Goal: Information Seeking & Learning: Check status

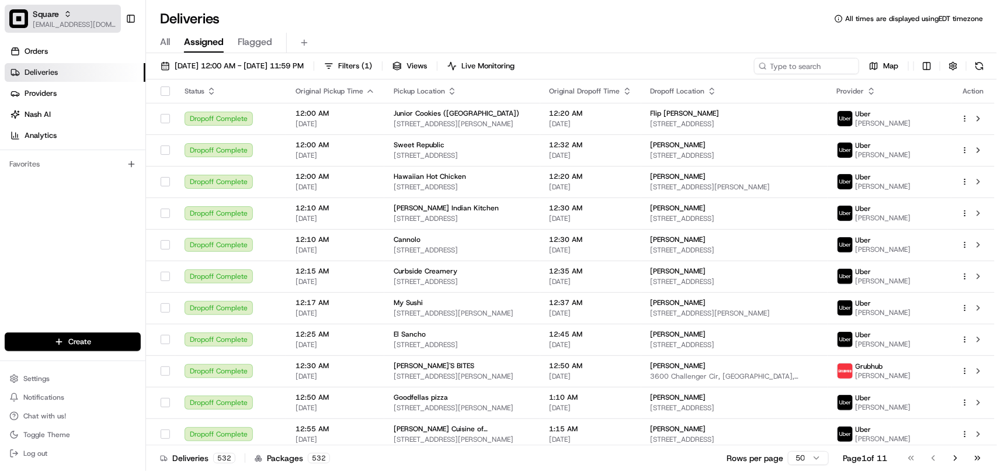
click at [82, 20] on span "[EMAIL_ADDRESS][DOMAIN_NAME]" at bounding box center [75, 24] width 84 height 9
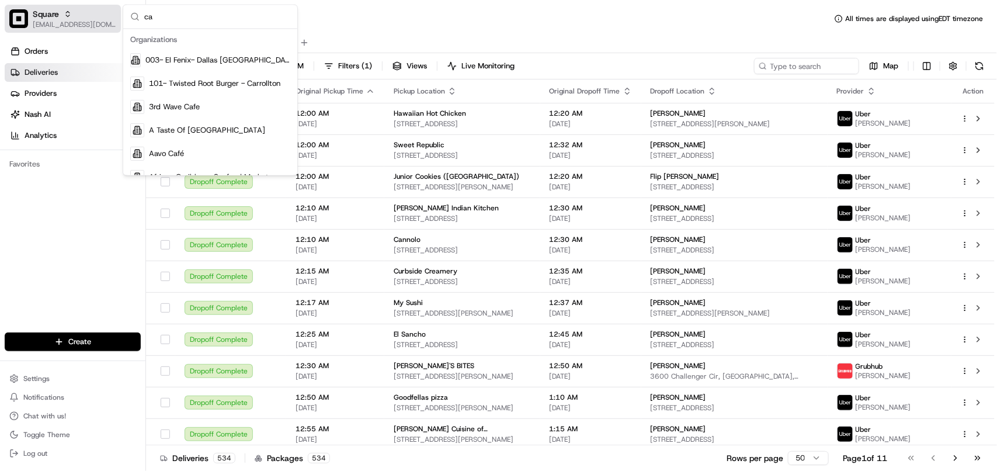
type input "c"
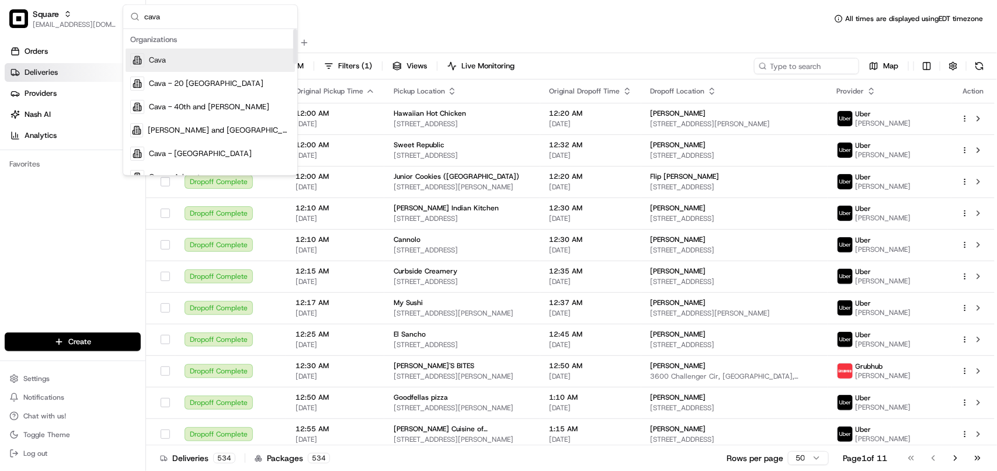
type input "cava"
drag, startPoint x: 295, startPoint y: 53, endPoint x: 235, endPoint y: 53, distance: 60.2
click at [293, 30] on div "Suggestions" at bounding box center [295, 46] width 4 height 35
click at [230, 60] on div "Cava" at bounding box center [210, 60] width 169 height 23
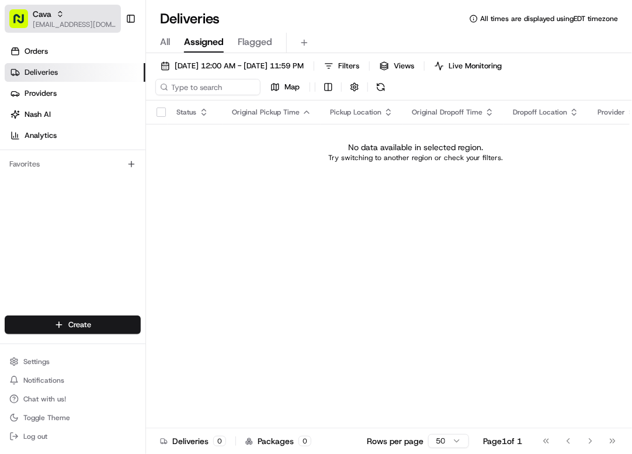
click at [51, 16] on div "Cava" at bounding box center [75, 14] width 84 height 12
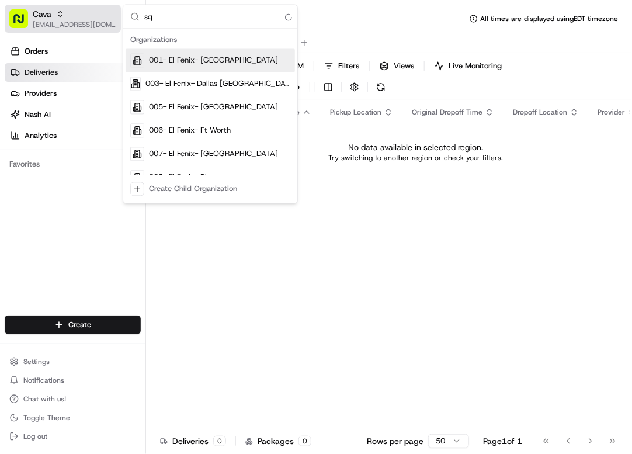
type input "s"
type input "square"
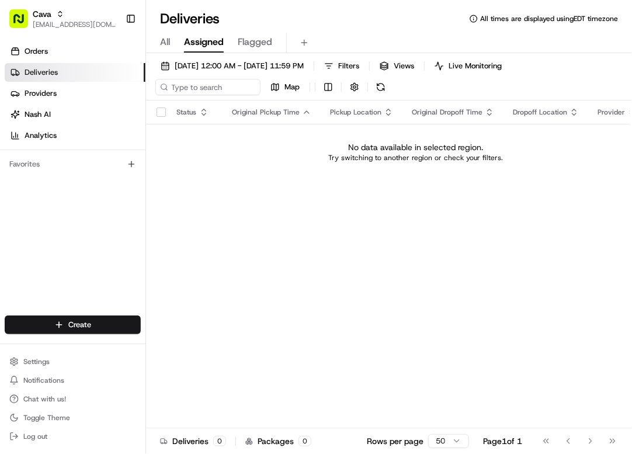
drag, startPoint x: 299, startPoint y: 60, endPoint x: 286, endPoint y: 56, distance: 12.8
click at [296, 72] on button "08/20/2025 12:00 AM - 08/20/2025 11:59 PM" at bounding box center [232, 66] width 154 height 16
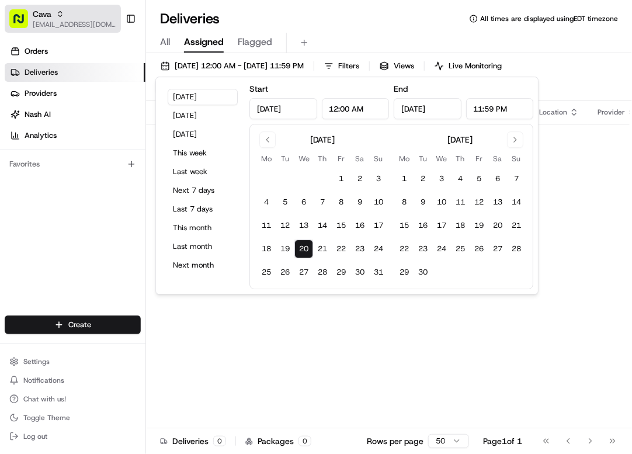
click at [85, 25] on span "[EMAIL_ADDRESS][DOMAIN_NAME]" at bounding box center [75, 24] width 84 height 9
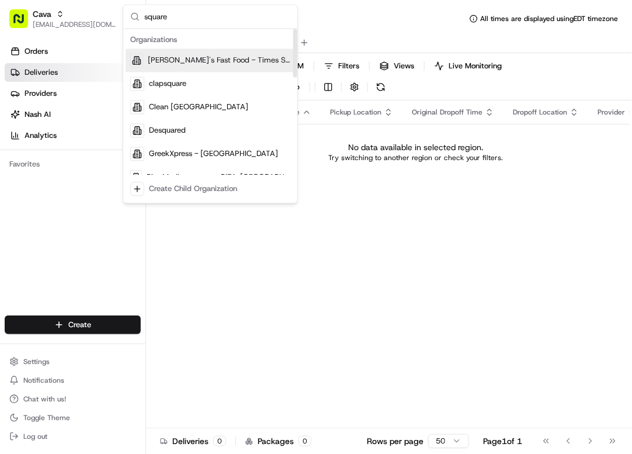
type input "square"
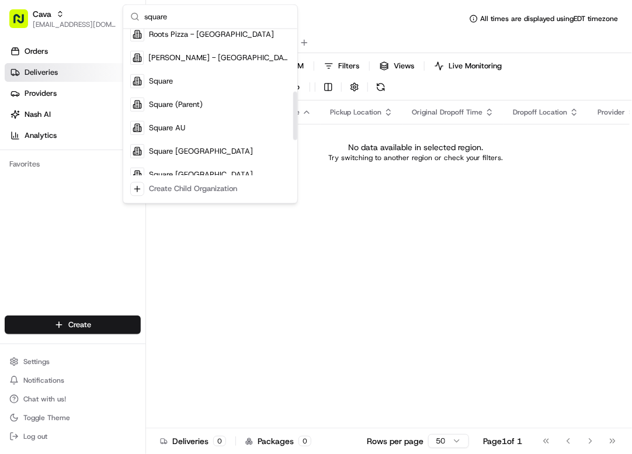
drag, startPoint x: 295, startPoint y: 53, endPoint x: 217, endPoint y: 93, distance: 87.8
click at [293, 116] on div "Suggestions" at bounding box center [295, 116] width 4 height 49
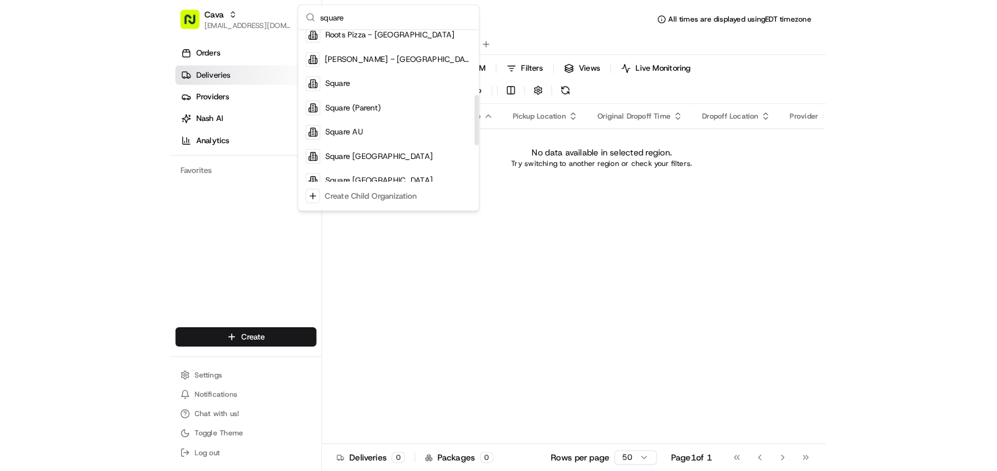
scroll to position [192, 0]
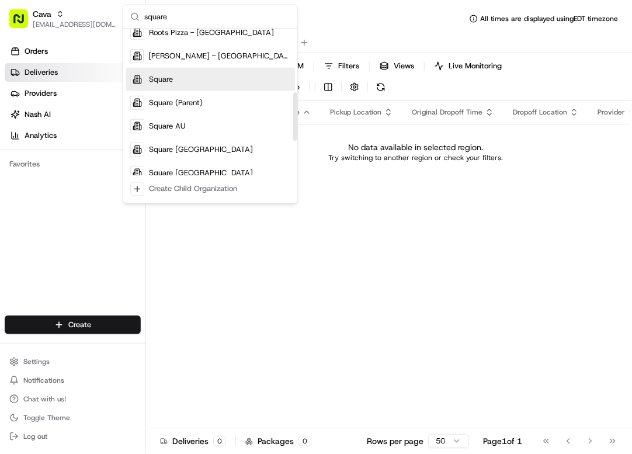
click at [207, 81] on div "Square" at bounding box center [210, 79] width 169 height 23
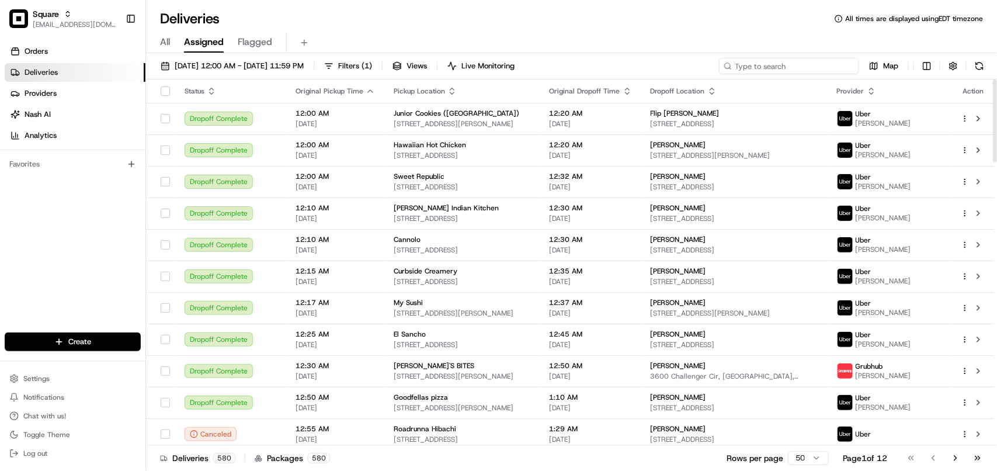
click at [632, 71] on input at bounding box center [789, 66] width 140 height 16
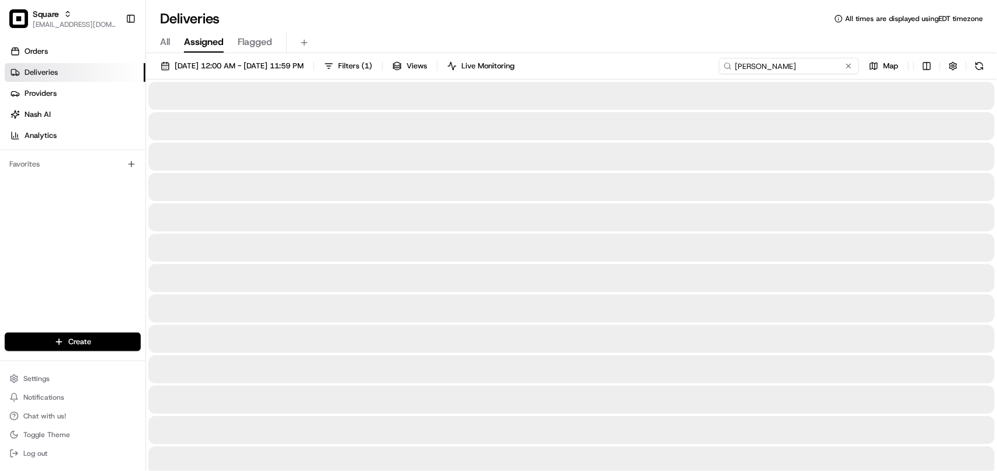
click at [632, 67] on input "JAmes" at bounding box center [789, 66] width 140 height 16
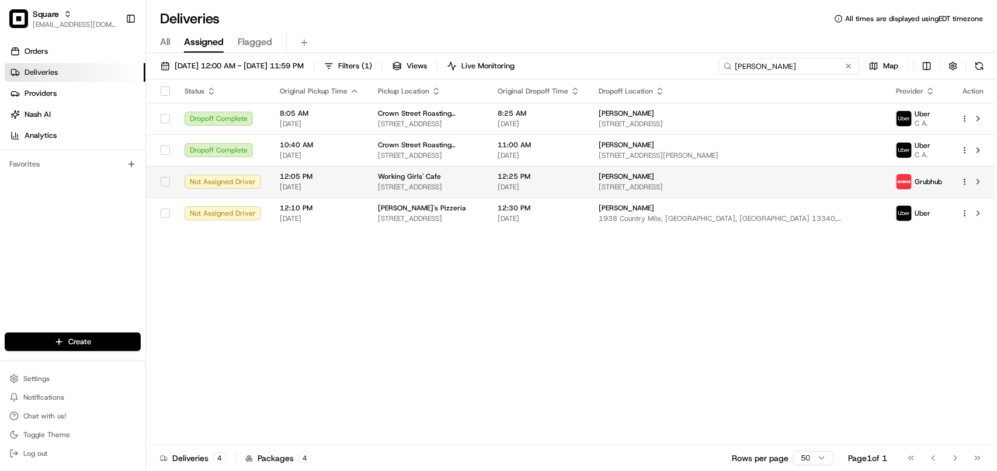
type input "James"
click at [632, 182] on span "[STREET_ADDRESS]" at bounding box center [738, 186] width 279 height 9
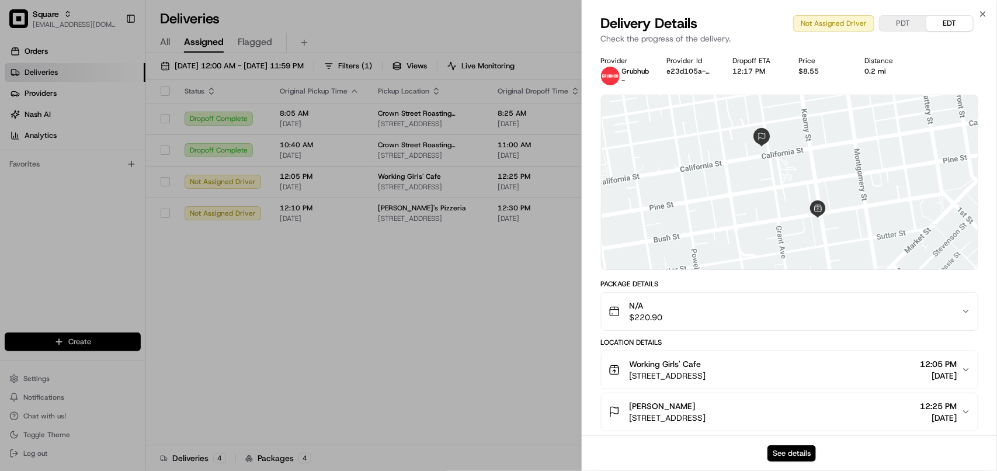
click at [632, 453] on button "See details" at bounding box center [792, 453] width 49 height 16
click at [632, 445] on button "See details" at bounding box center [792, 453] width 49 height 16
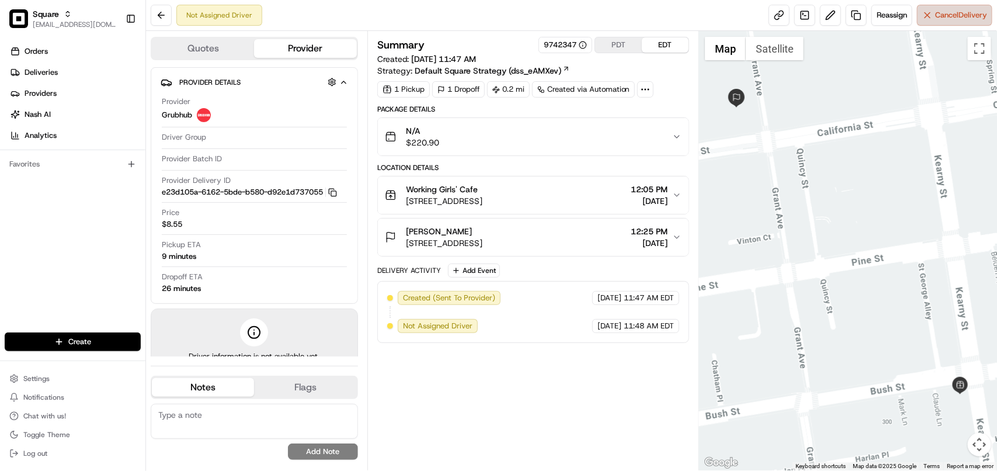
click at [948, 7] on button "Cancel Delivery" at bounding box center [954, 15] width 75 height 21
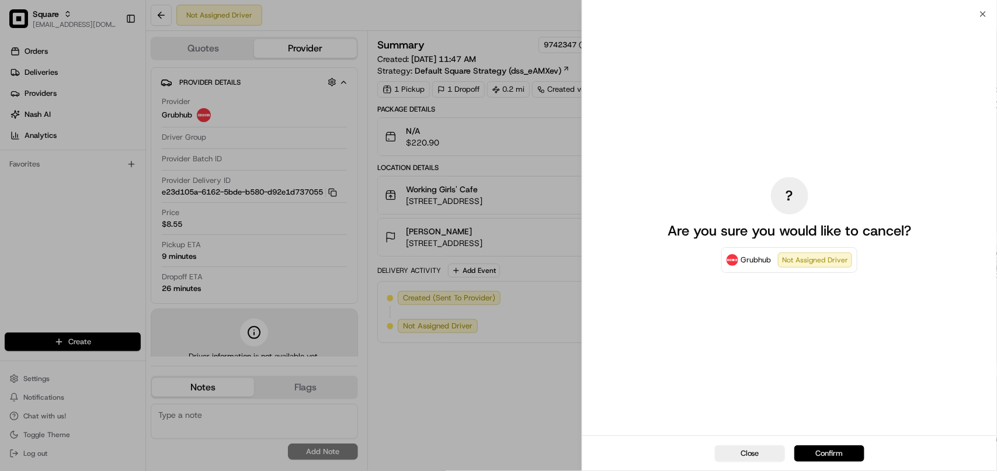
click at [828, 455] on button "Confirm" at bounding box center [830, 453] width 70 height 16
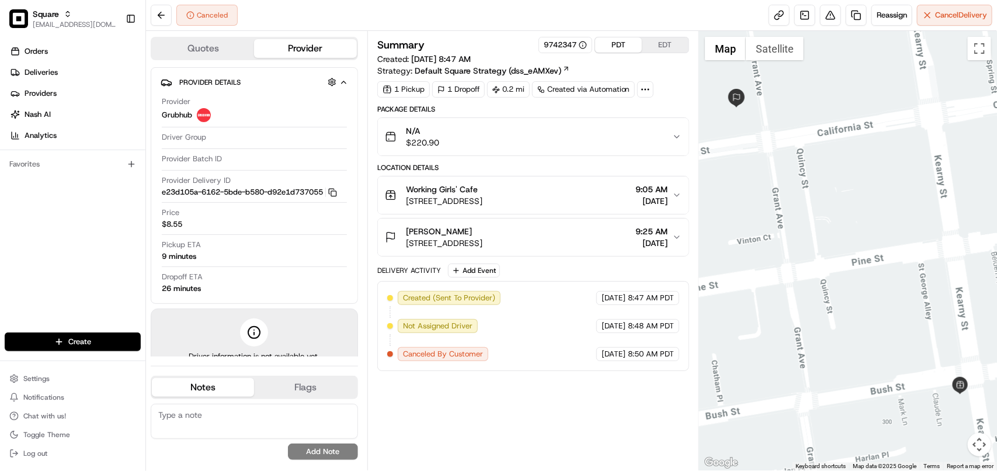
click at [619, 46] on button "PDT" at bounding box center [618, 44] width 47 height 15
click at [658, 205] on span "[DATE]" at bounding box center [652, 201] width 32 height 12
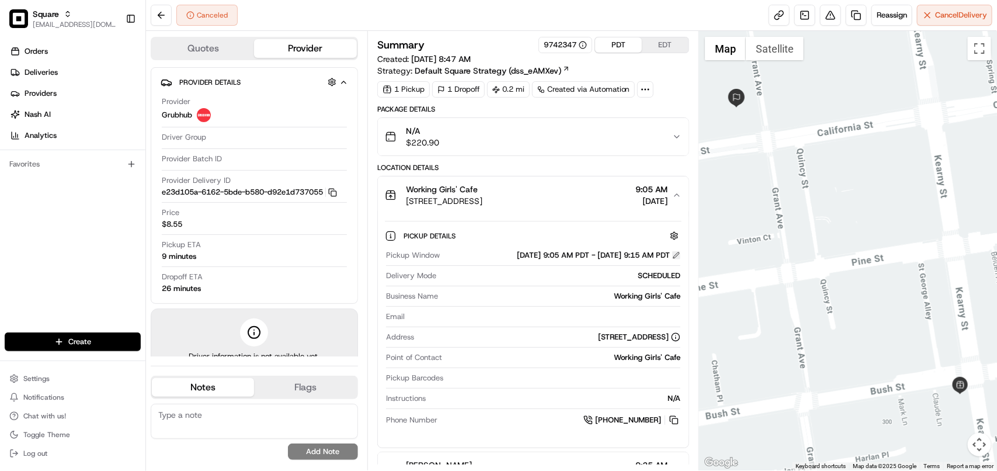
click at [675, 259] on button at bounding box center [677, 255] width 8 height 8
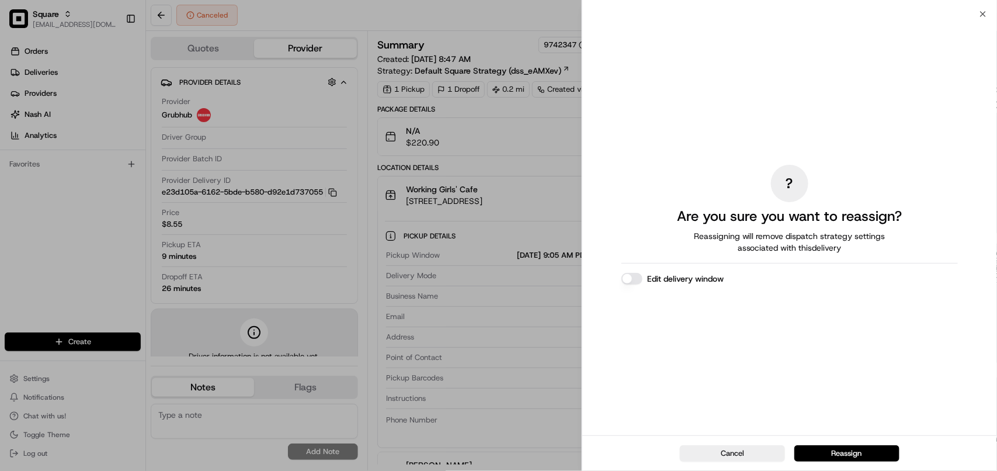
click at [986, 14] on div "? Are you sure you want to reassign? Reassigning will remove dispatch strategy …" at bounding box center [790, 224] width 415 height 421
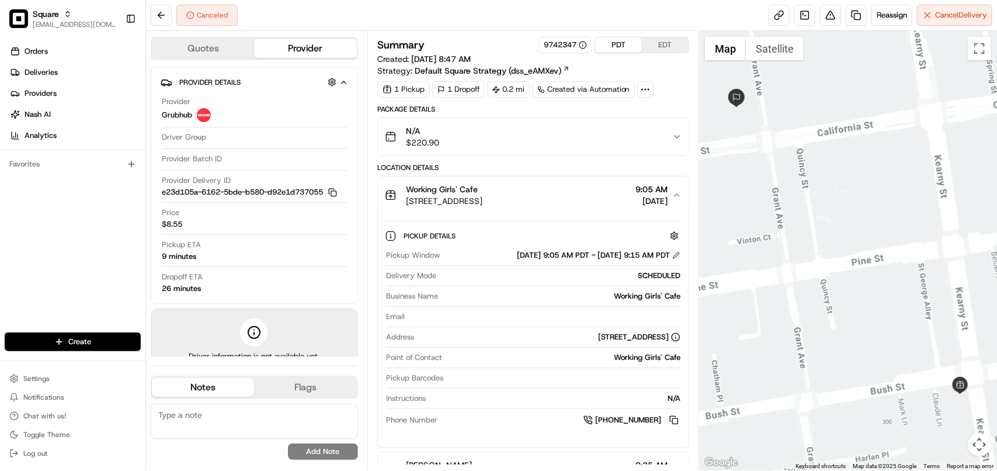
click at [678, 256] on button at bounding box center [677, 255] width 8 height 8
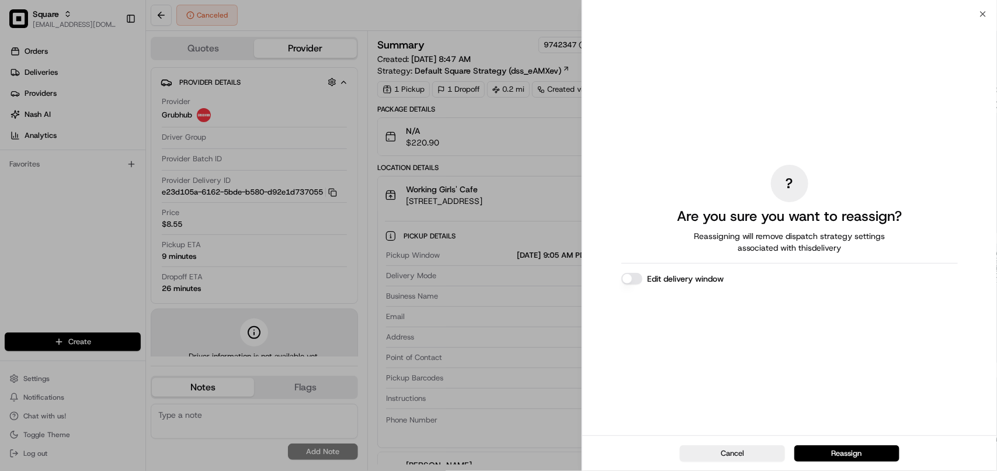
click at [632, 281] on button "Edit delivery window" at bounding box center [632, 279] width 21 height 12
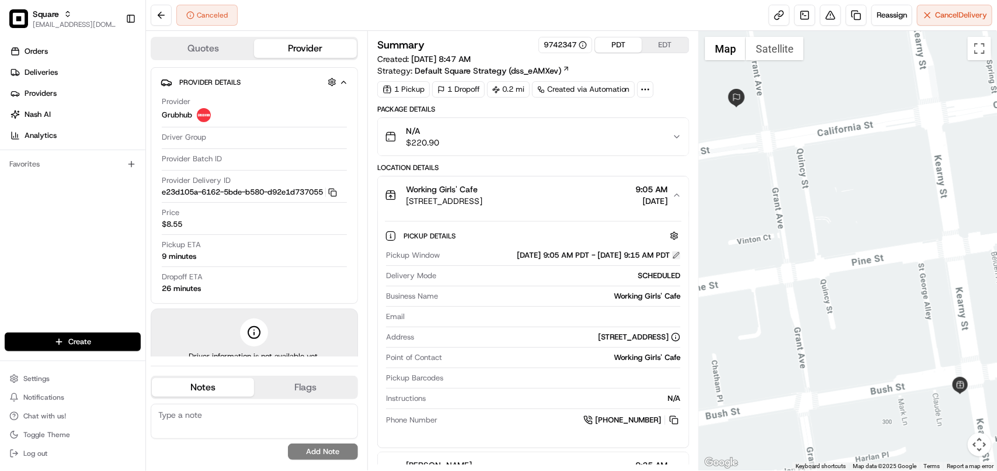
click at [677, 258] on button at bounding box center [677, 255] width 8 height 8
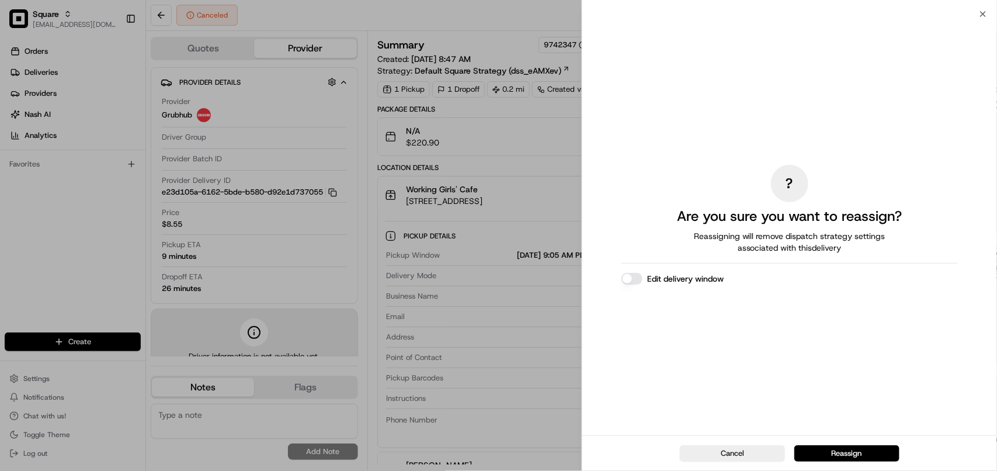
click at [633, 279] on button "Edit delivery window" at bounding box center [632, 279] width 21 height 12
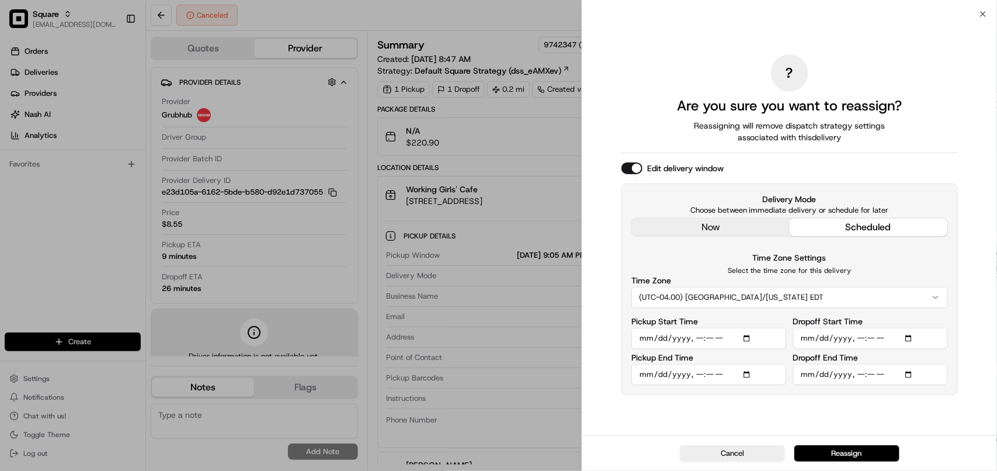
click at [775, 303] on button "(UTC-04.00) America/New York EDT" at bounding box center [790, 297] width 317 height 21
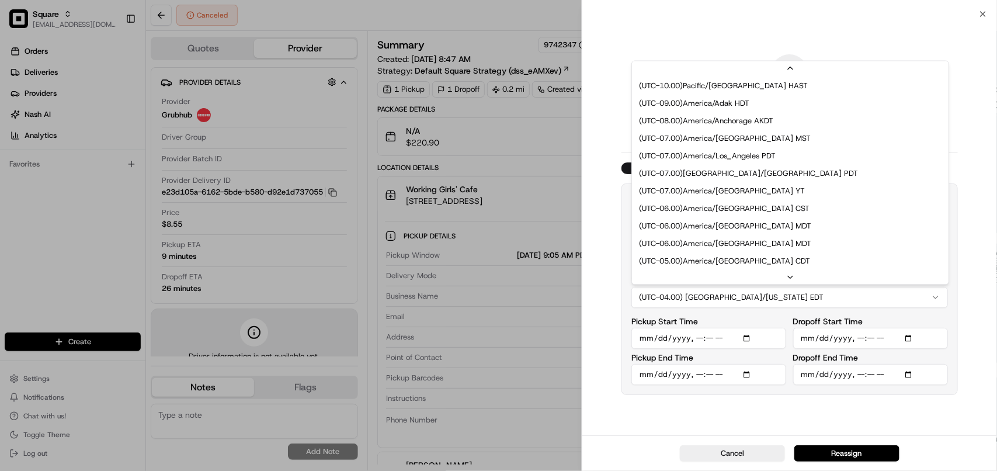
scroll to position [70, 0]
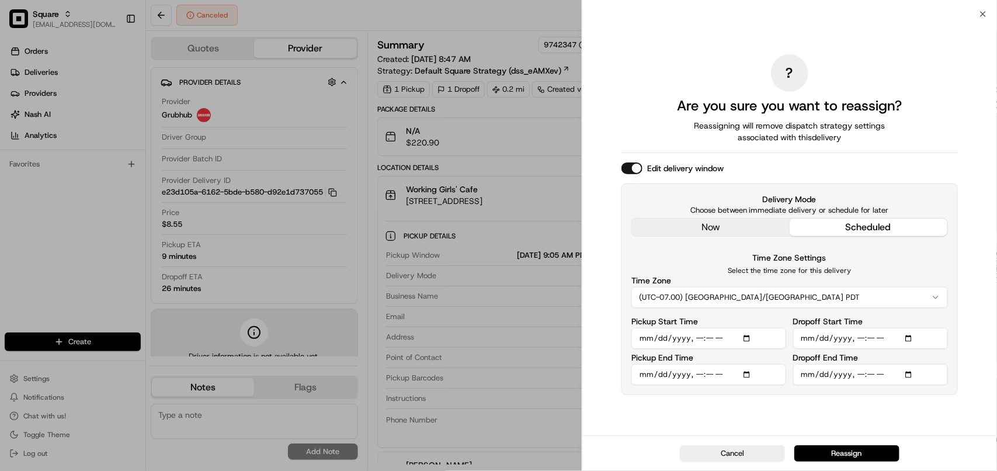
click at [860, 376] on input "Dropoff End Time" at bounding box center [871, 374] width 155 height 21
type input "2025-08-20T11:30"
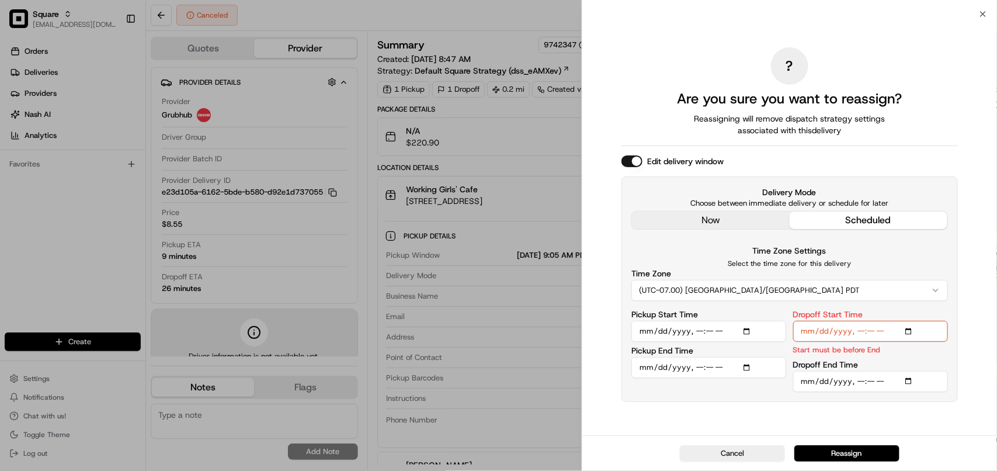
click at [697, 329] on input "Pickup Start Time" at bounding box center [709, 331] width 155 height 21
click at [732, 334] on input "Pickup Start Time" at bounding box center [709, 331] width 155 height 21
click at [723, 333] on input "Pickup Start Time" at bounding box center [709, 331] width 155 height 21
type input "2025-08-20T11:00"
click at [693, 366] on input "Pickup End Time" at bounding box center [709, 367] width 155 height 21
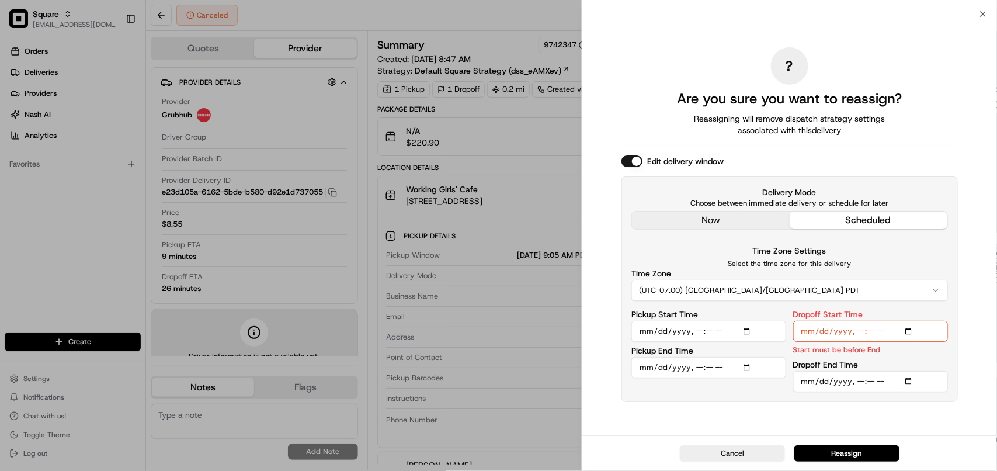
click at [714, 372] on input "Pickup End Time" at bounding box center [709, 367] width 155 height 21
click at [726, 370] on input "Pickup End Time" at bounding box center [709, 367] width 155 height 21
type input "2025-08-20T11:15"
click at [859, 331] on input "Dropoff Start Time" at bounding box center [871, 331] width 155 height 21
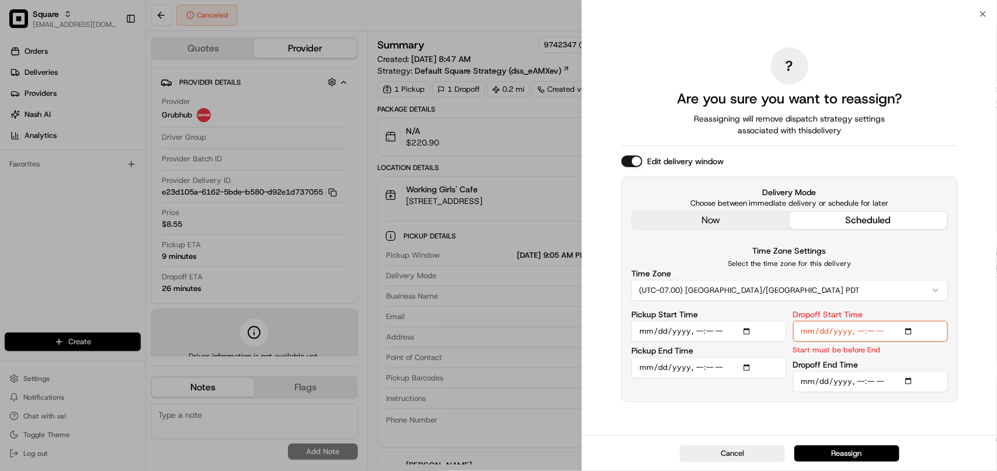
click at [874, 336] on input "Dropoff Start Time" at bounding box center [871, 331] width 155 height 21
type input "2025-08-20T11:15"
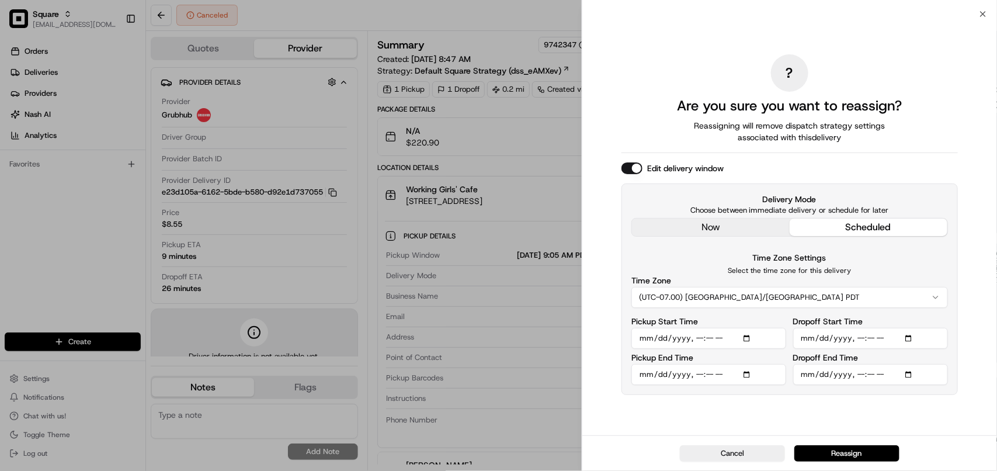
click at [930, 414] on div "? Are you sure you want to reassign? Reassigning will remove dispatch strategy …" at bounding box center [790, 224] width 337 height 417
click at [866, 452] on button "Reassign" at bounding box center [847, 453] width 105 height 16
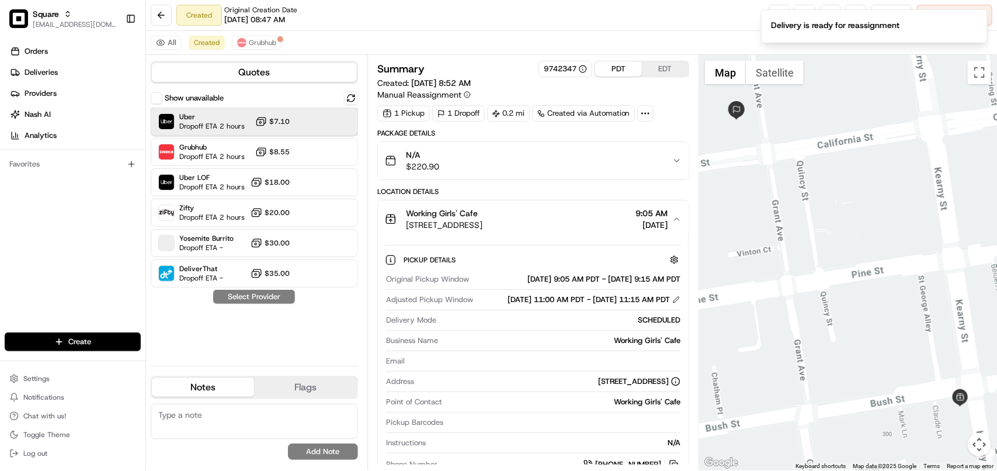
click at [212, 122] on span "Dropoff ETA 2 hours" at bounding box center [211, 126] width 65 height 9
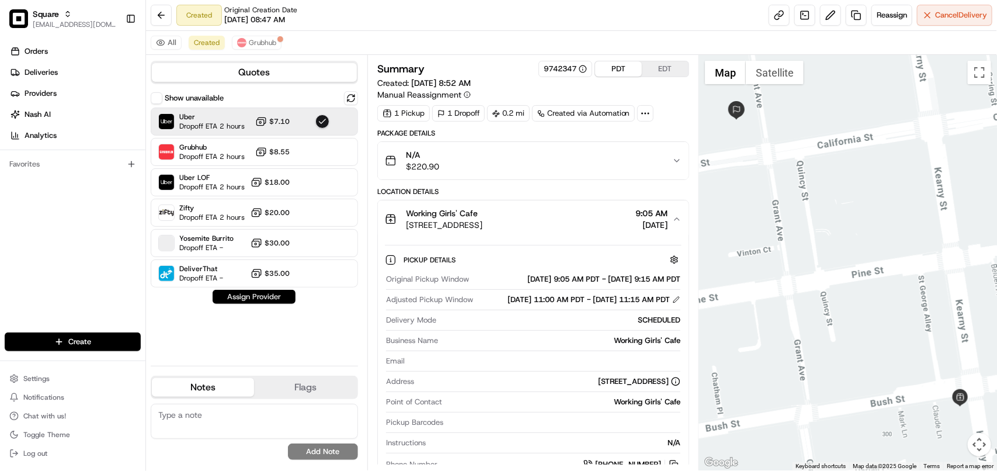
click at [250, 296] on button "Assign Provider" at bounding box center [254, 297] width 83 height 14
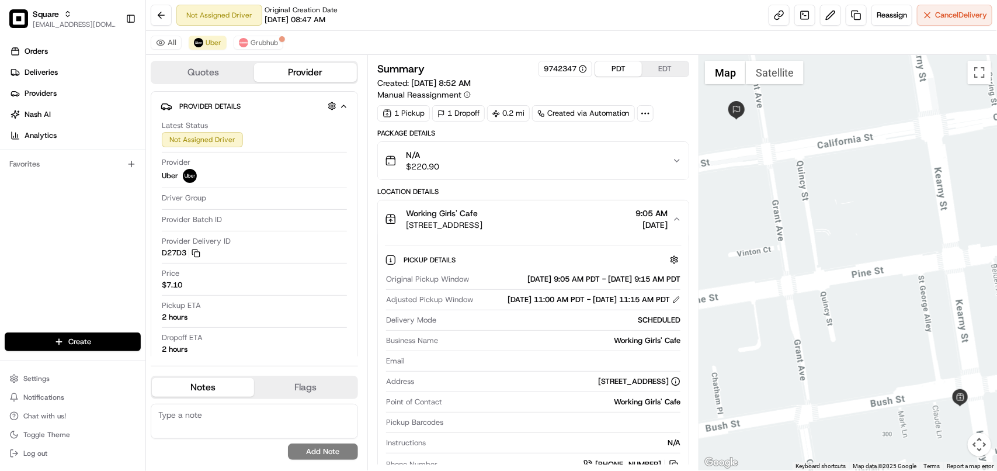
click at [323, 421] on textarea at bounding box center [254, 421] width 207 height 35
paste textarea "**Caller Information: Customer **Reason for calling: Re-sched/ re-assignement *…"
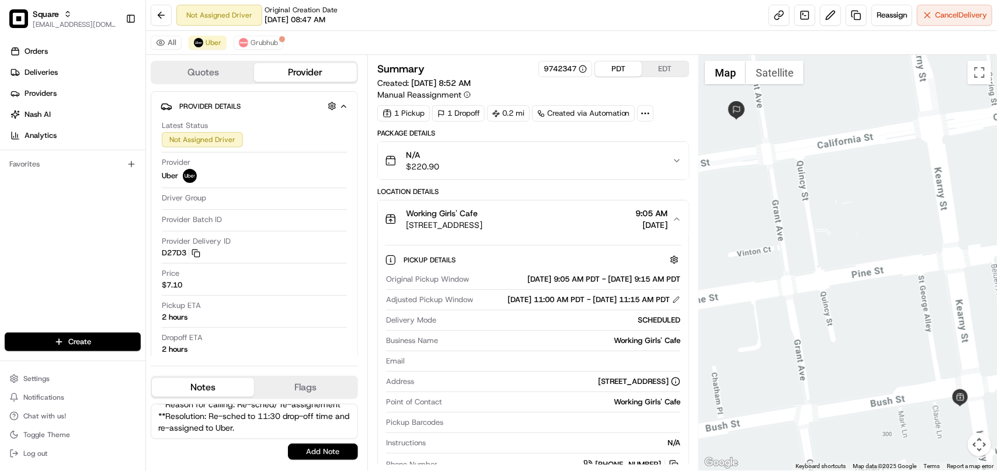
type textarea "**Caller Information: Customer **Reason for calling: Re-sched/ re-assignement *…"
click at [332, 451] on button "Add Note" at bounding box center [323, 452] width 70 height 16
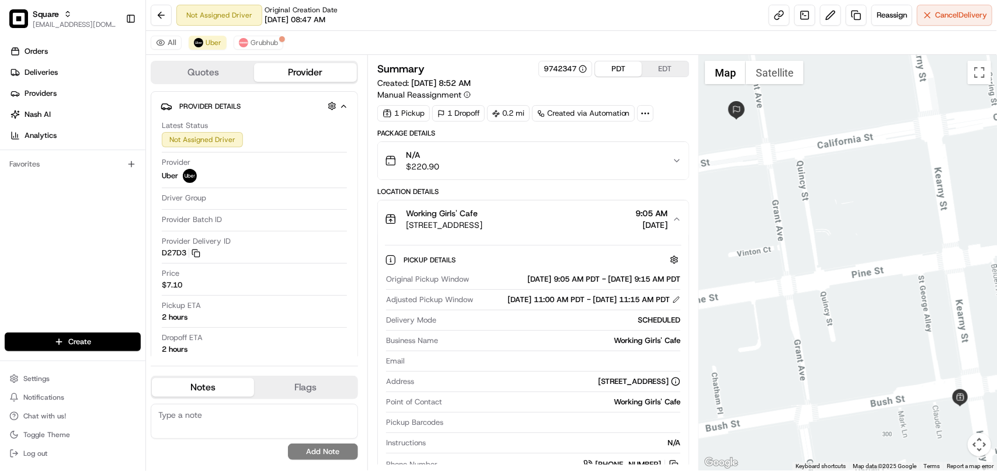
scroll to position [0, 0]
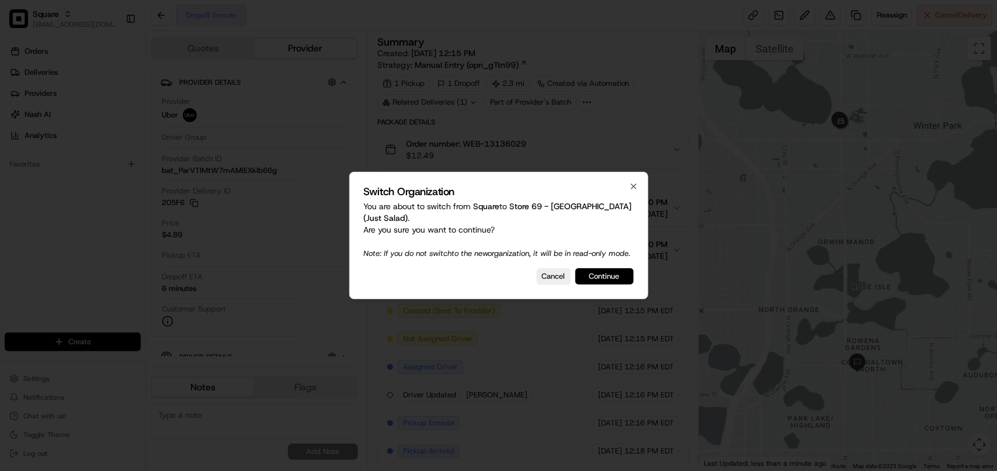
click at [618, 285] on button "Continue" at bounding box center [605, 276] width 58 height 16
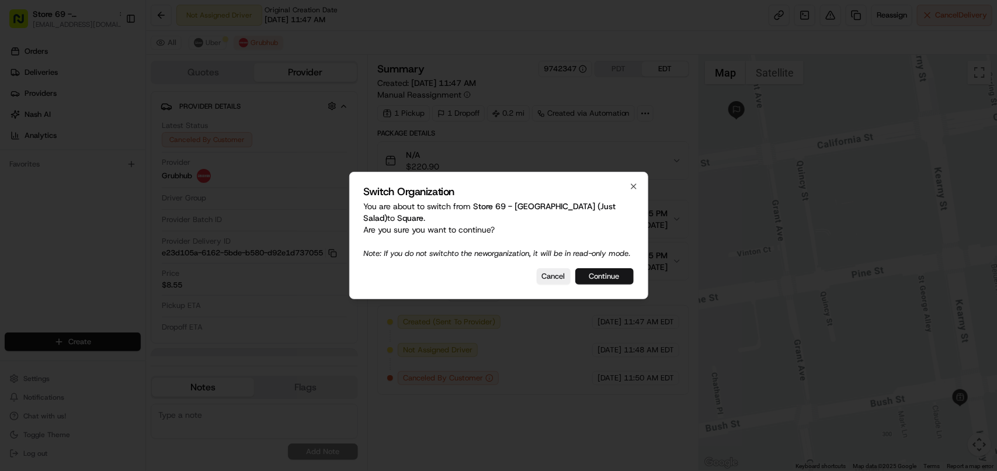
click at [601, 284] on button "Continue" at bounding box center [605, 276] width 58 height 16
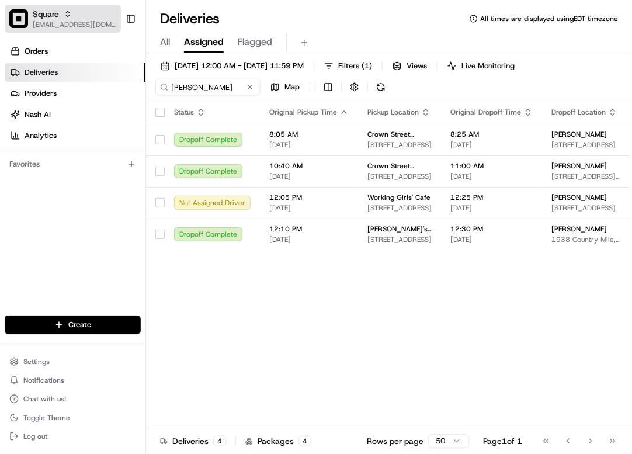
click at [61, 27] on span "[EMAIL_ADDRESS][DOMAIN_NAME]" at bounding box center [75, 24] width 84 height 9
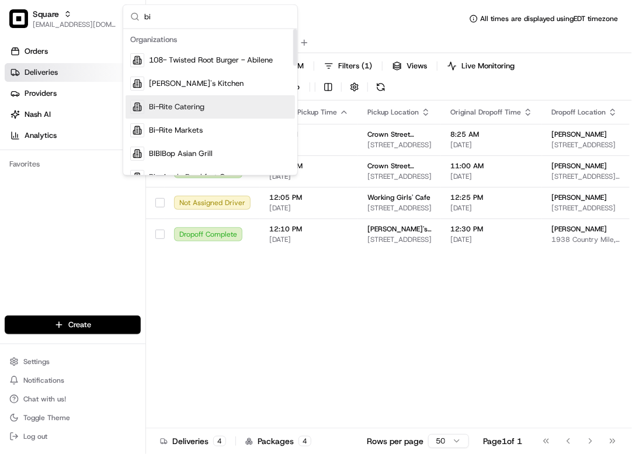
type input "bi"
click at [202, 102] on span "Bi-Rite Catering" at bounding box center [177, 107] width 56 height 11
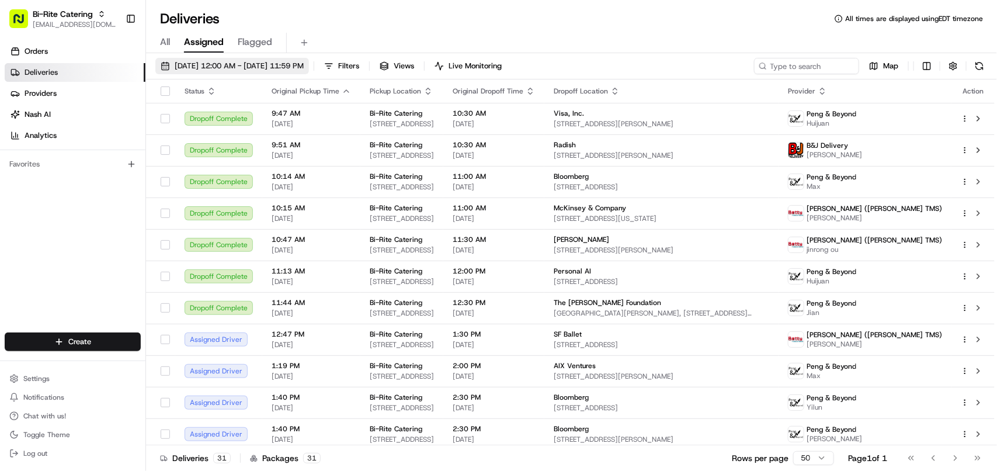
click at [240, 71] on span "08/20/2025 12:00 AM - 08/20/2025 11:59 PM" at bounding box center [239, 66] width 129 height 11
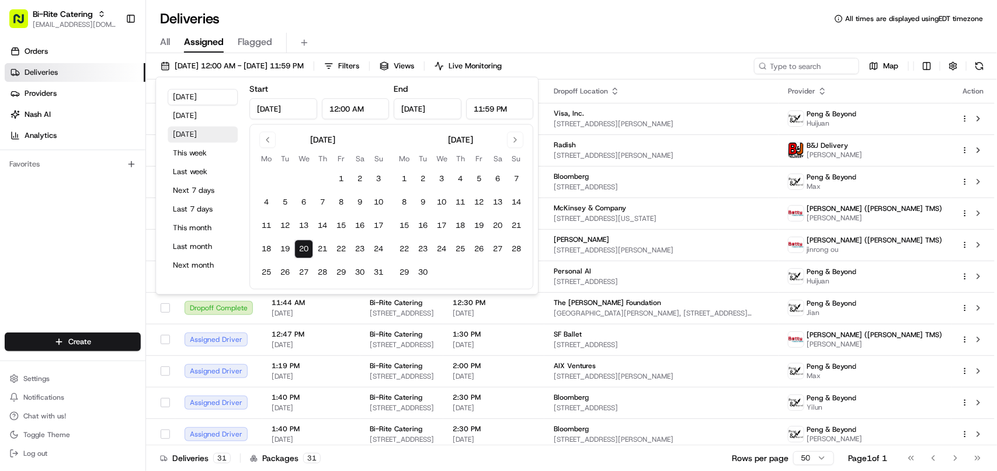
click at [193, 129] on button "Tomorrow" at bounding box center [203, 134] width 70 height 16
type input "Aug 21, 2025"
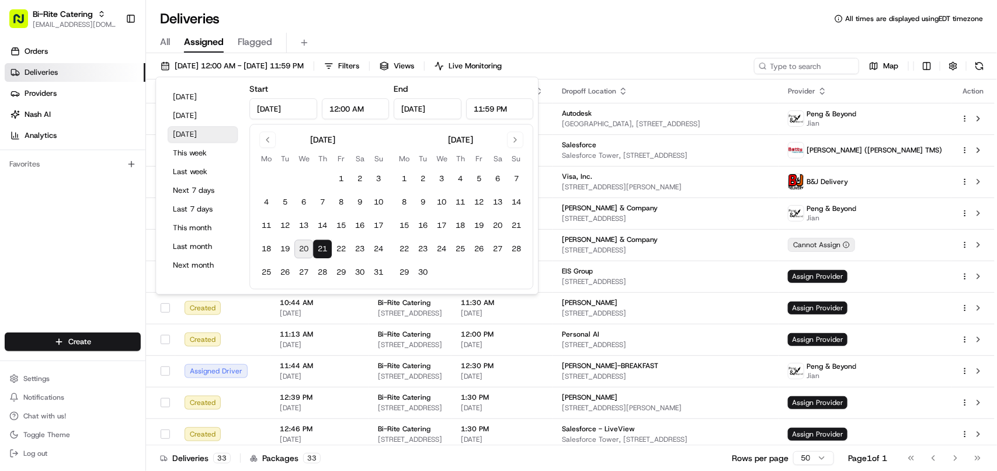
click at [198, 132] on button "[DATE]" at bounding box center [203, 134] width 70 height 16
click at [359, 68] on span "Filters" at bounding box center [348, 66] width 21 height 11
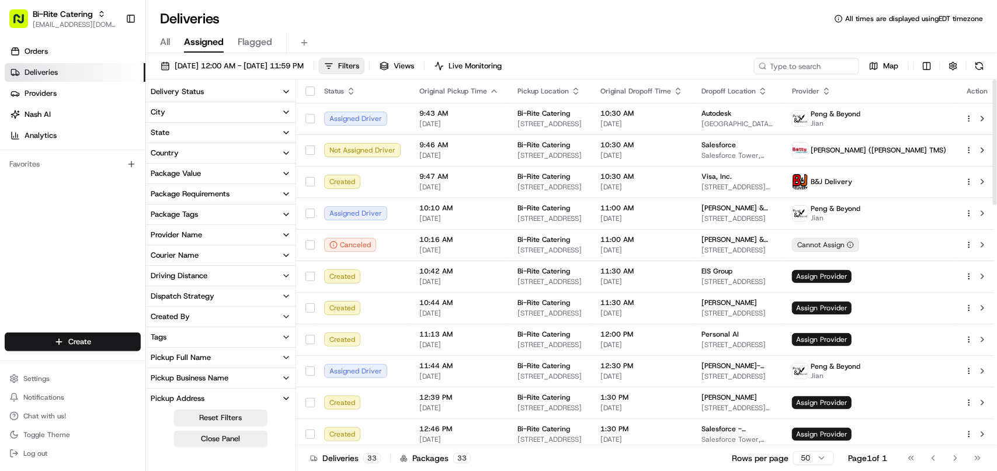
click at [197, 86] on div "Delivery Status" at bounding box center [177, 91] width 53 height 11
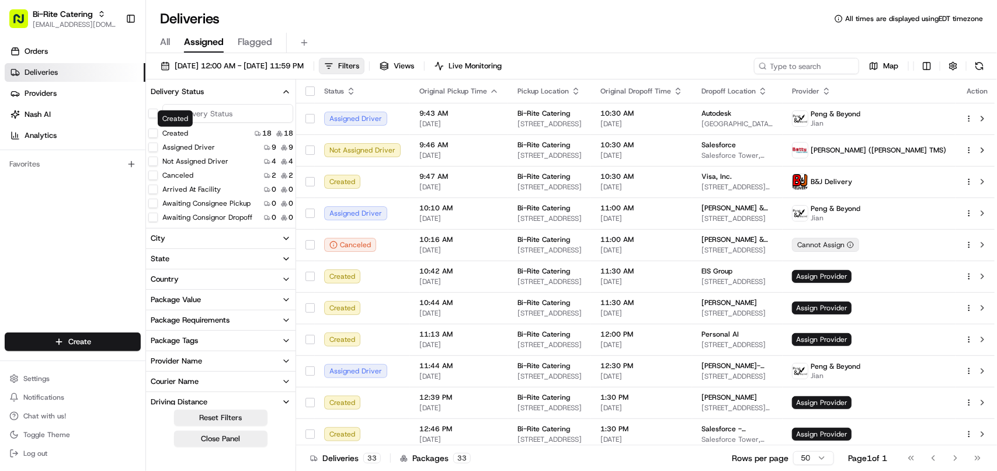
click at [153, 133] on button "Created" at bounding box center [152, 133] width 9 height 9
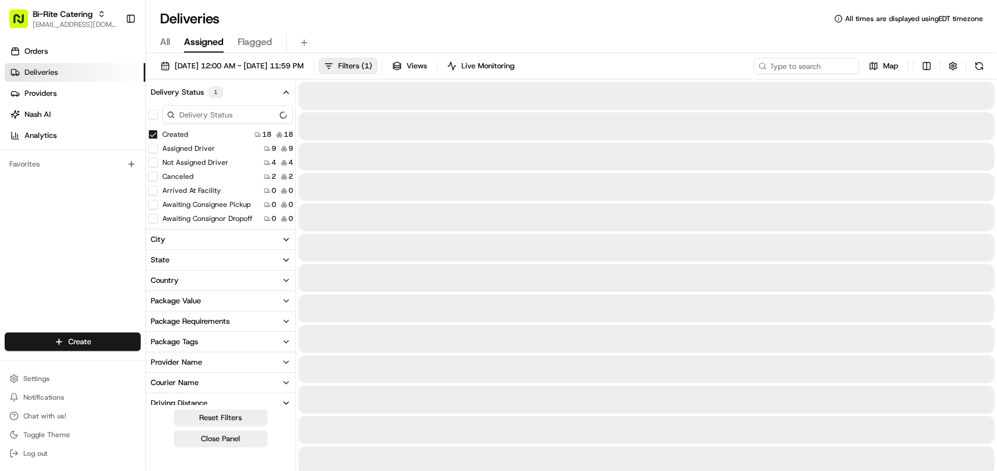
click at [205, 117] on input at bounding box center [227, 114] width 131 height 19
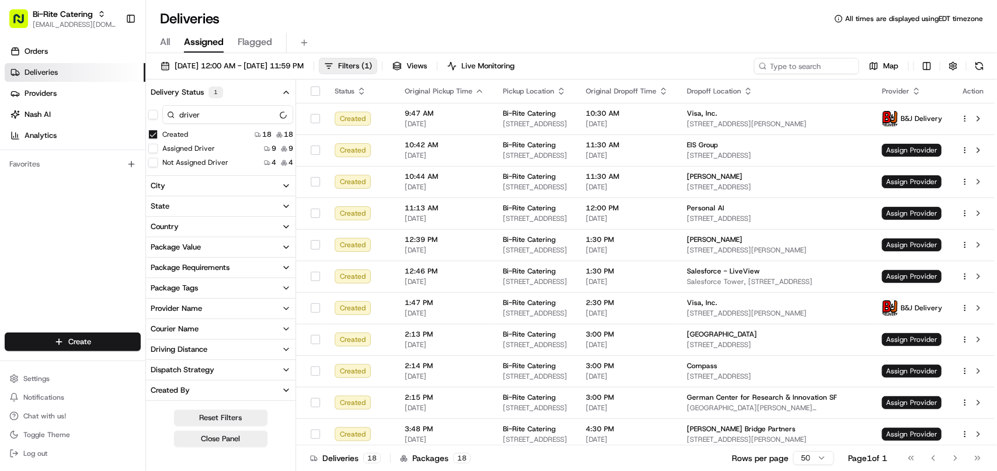
type input "driver"
click at [152, 147] on button "Assigned Driver" at bounding box center [152, 148] width 9 height 9
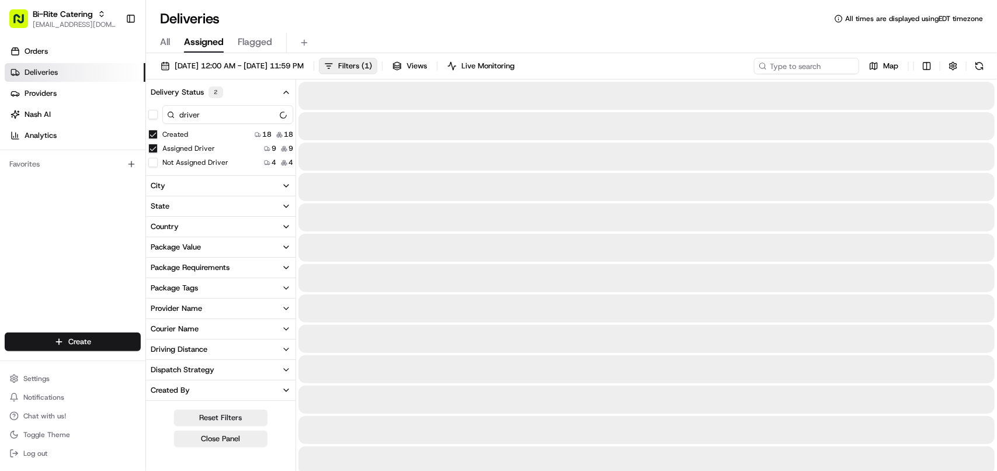
click at [154, 162] on button "Not Assigned Driver" at bounding box center [152, 162] width 9 height 9
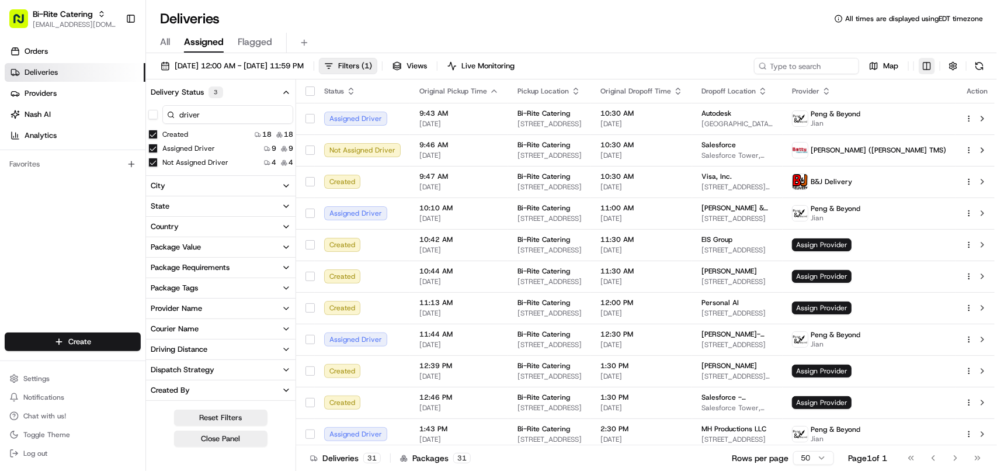
click at [927, 65] on html "Bi-Rite Catering avaldez@nashhelp.com Toggle Sidebar Orders Deliveries Provider…" at bounding box center [498, 235] width 997 height 471
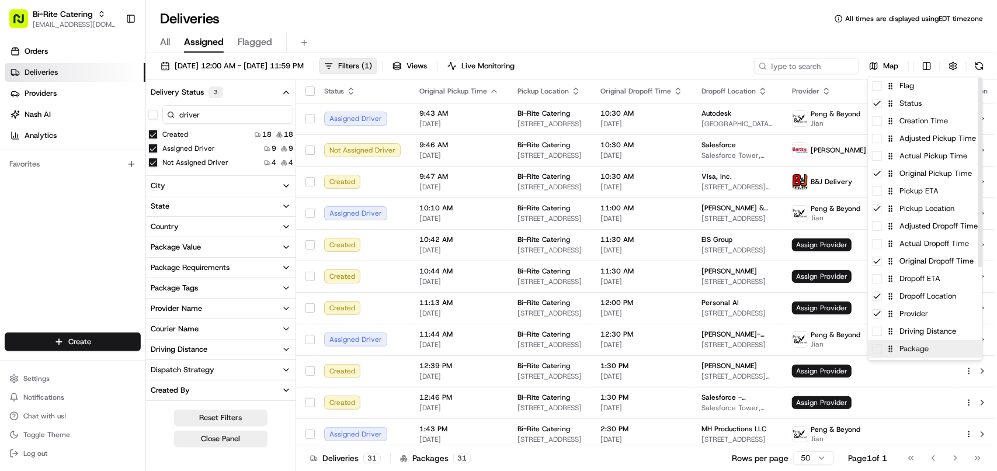
click at [889, 354] on div "Package" at bounding box center [925, 349] width 115 height 18
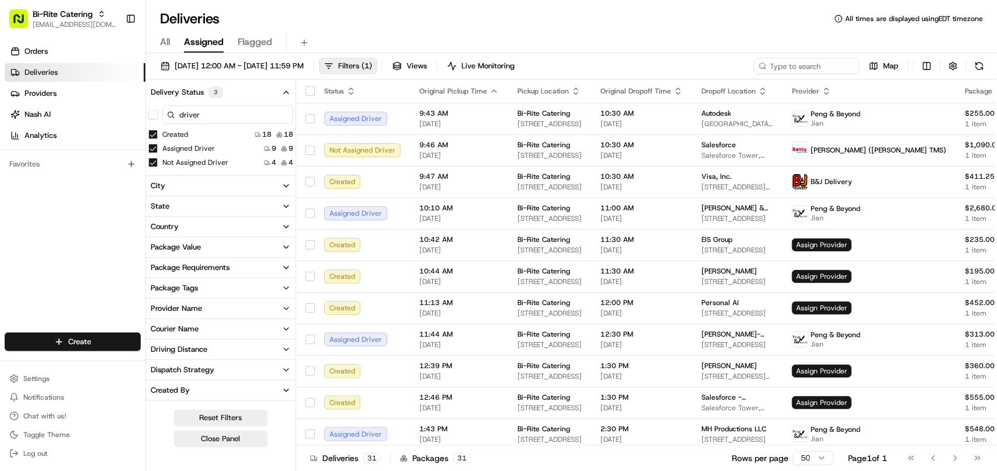
click at [954, 72] on html "Bi-Rite Catering avaldez@nashhelp.com Toggle Sidebar Orders Deliveries Provider…" at bounding box center [498, 235] width 997 height 471
click at [954, 68] on button "button" at bounding box center [953, 66] width 16 height 16
click at [941, 109] on html "Bi-Rite Catering avaldez@nashhelp.com Toggle Sidebar Orders Deliveries Provider…" at bounding box center [498, 235] width 997 height 471
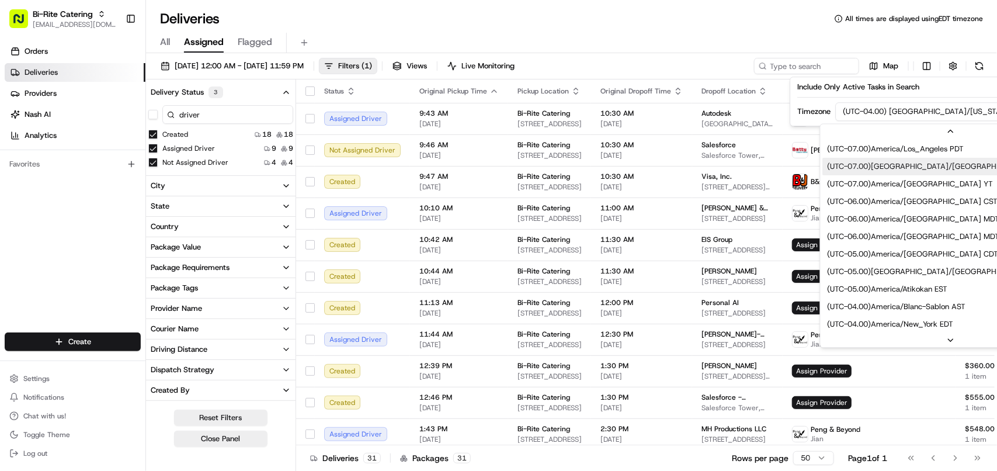
scroll to position [53, 0]
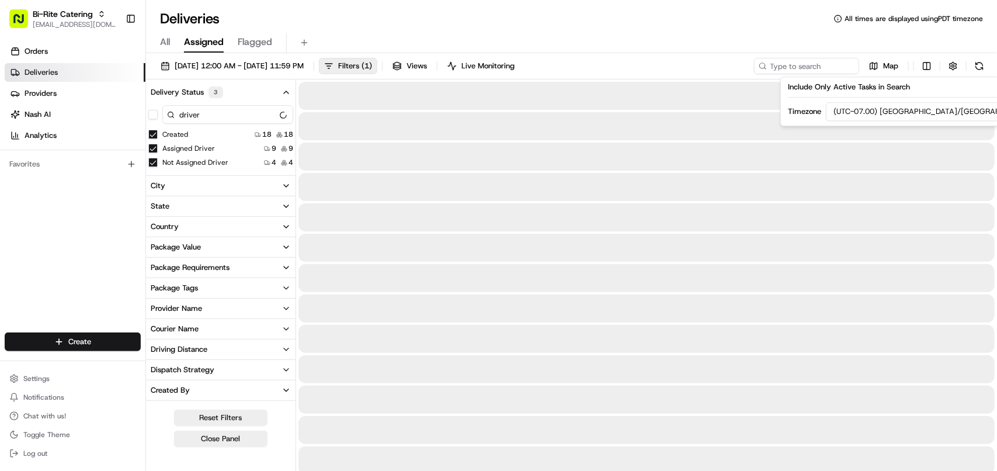
click at [500, 7] on div "Deliveries All times are displayed using PDT timezone All Assigned Flagged 08/2…" at bounding box center [571, 235] width 851 height 471
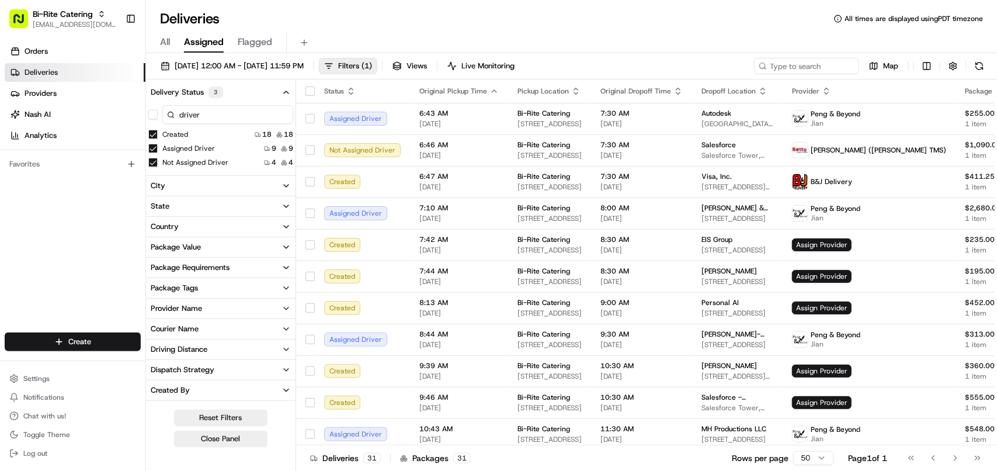
click at [199, 311] on div "Provider Name" at bounding box center [176, 308] width 51 height 11
click at [153, 349] on button "None" at bounding box center [152, 349] width 9 height 9
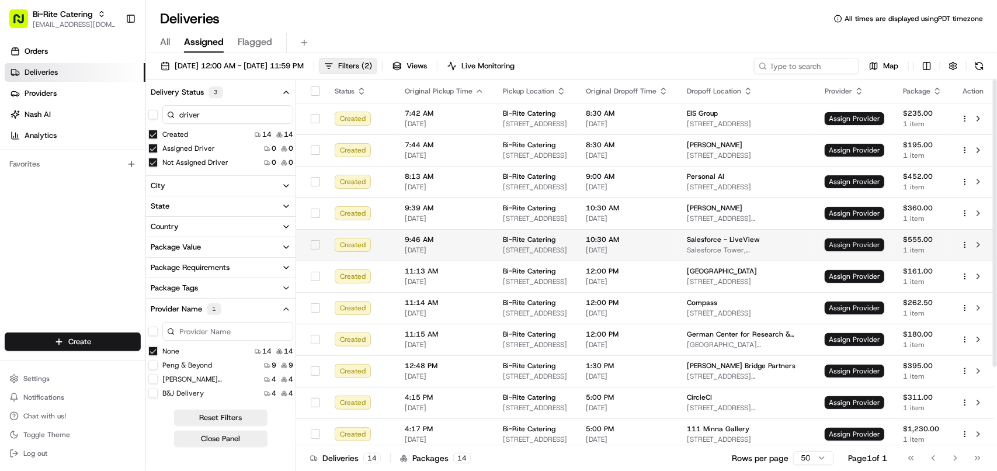
click at [843, 250] on span "Assign Provider" at bounding box center [855, 244] width 60 height 13
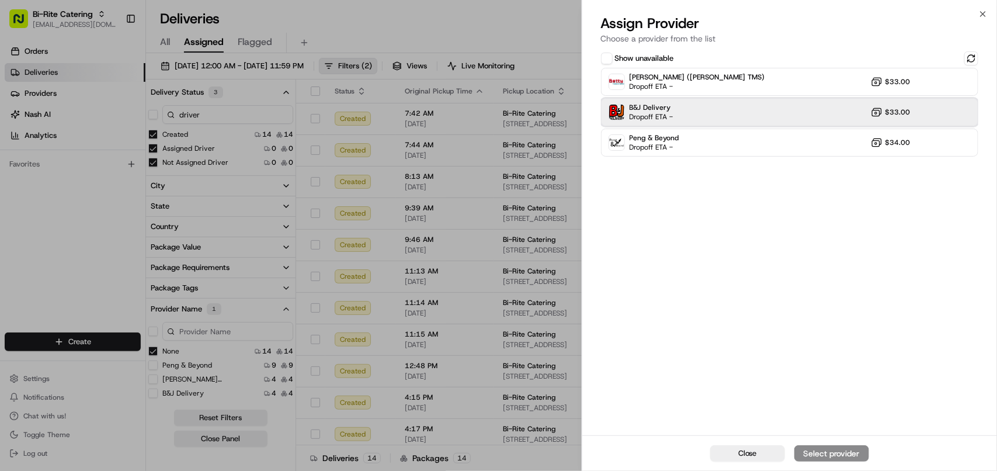
click at [744, 119] on div "B&J Delivery Dropoff ETA - $33.00" at bounding box center [789, 112] width 377 height 28
click at [822, 452] on div "Assign Provider" at bounding box center [831, 454] width 57 height 12
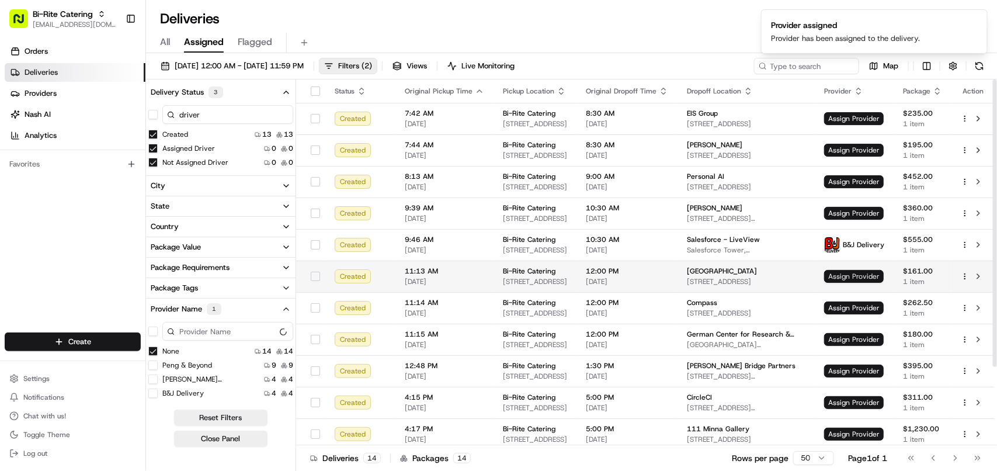
click at [857, 276] on span "Assign Provider" at bounding box center [855, 276] width 60 height 13
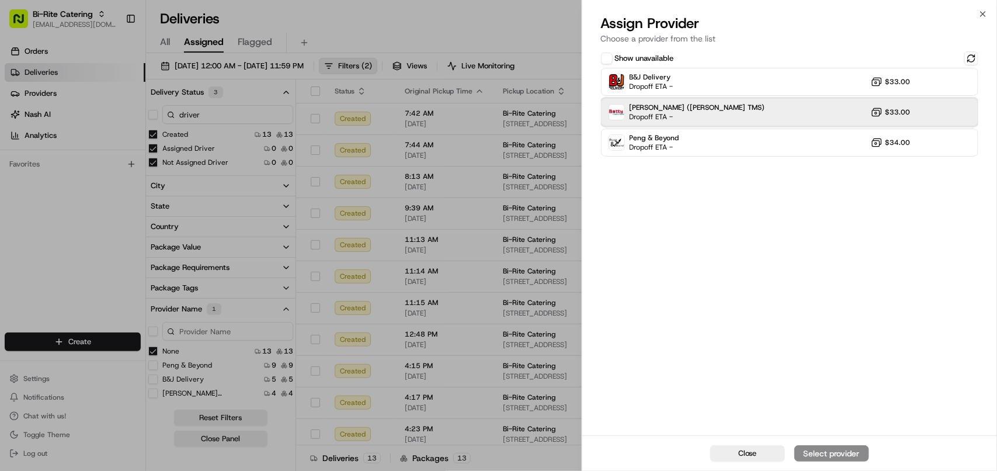
click at [671, 106] on span "Betty (Nash TMS)" at bounding box center [698, 107] width 136 height 9
drag, startPoint x: 828, startPoint y: 449, endPoint x: 810, endPoint y: 424, distance: 30.6
click at [828, 448] on div "Assign Provider" at bounding box center [831, 454] width 57 height 12
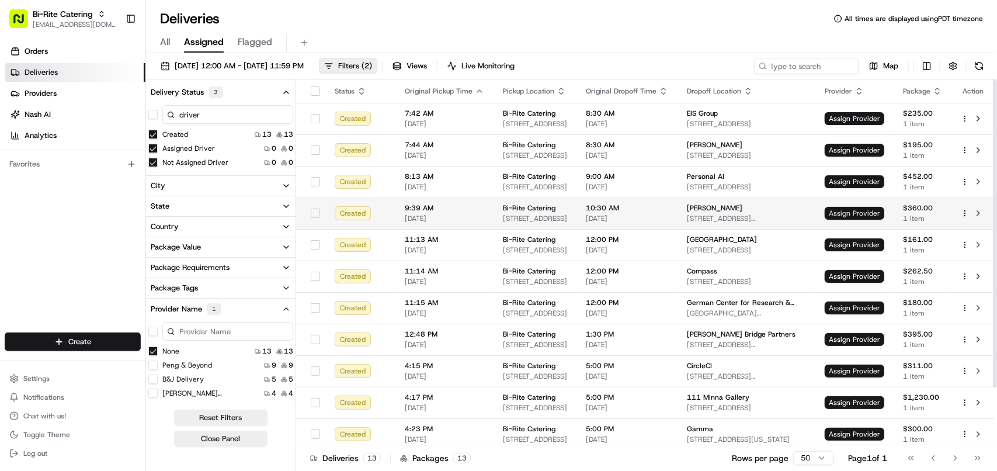
click at [853, 213] on span "Assign Provider" at bounding box center [855, 213] width 60 height 13
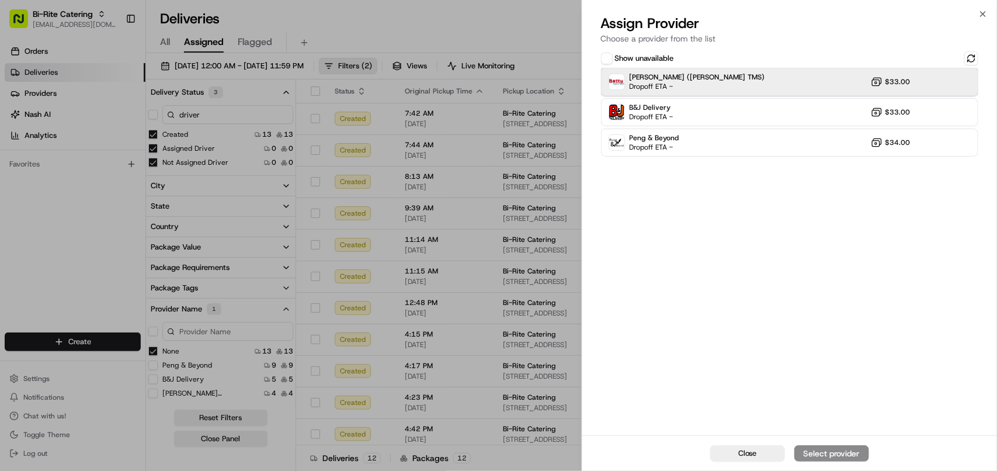
click at [678, 88] on span "Dropoff ETA -" at bounding box center [671, 86] width 82 height 9
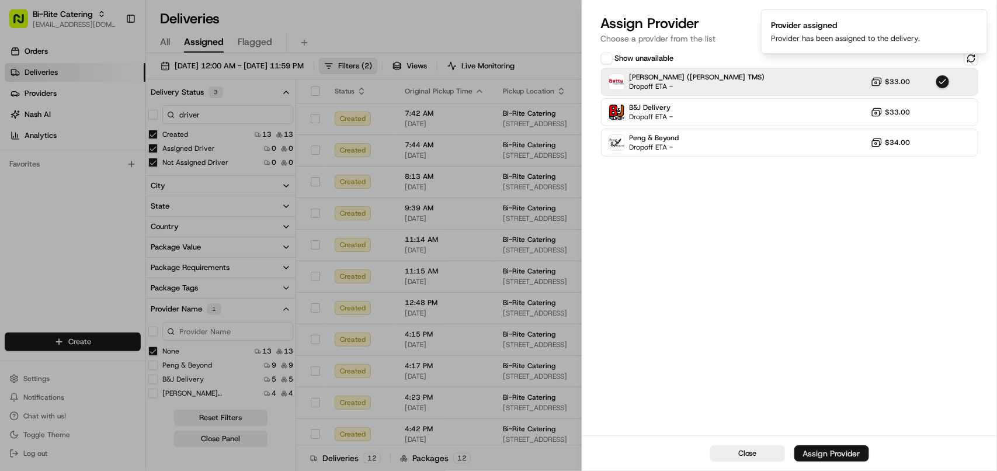
click at [829, 449] on div "Assign Provider" at bounding box center [831, 454] width 57 height 12
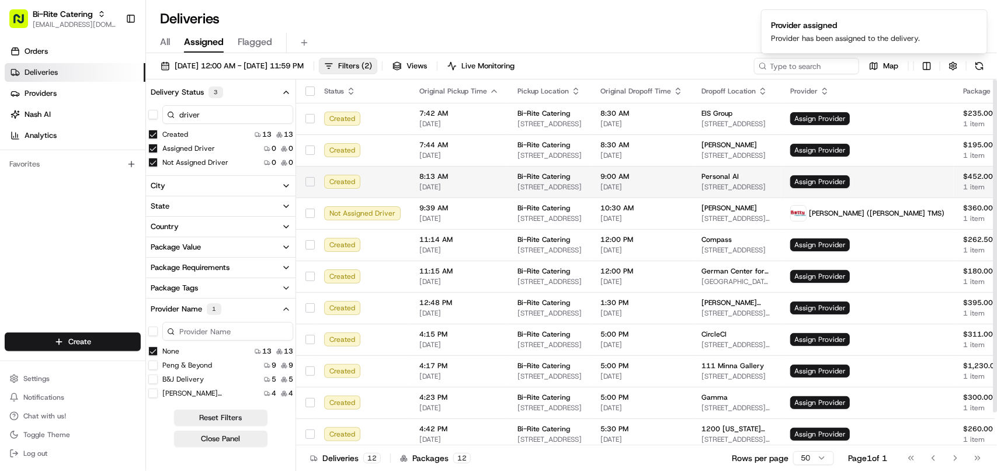
click at [856, 174] on td "Assign Provider" at bounding box center [867, 182] width 173 height 32
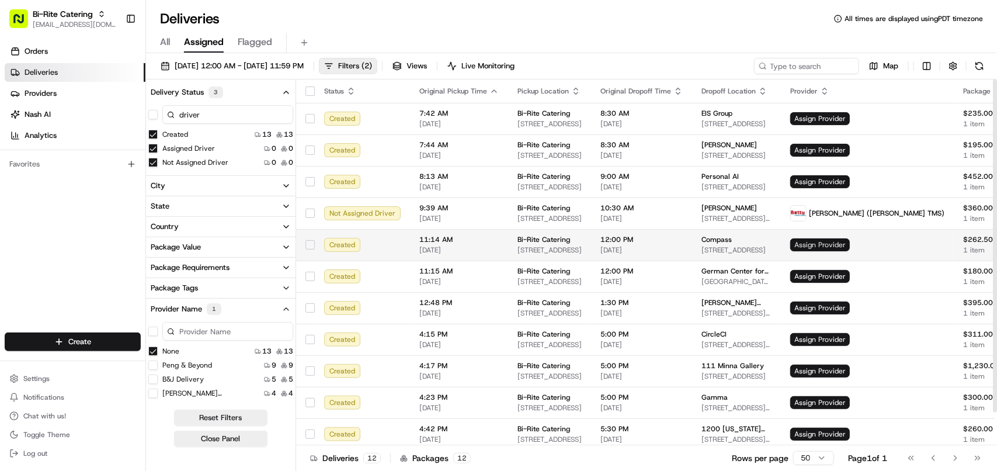
click at [837, 241] on span "Assign Provider" at bounding box center [821, 244] width 60 height 13
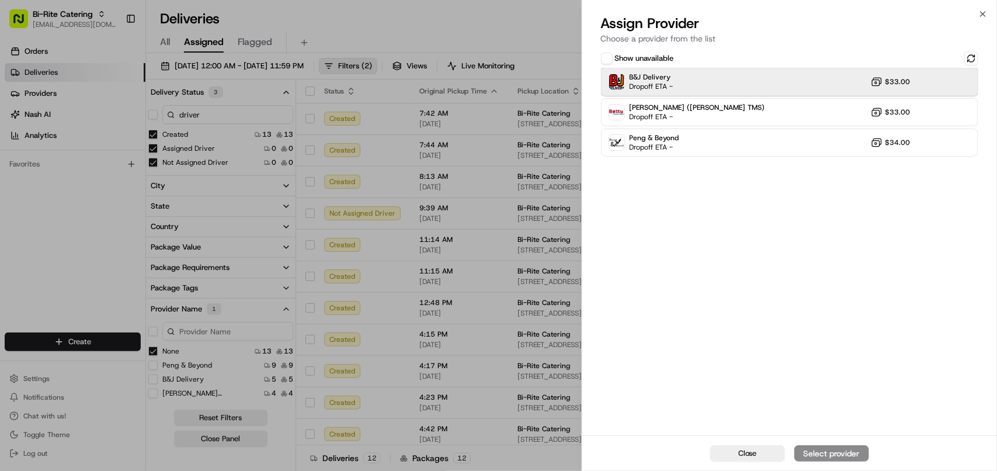
click at [732, 82] on div "B&J Delivery Dropoff ETA - $33.00" at bounding box center [789, 82] width 377 height 28
click at [854, 449] on div "Assign Provider" at bounding box center [831, 454] width 57 height 12
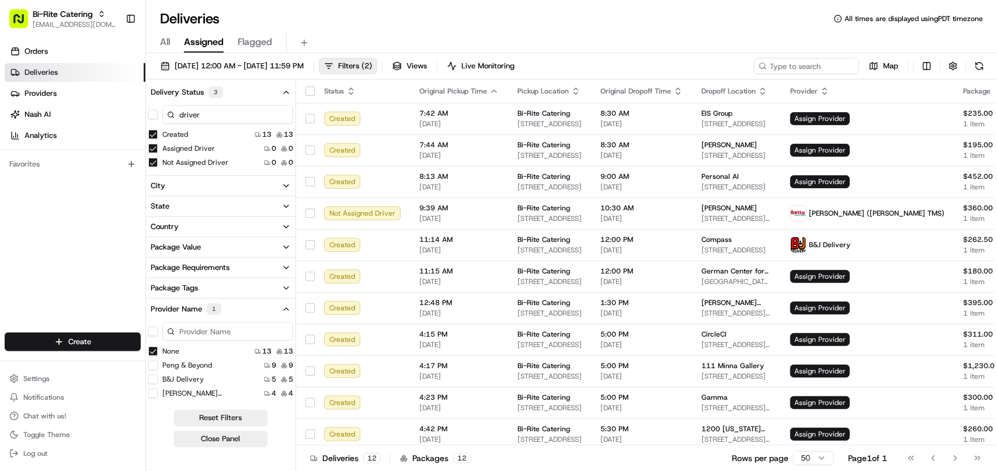
click at [153, 348] on button "None" at bounding box center [152, 351] width 9 height 9
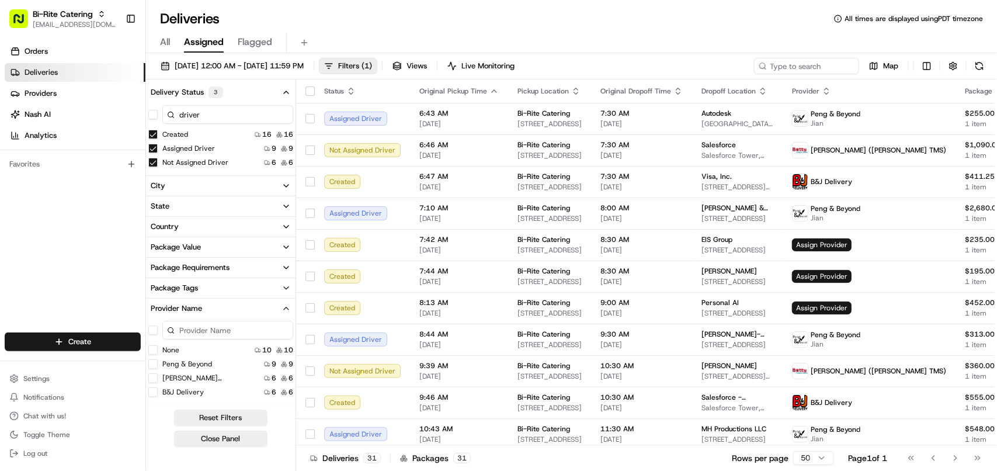
click at [153, 349] on button "None" at bounding box center [152, 349] width 9 height 9
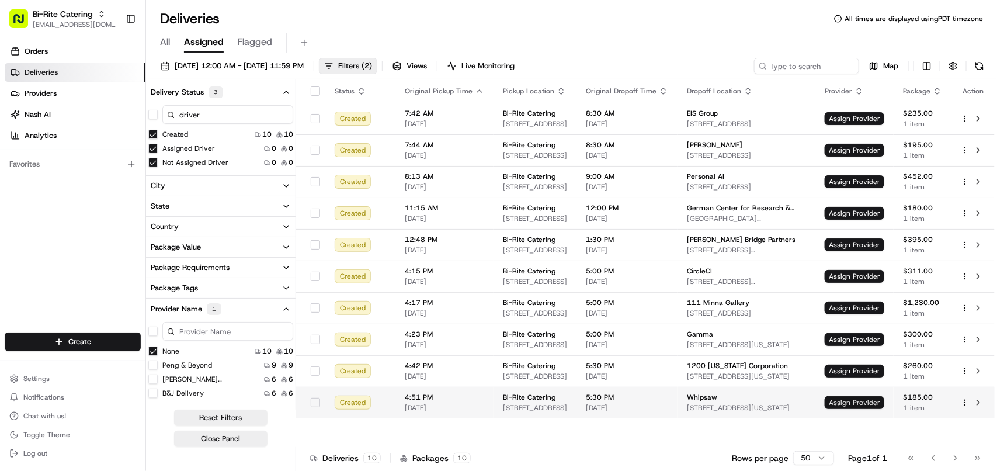
click at [858, 396] on span "Assign Provider" at bounding box center [855, 402] width 60 height 13
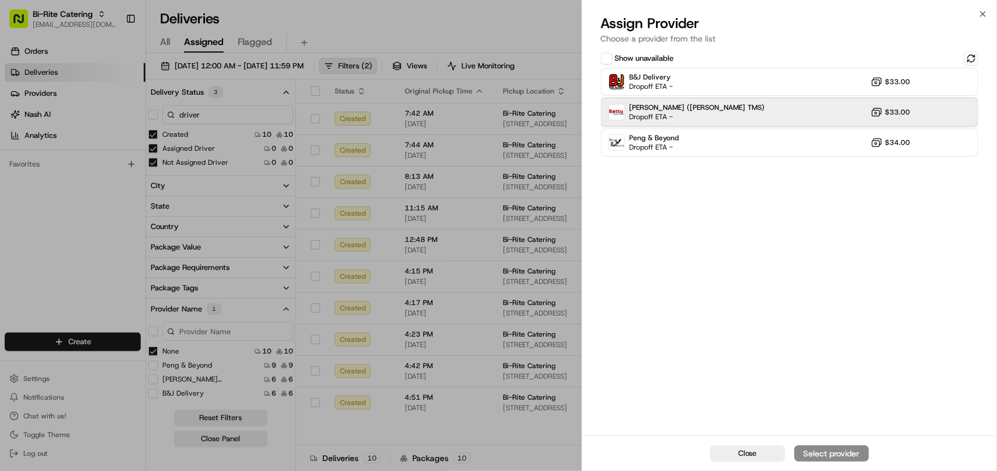
click at [688, 109] on div "Betty (Nash TMS) Dropoff ETA - $33.00" at bounding box center [789, 112] width 377 height 28
click at [839, 452] on div "Assign Provider" at bounding box center [831, 454] width 57 height 12
drag, startPoint x: 494, startPoint y: 428, endPoint x: 611, endPoint y: 424, distance: 117.0
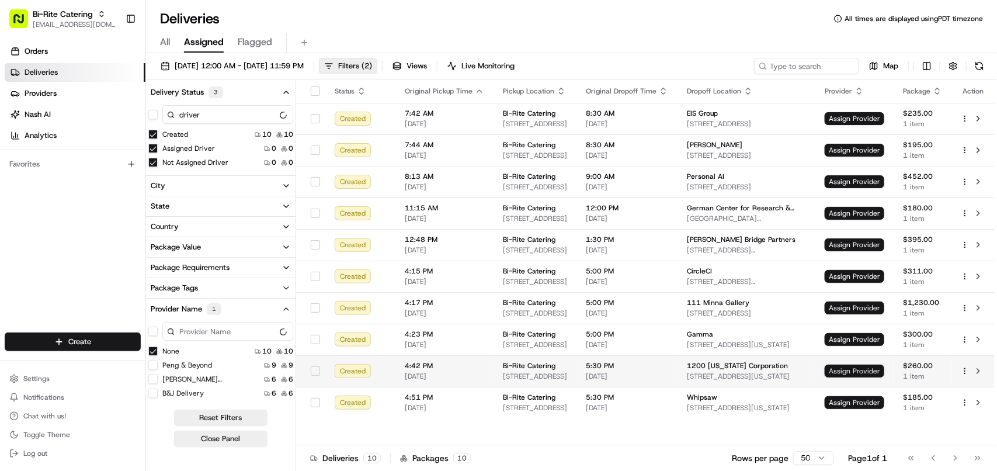
click at [843, 370] on span "Assign Provider" at bounding box center [855, 371] width 60 height 13
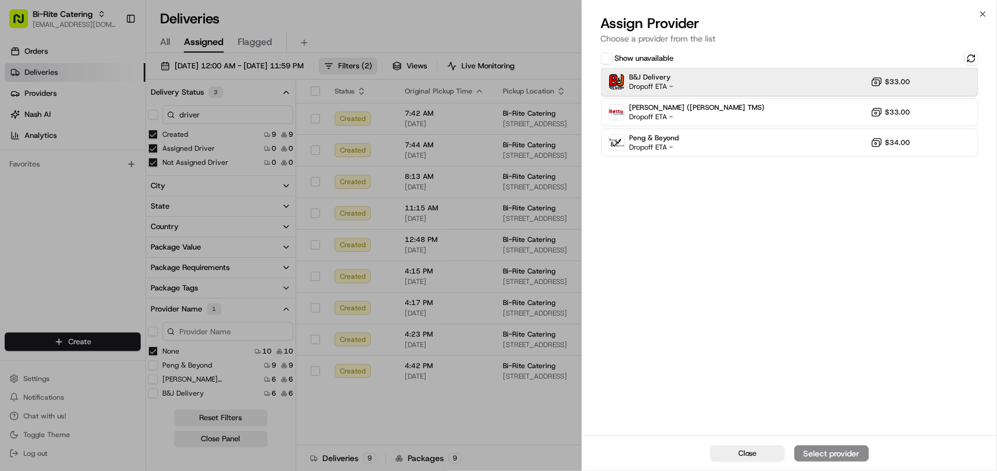
click at [697, 88] on div "B&J Delivery Dropoff ETA - $33.00" at bounding box center [789, 82] width 377 height 28
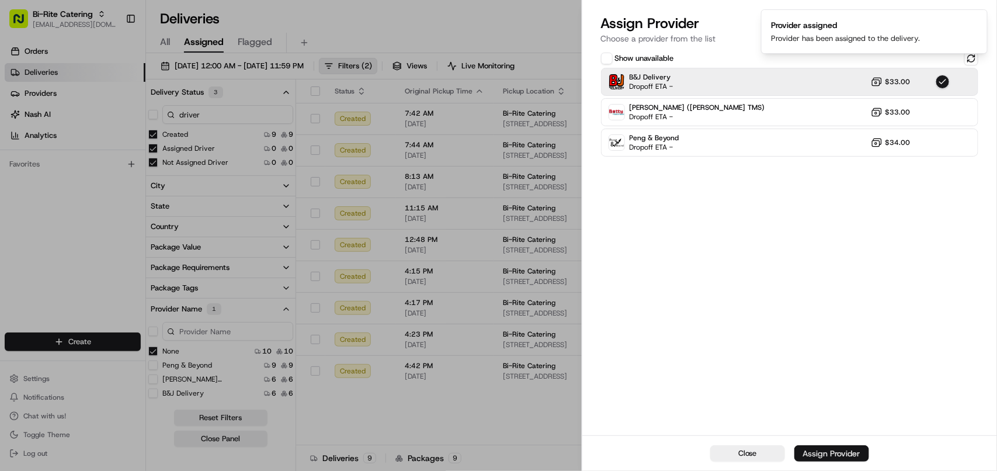
click at [832, 453] on div "Assign Provider" at bounding box center [831, 454] width 57 height 12
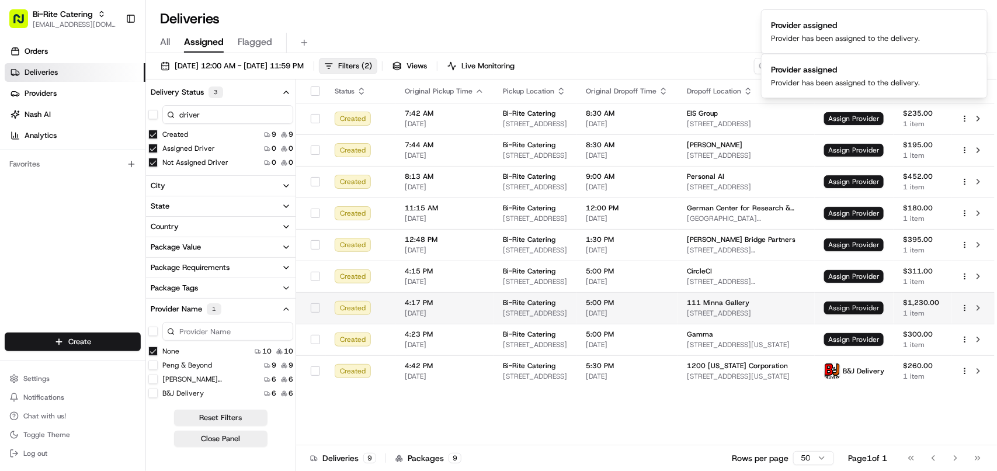
click at [848, 306] on span "Assign Provider" at bounding box center [855, 308] width 60 height 13
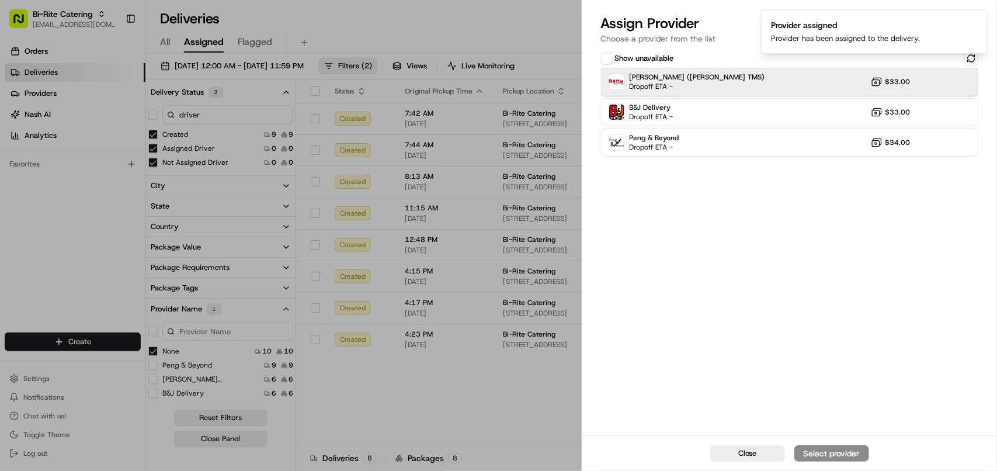
click at [661, 86] on span "Dropoff ETA -" at bounding box center [671, 86] width 82 height 9
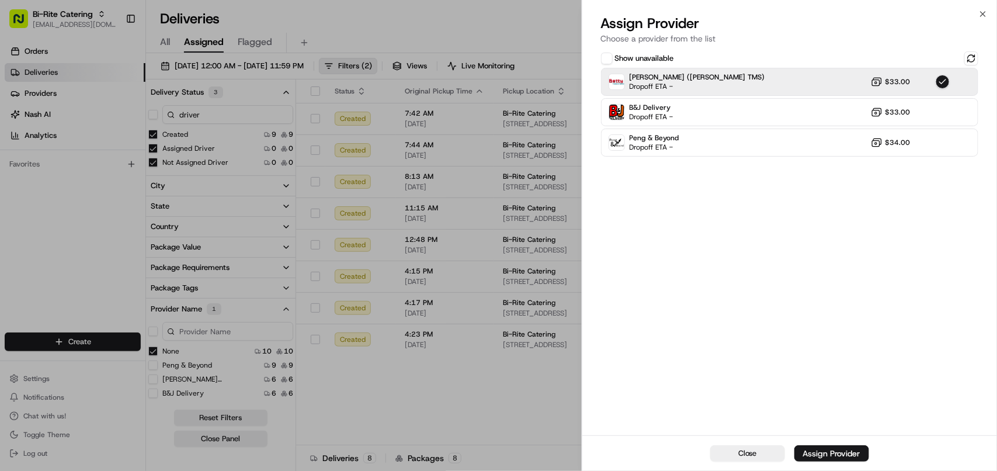
drag, startPoint x: 839, startPoint y: 451, endPoint x: 687, endPoint y: 427, distance: 154.4
click at [839, 451] on div "Assign Provider" at bounding box center [831, 454] width 57 height 12
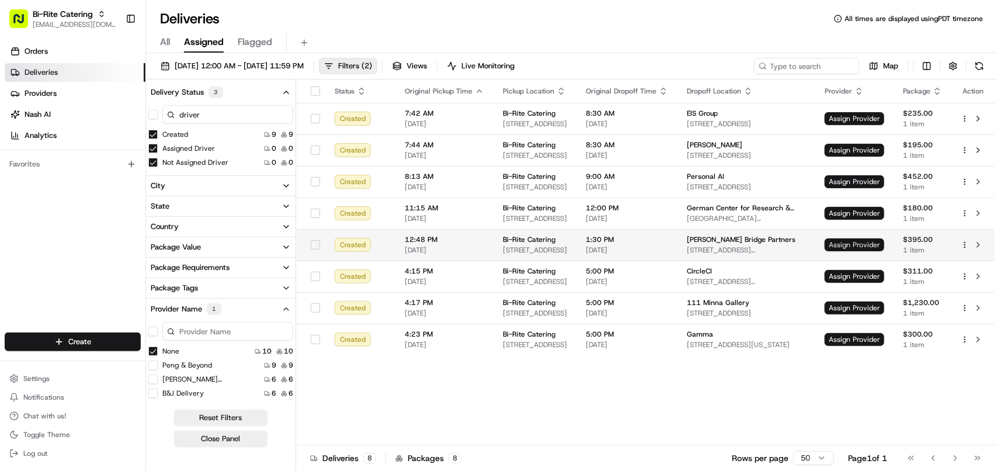
click at [846, 246] on span "Assign Provider" at bounding box center [855, 244] width 60 height 13
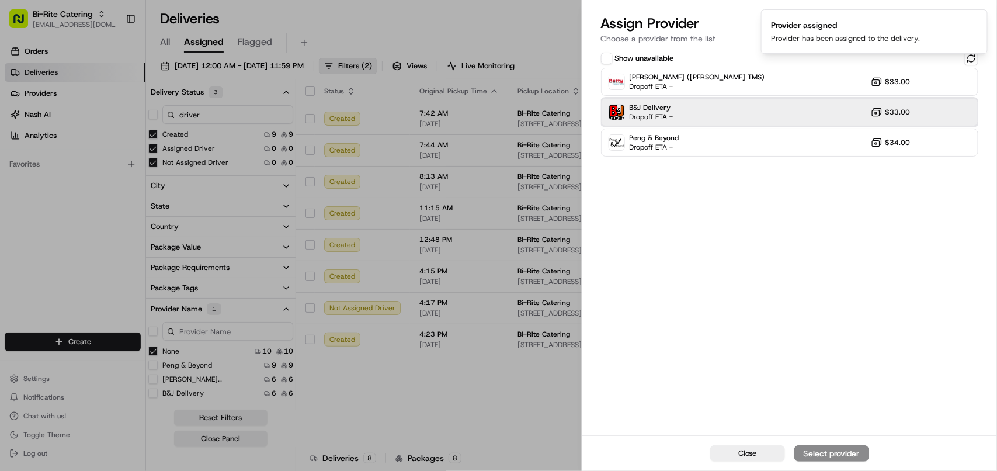
click at [729, 117] on div "B&J Delivery Dropoff ETA - $33.00" at bounding box center [789, 112] width 377 height 28
click at [840, 452] on div "Assign Provider" at bounding box center [831, 454] width 57 height 12
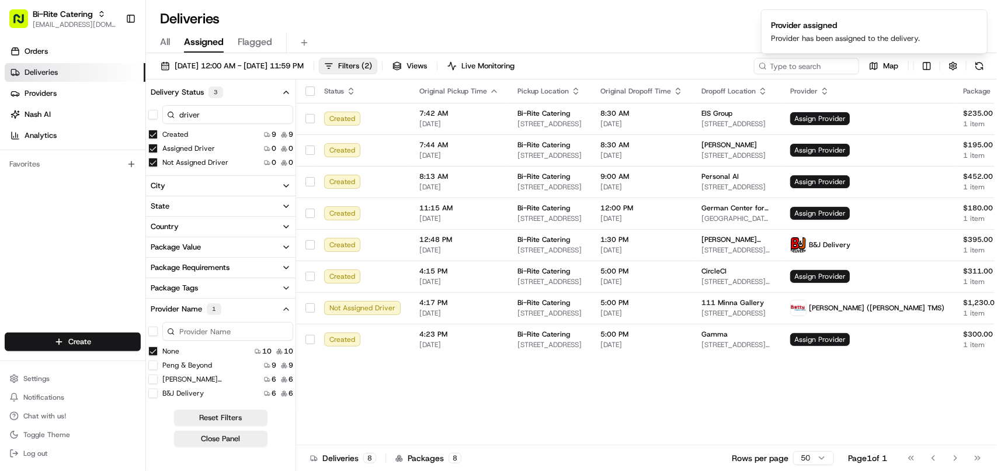
click at [152, 351] on button "None" at bounding box center [152, 351] width 9 height 9
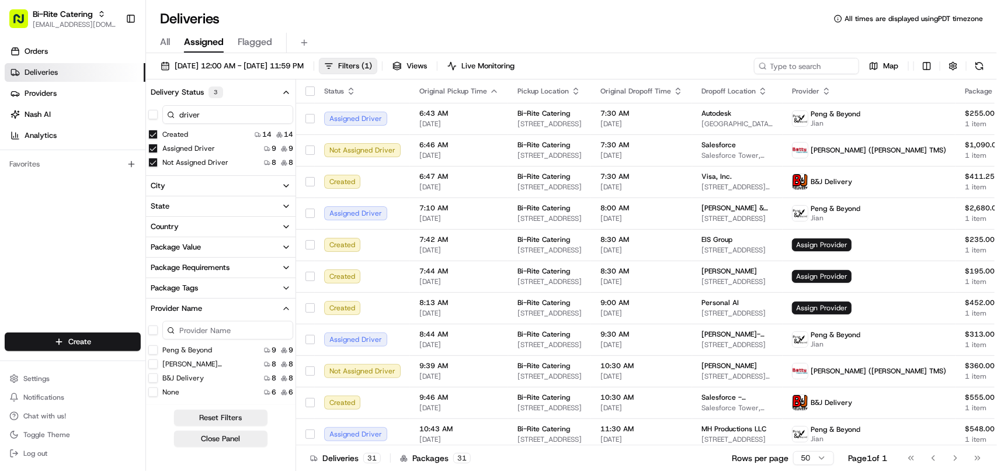
click at [154, 395] on button "None" at bounding box center [152, 391] width 9 height 9
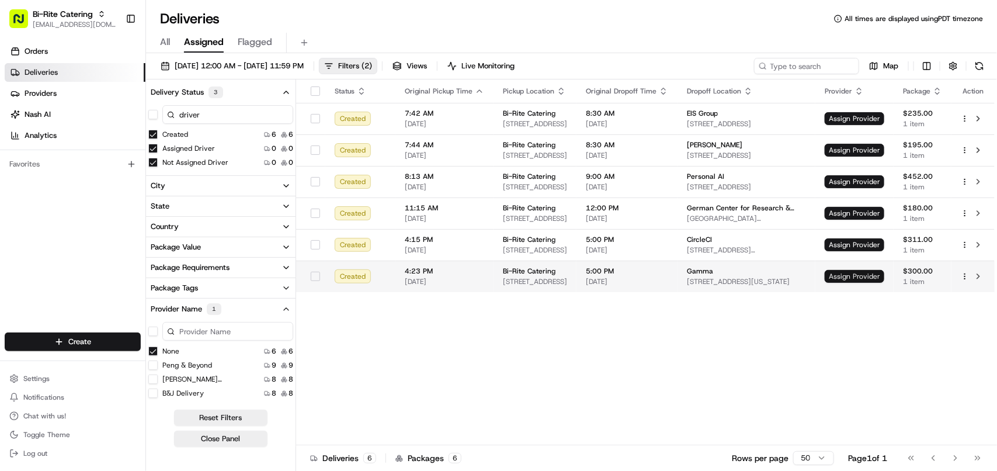
click at [843, 276] on span "Assign Provider" at bounding box center [855, 276] width 60 height 13
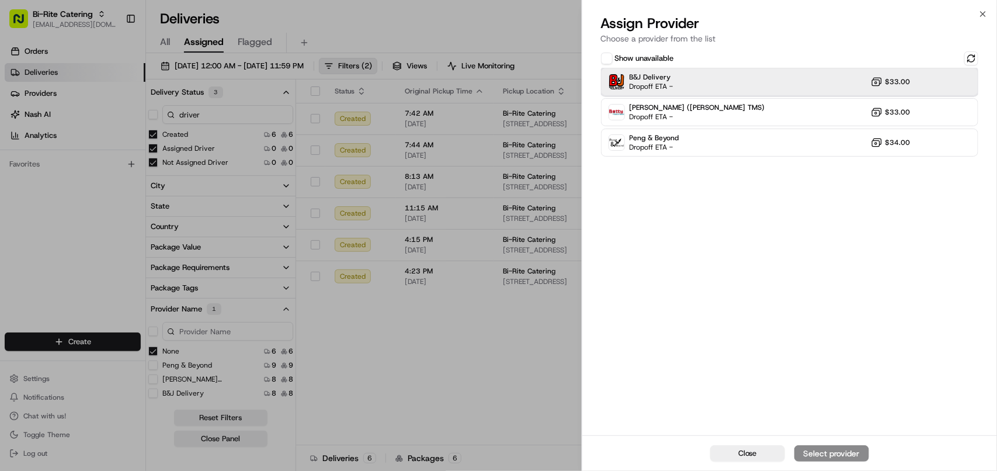
click at [661, 85] on span "Dropoff ETA -" at bounding box center [652, 86] width 44 height 9
click at [808, 452] on div "Assign Provider" at bounding box center [831, 454] width 57 height 12
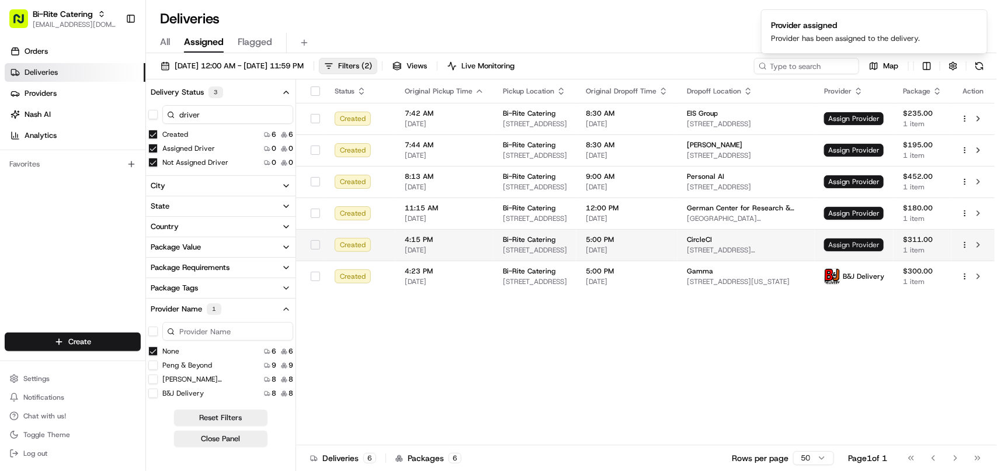
click at [851, 250] on span "Assign Provider" at bounding box center [855, 244] width 60 height 13
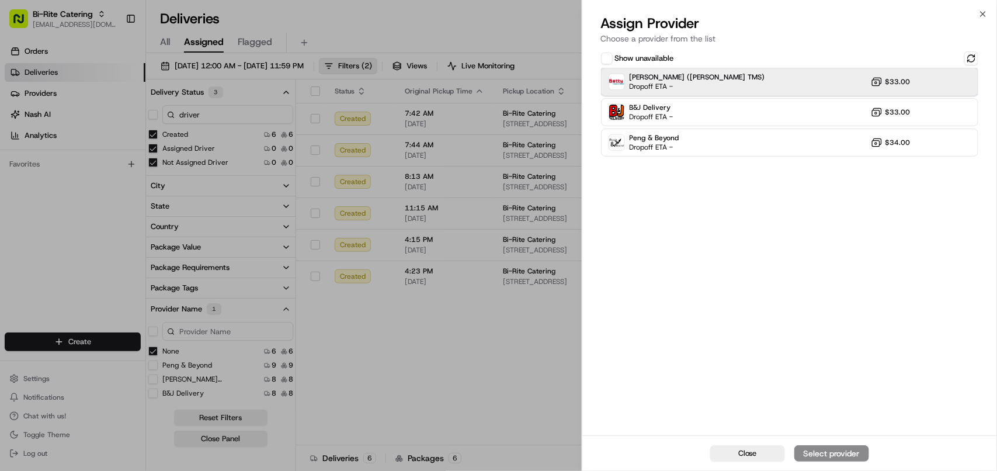
click at [661, 71] on div "Betty (Nash TMS) Dropoff ETA - $33.00" at bounding box center [789, 82] width 377 height 28
drag, startPoint x: 808, startPoint y: 449, endPoint x: 676, endPoint y: 425, distance: 134.7
click at [805, 450] on div "Assign Provider" at bounding box center [831, 454] width 57 height 12
drag, startPoint x: 467, startPoint y: 383, endPoint x: 491, endPoint y: 372, distance: 25.9
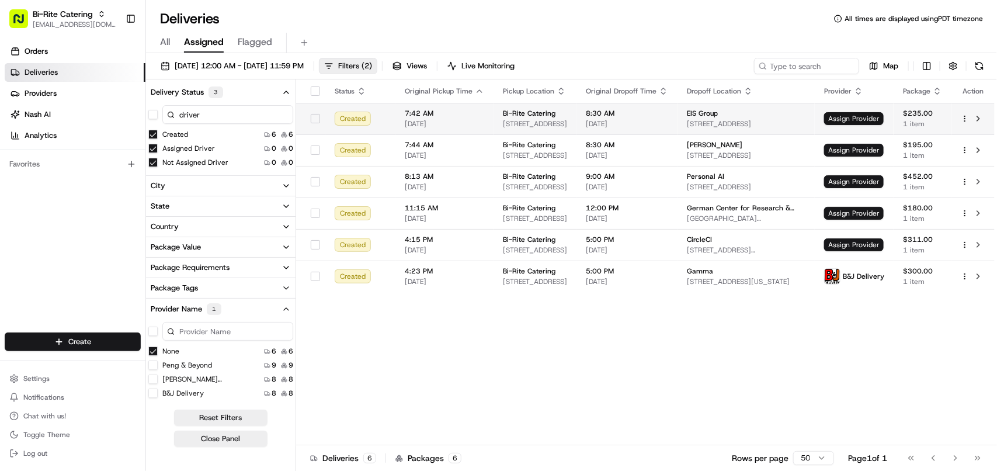
click at [836, 115] on span "Assign Provider" at bounding box center [855, 118] width 60 height 13
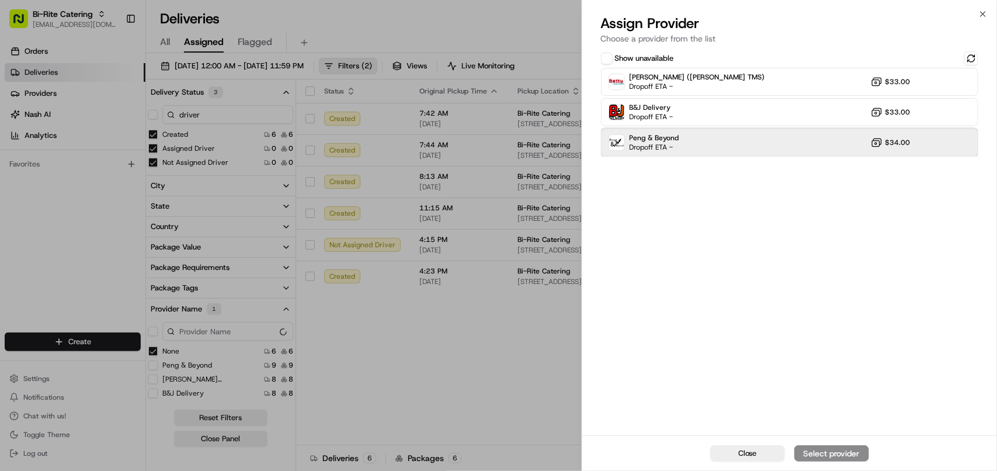
click at [657, 138] on span "Peng & Beyond" at bounding box center [655, 137] width 50 height 9
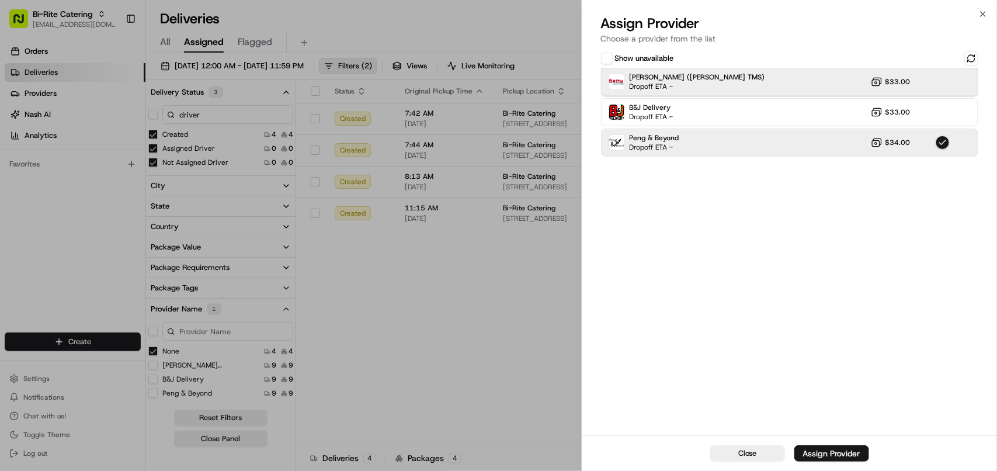
click at [716, 86] on div "Betty (Nash TMS) Dropoff ETA - $33.00" at bounding box center [789, 82] width 377 height 28
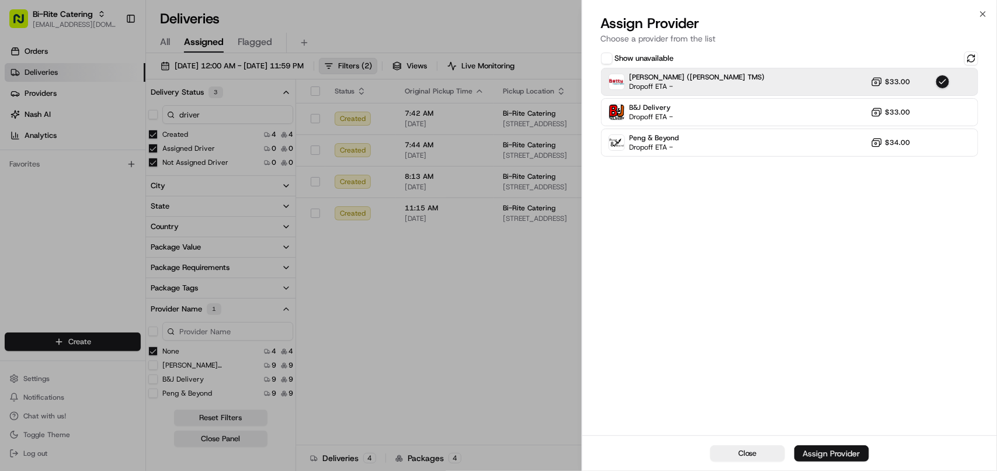
click at [816, 451] on div "Assign Provider" at bounding box center [831, 454] width 57 height 12
drag, startPoint x: 348, startPoint y: 347, endPoint x: 354, endPoint y: 345, distance: 6.5
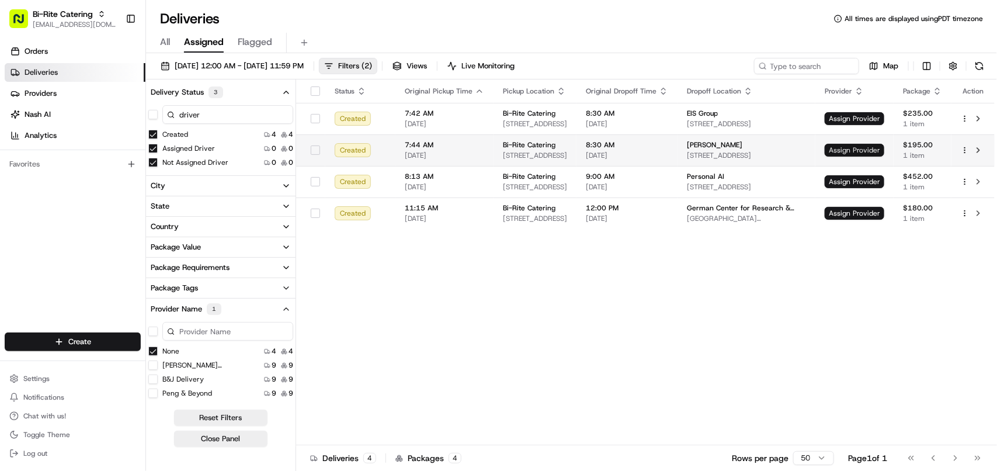
click at [836, 150] on span "Assign Provider" at bounding box center [855, 150] width 60 height 13
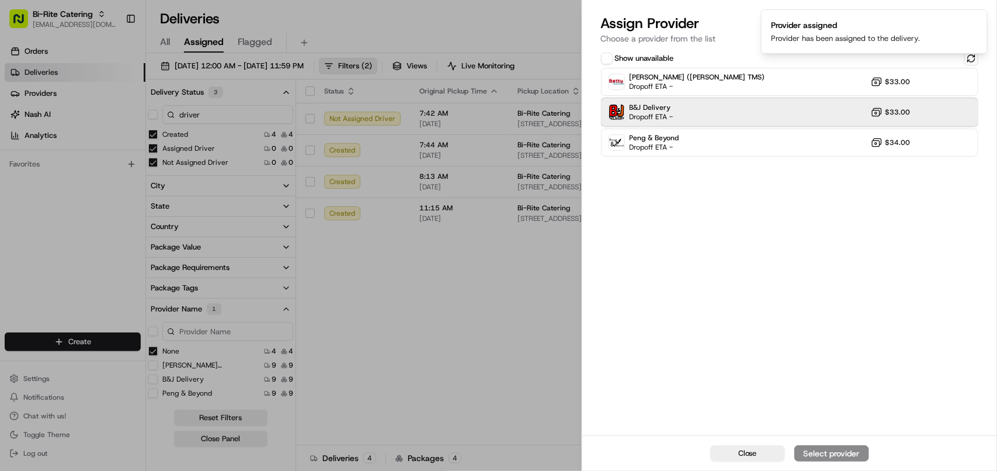
click at [666, 115] on span "Dropoff ETA -" at bounding box center [652, 116] width 44 height 9
drag, startPoint x: 839, startPoint y: 452, endPoint x: 605, endPoint y: 363, distance: 249.5
click at [839, 451] on div "Assign Provider" at bounding box center [831, 454] width 57 height 12
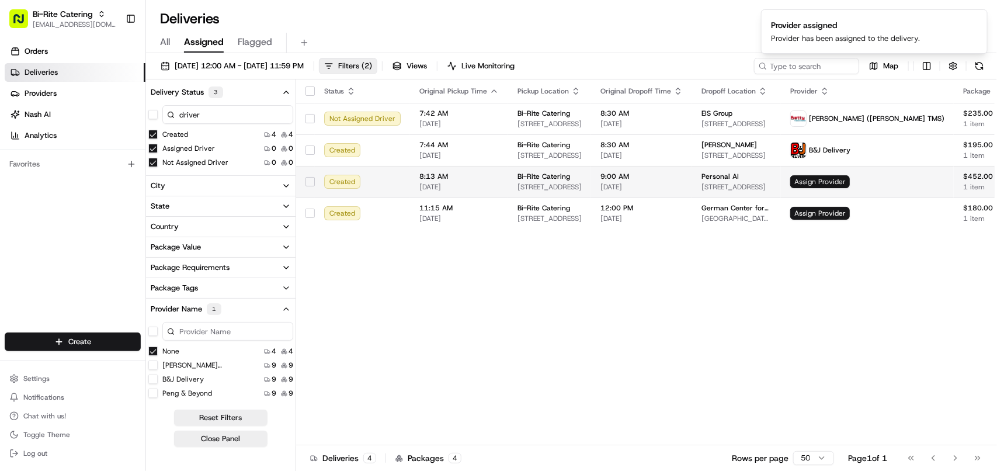
click at [815, 182] on span "Assign Provider" at bounding box center [821, 181] width 60 height 13
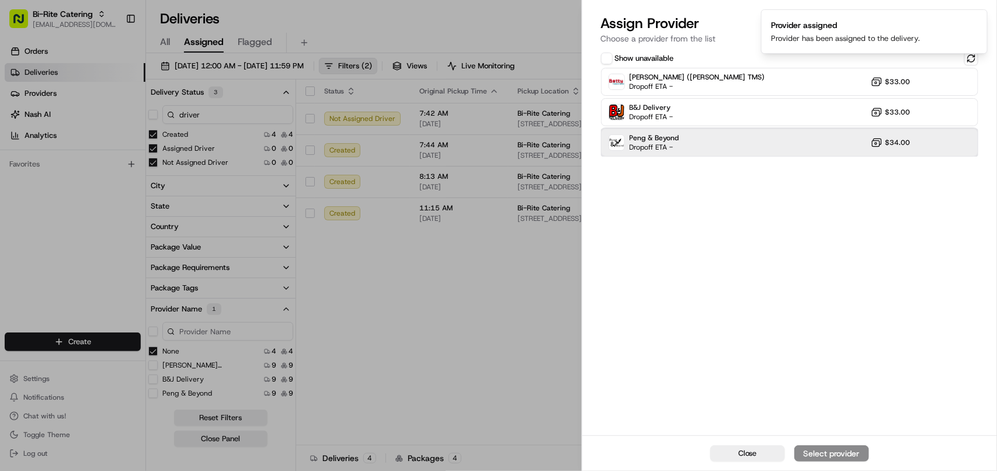
click at [649, 137] on span "Peng & Beyond" at bounding box center [655, 137] width 50 height 9
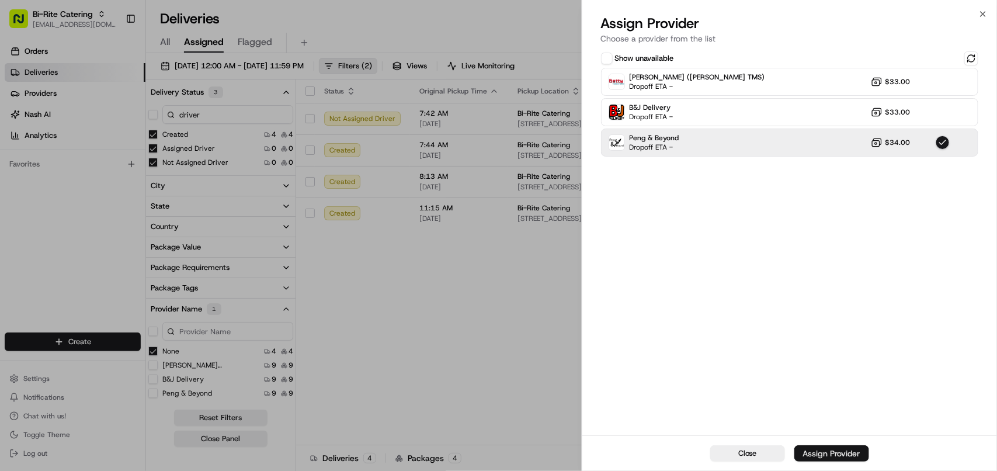
click at [815, 447] on button "Assign Provider" at bounding box center [832, 453] width 75 height 16
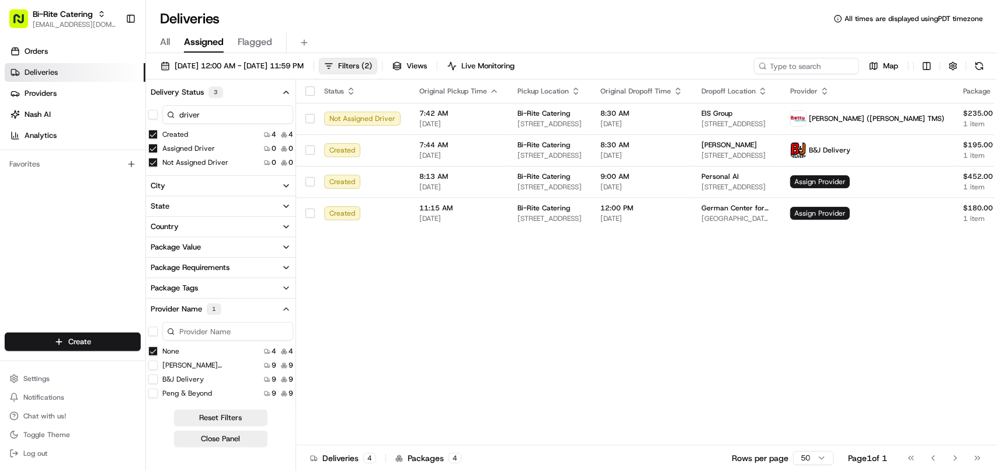
click at [150, 348] on button "None" at bounding box center [152, 351] width 9 height 9
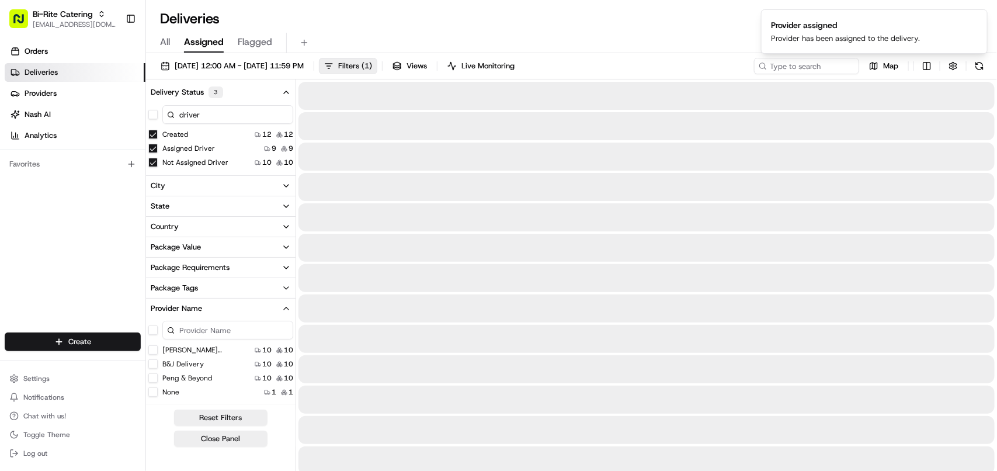
click at [153, 395] on button "None" at bounding box center [152, 391] width 9 height 9
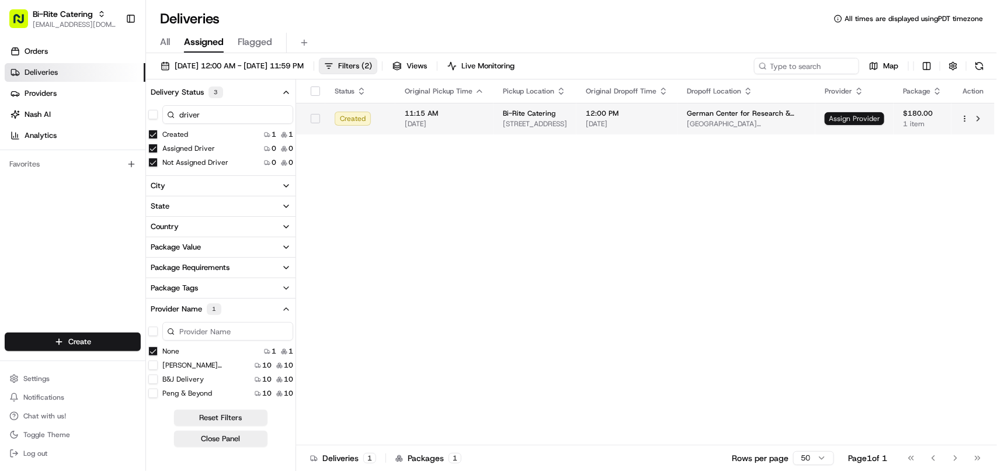
click at [853, 120] on span "Assign Provider" at bounding box center [855, 118] width 60 height 13
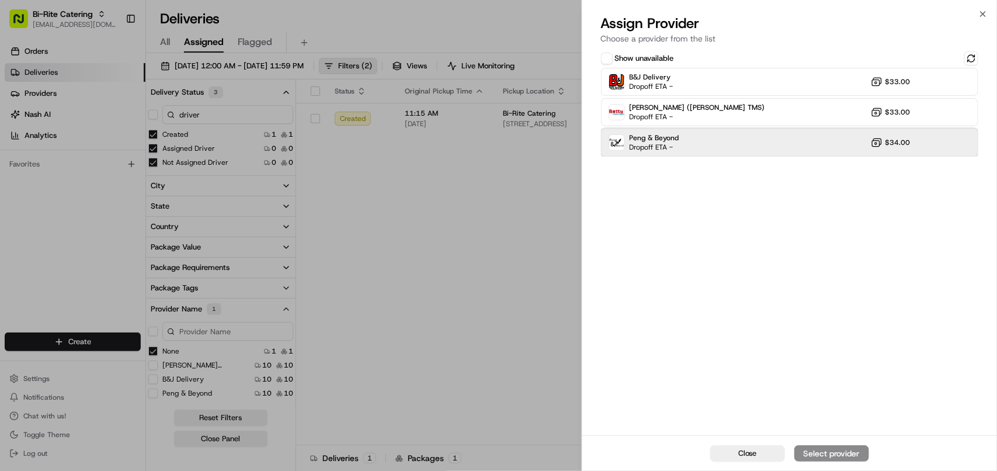
click at [675, 148] on span "Dropoff ETA -" at bounding box center [655, 147] width 50 height 9
click at [809, 459] on div "Assign Provider" at bounding box center [831, 454] width 57 height 12
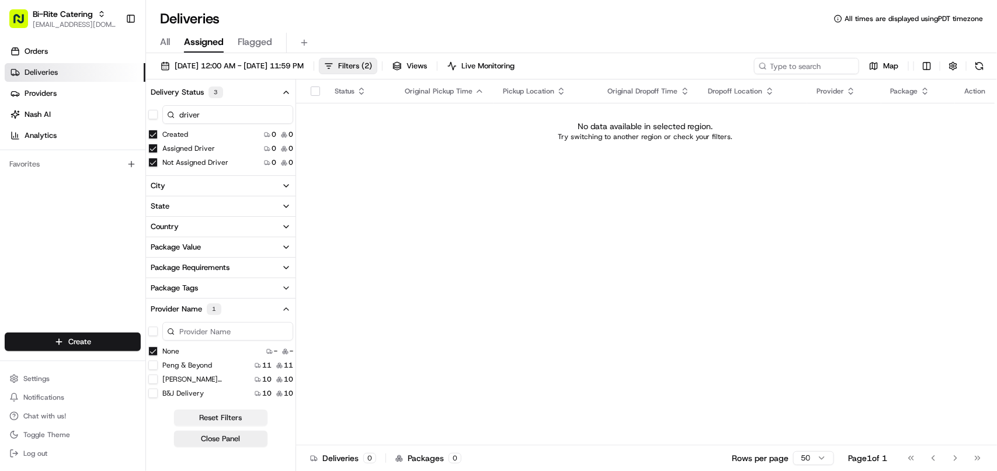
click at [247, 421] on button "Reset Filters" at bounding box center [220, 418] width 93 height 16
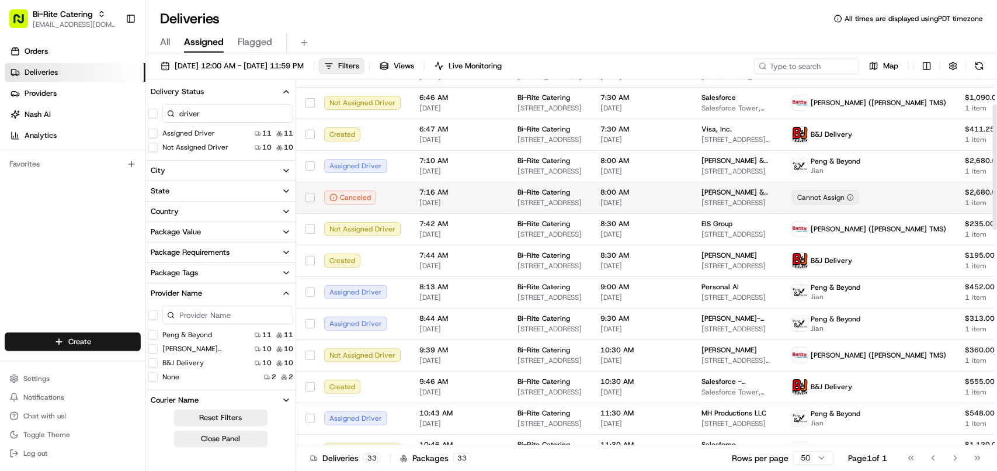
scroll to position [73, 0]
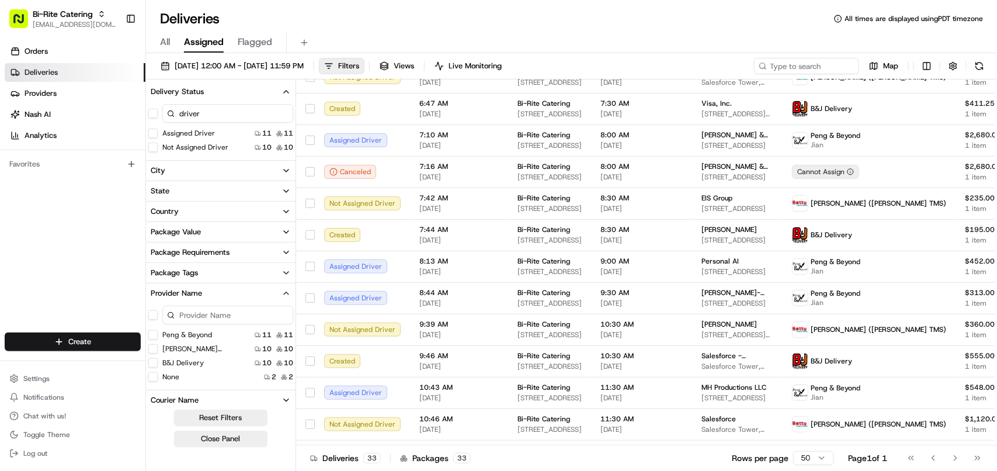
click at [153, 376] on button "None" at bounding box center [152, 376] width 9 height 9
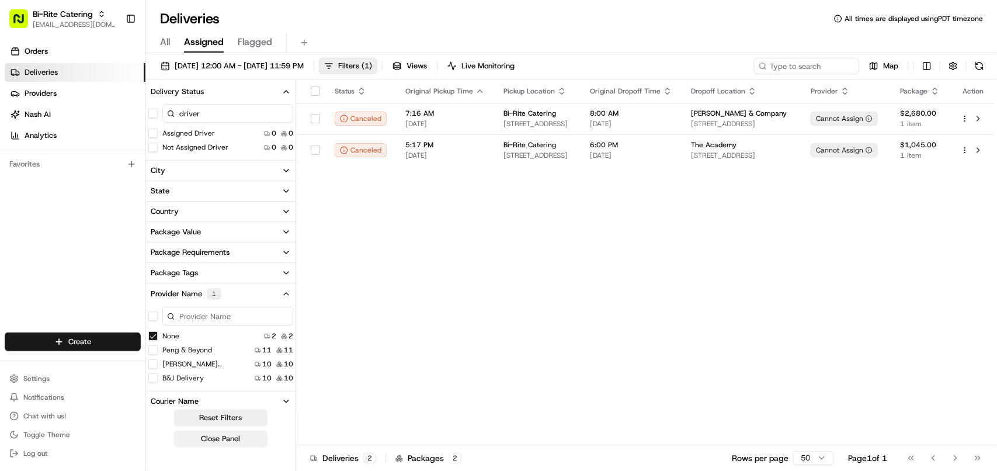
click at [231, 437] on button "Close Panel" at bounding box center [220, 439] width 93 height 16
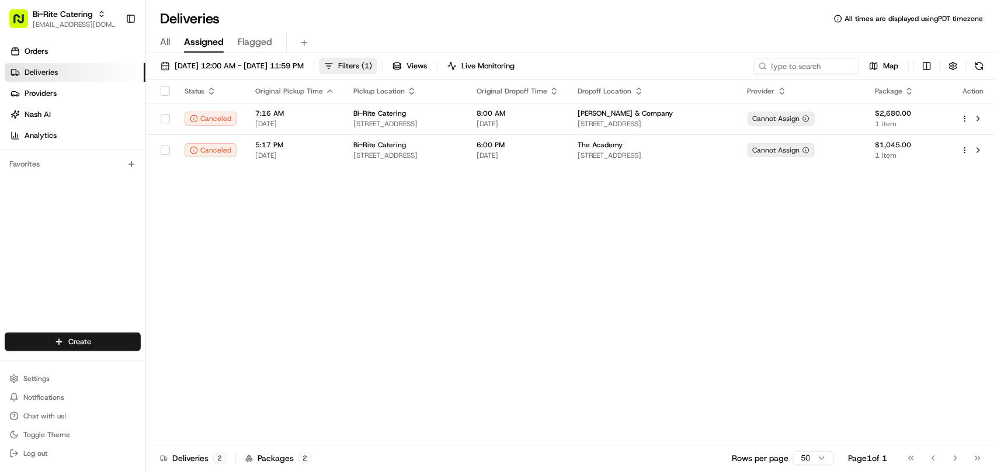
click at [377, 60] on button "Filters ( 1 )" at bounding box center [348, 66] width 58 height 16
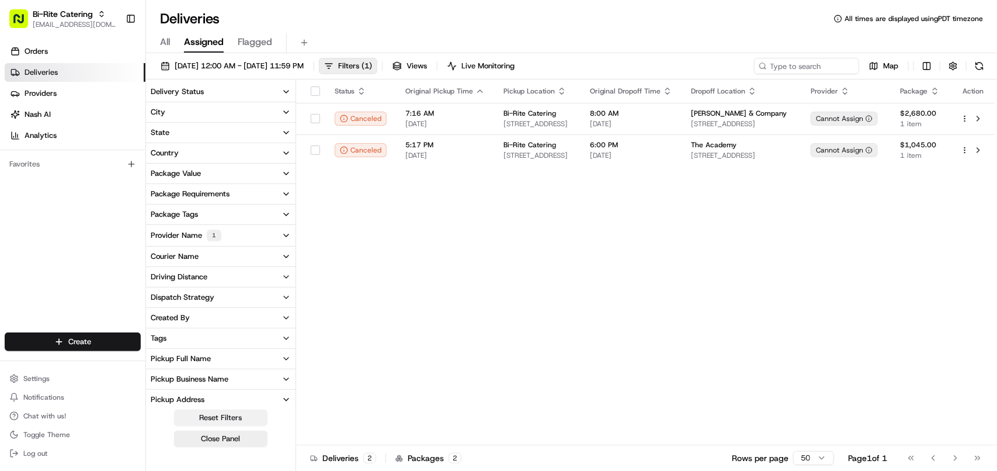
click at [214, 413] on button "Reset Filters" at bounding box center [220, 418] width 93 height 16
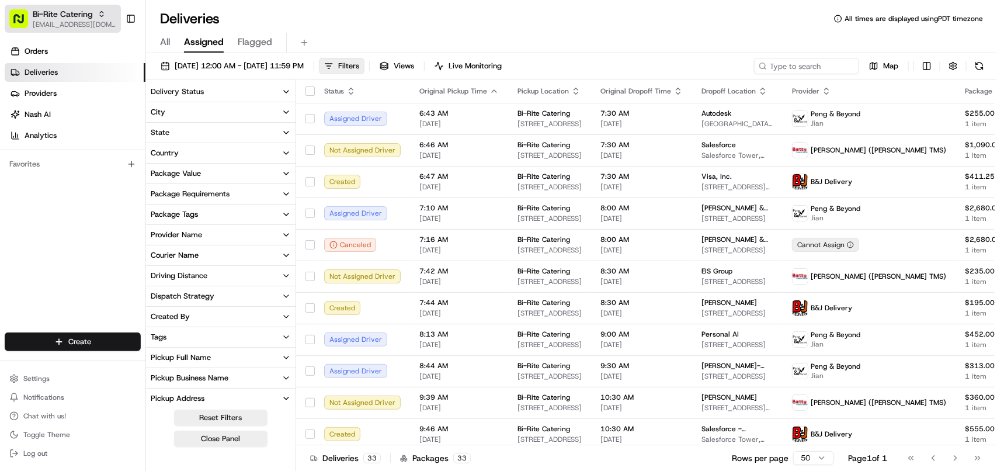
click at [51, 13] on span "Bi-Rite Catering" at bounding box center [63, 14] width 60 height 12
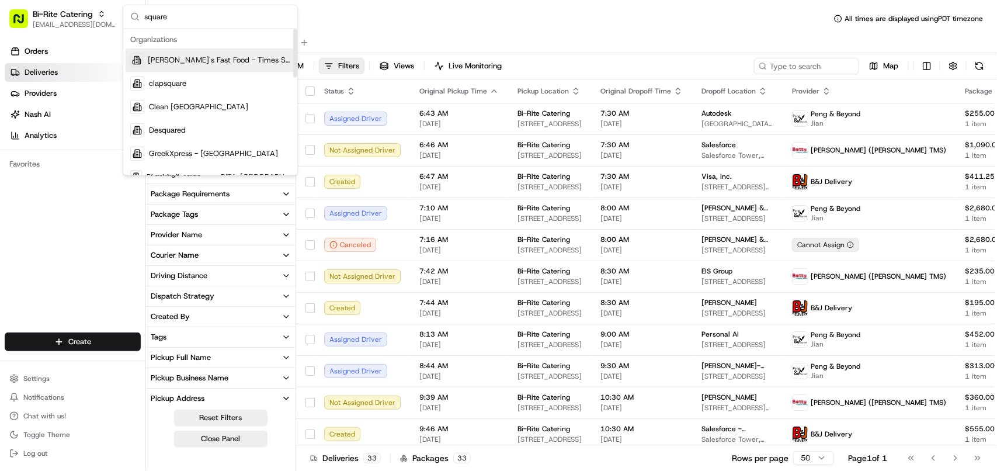
type input "square"
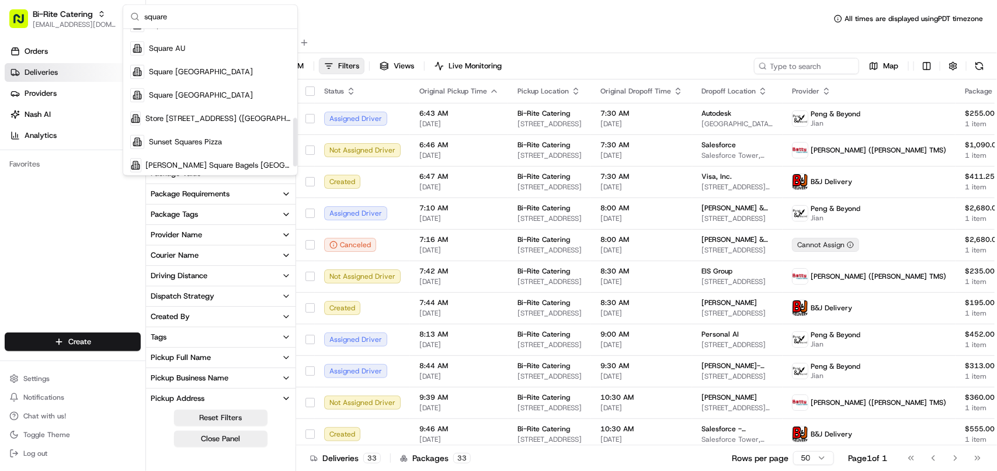
scroll to position [296, 0]
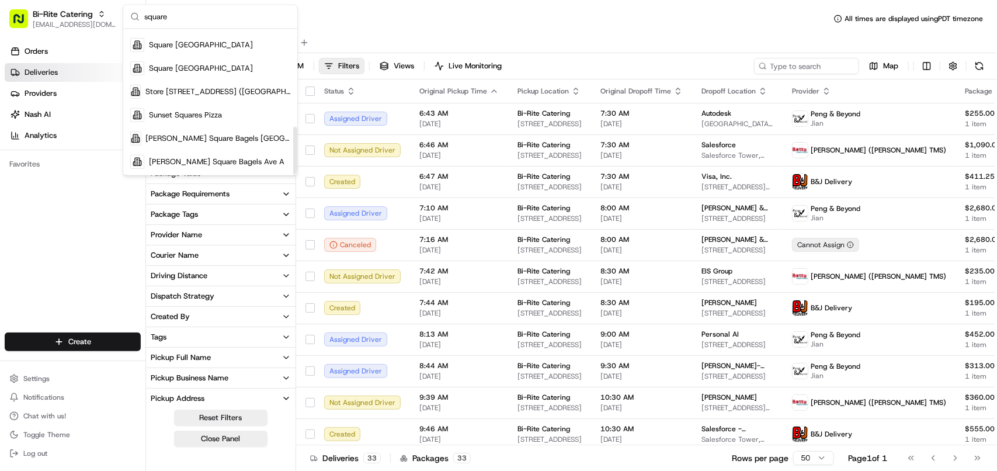
drag, startPoint x: 296, startPoint y: 62, endPoint x: 171, endPoint y: 118, distance: 137.1
click at [293, 175] on div "Suggestions" at bounding box center [295, 151] width 4 height 49
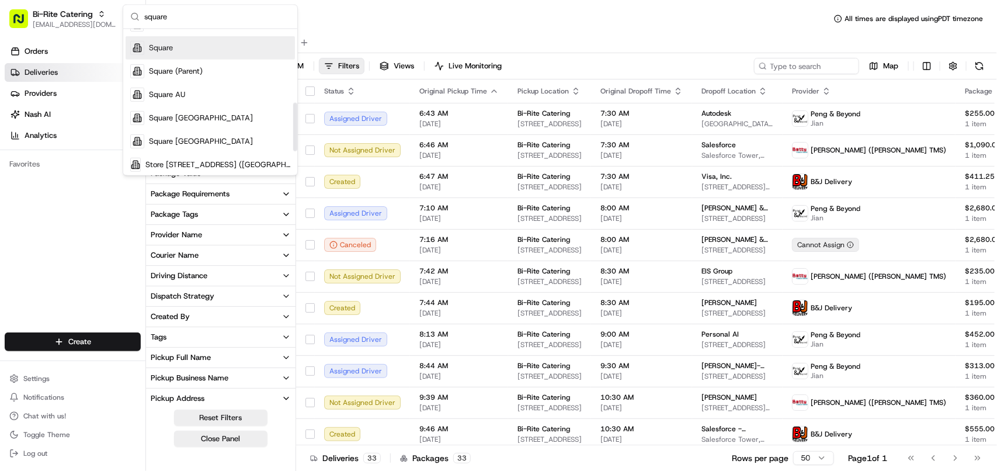
click at [184, 54] on div "Square" at bounding box center [210, 47] width 169 height 23
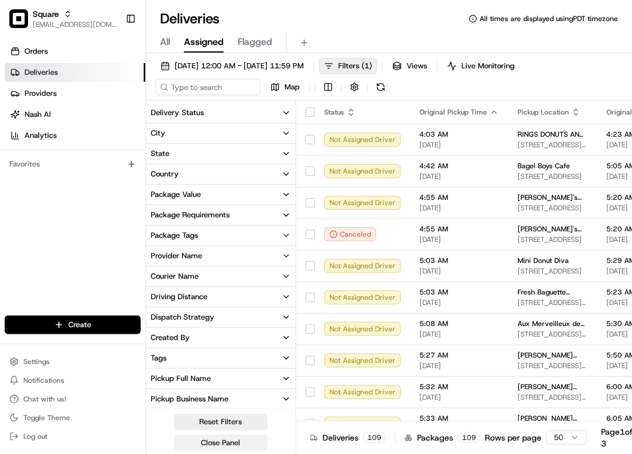
click at [215, 445] on button "Close Panel" at bounding box center [220, 443] width 93 height 16
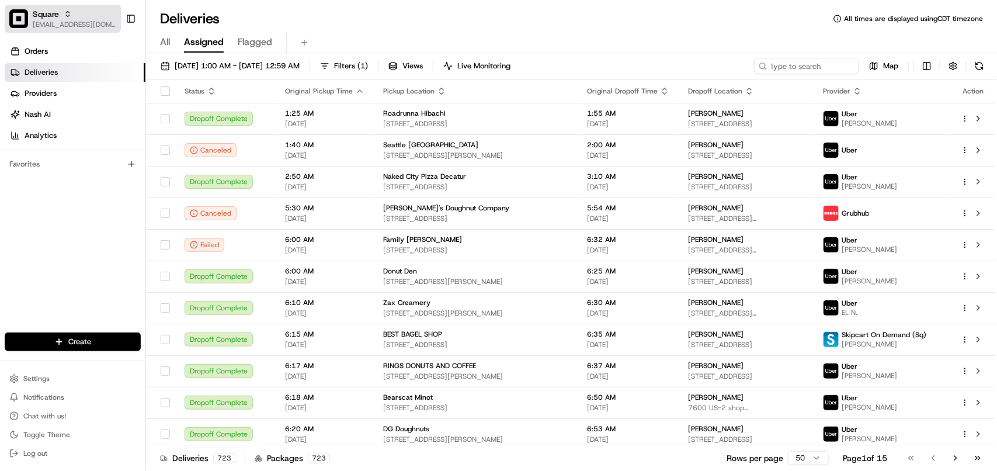
click at [95, 30] on button "Square avaldez@nashhelp.com" at bounding box center [63, 19] width 116 height 28
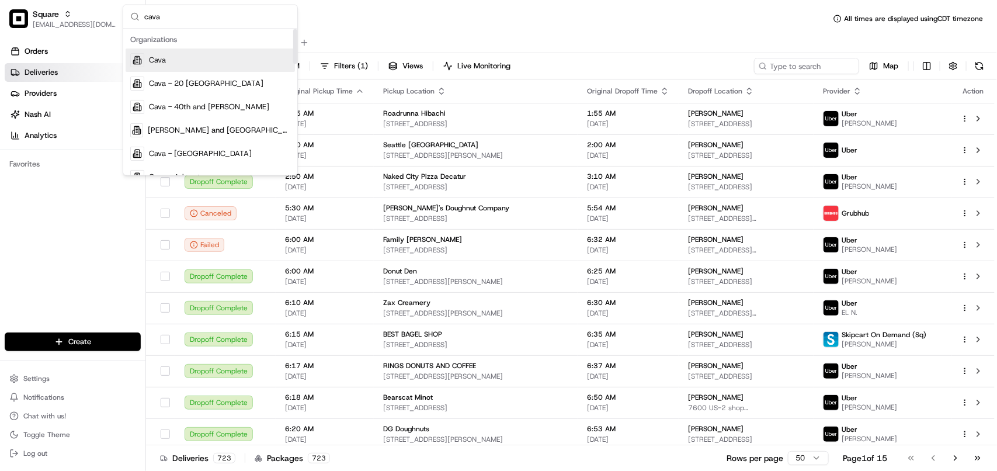
type input "cava"
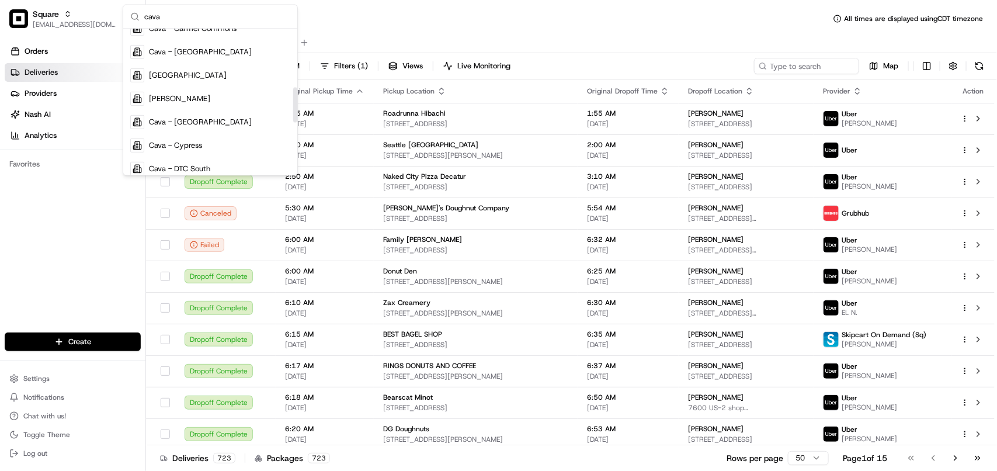
scroll to position [460, 0]
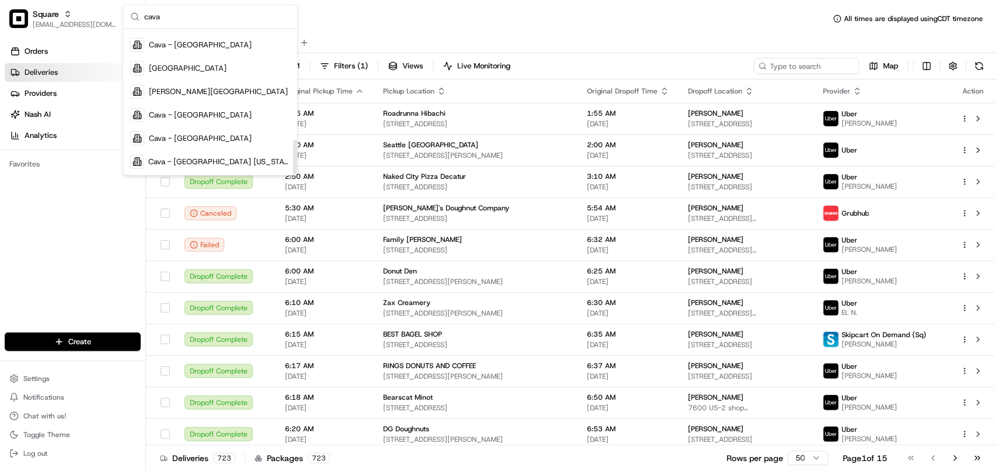
drag, startPoint x: 295, startPoint y: 57, endPoint x: 275, endPoint y: 130, distance: 75.9
click at [293, 175] on div "Suggestions" at bounding box center [295, 157] width 4 height 35
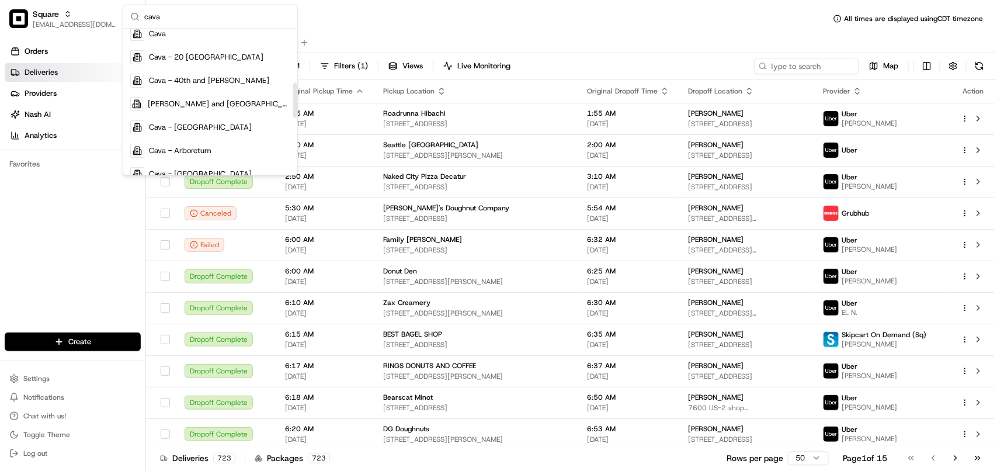
scroll to position [0, 0]
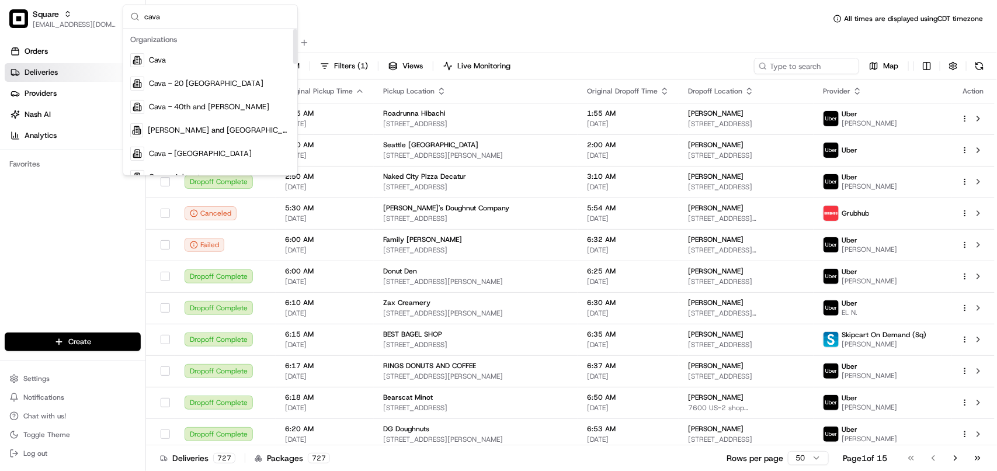
drag, startPoint x: 294, startPoint y: 147, endPoint x: 295, endPoint y: 21, distance: 126.2
click at [295, 29] on div "Suggestions" at bounding box center [295, 46] width 4 height 35
click at [188, 64] on div "Cava" at bounding box center [210, 60] width 169 height 23
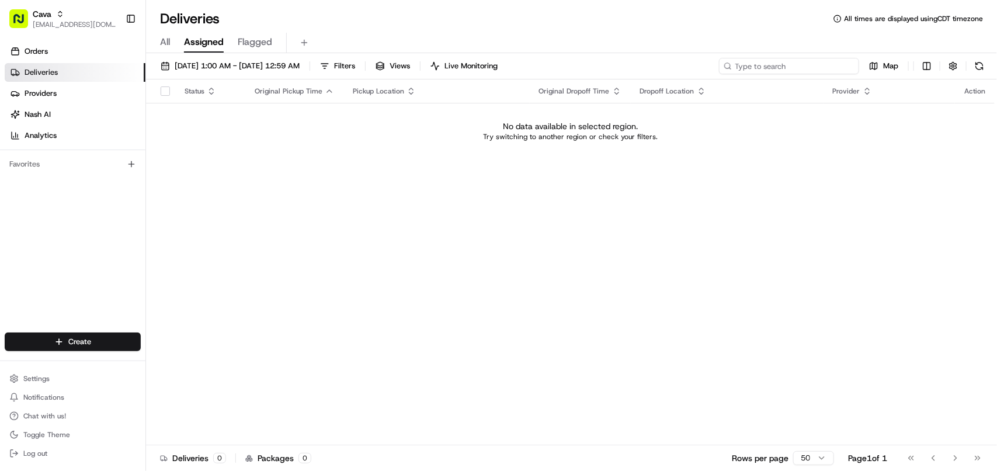
click at [827, 65] on input at bounding box center [789, 66] width 140 height 16
paste input "AdventHealth Orlando Outpatient Pharmacy Alex McLeod"
type input "AdventHealth Orlando Outpatient Pharmacy Alex McLeod"
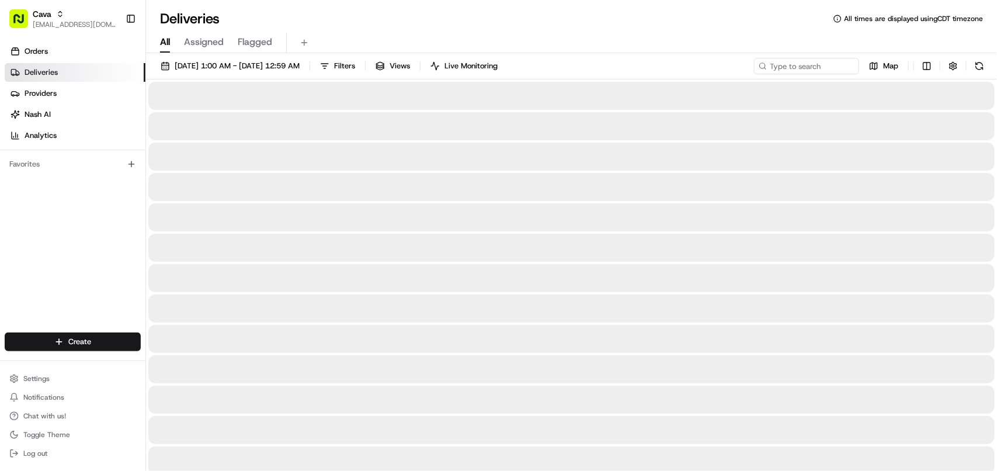
click at [164, 45] on span "All" at bounding box center [165, 42] width 10 height 14
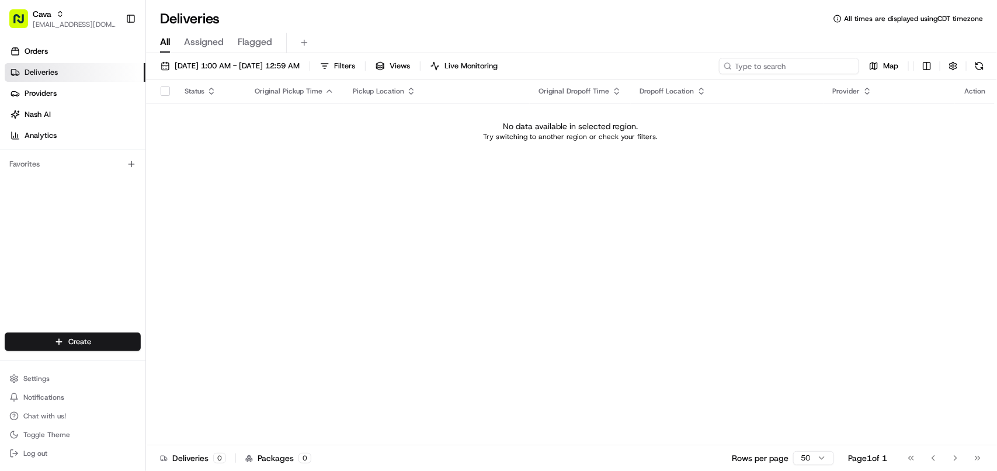
click at [815, 72] on input at bounding box center [789, 66] width 140 height 16
paste input "AdventHealth"
type input "AdventHealth"
click at [235, 66] on span "08/20/2025 1:00 AM - 08/21/2025 12:59 AM" at bounding box center [237, 66] width 125 height 11
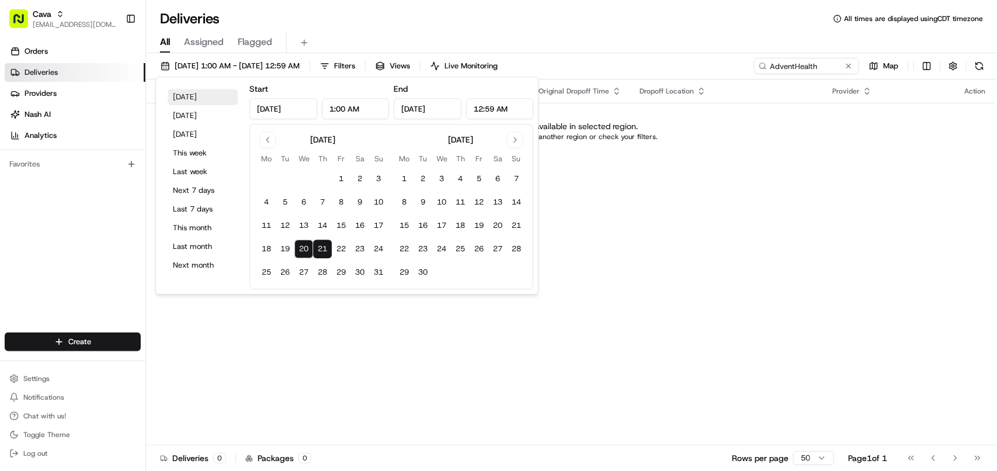
click at [181, 103] on button "Today" at bounding box center [203, 97] width 70 height 16
type input "12:00 AM"
type input "Aug 20, 2025"
type input "11:59 PM"
click at [621, 251] on div "Status Original Pickup Time Pickup Location Original Dropoff Time Dropoff Locat…" at bounding box center [570, 262] width 849 height 366
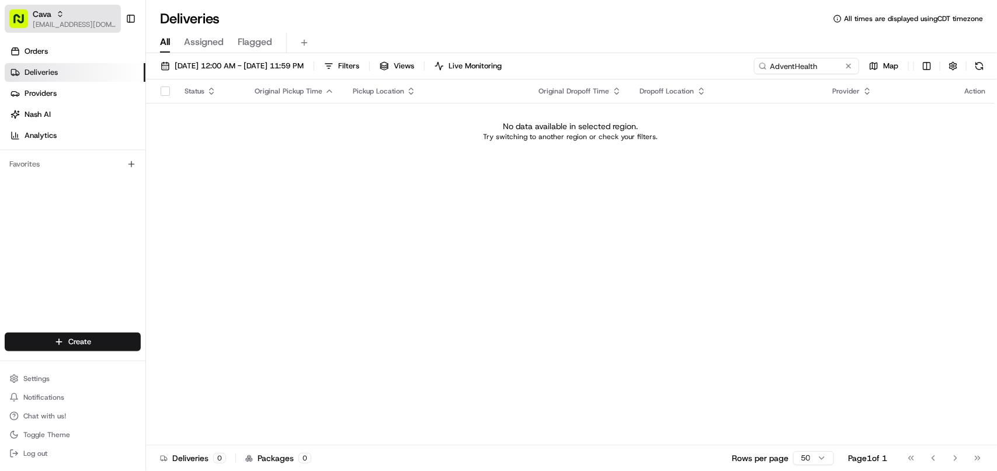
click at [73, 24] on span "avaldez@nashhelp.com" at bounding box center [75, 24] width 84 height 9
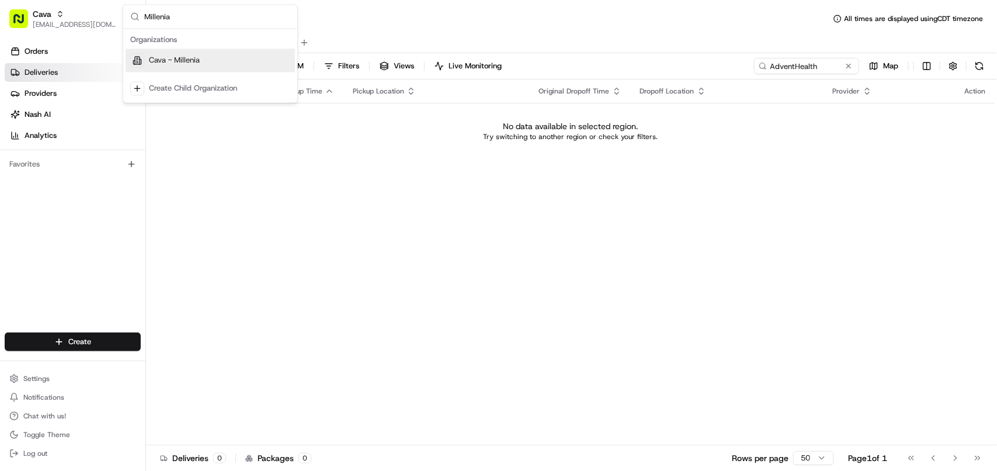
type input "Millenia"
click at [171, 57] on span "Cava - Millenia" at bounding box center [174, 61] width 51 height 11
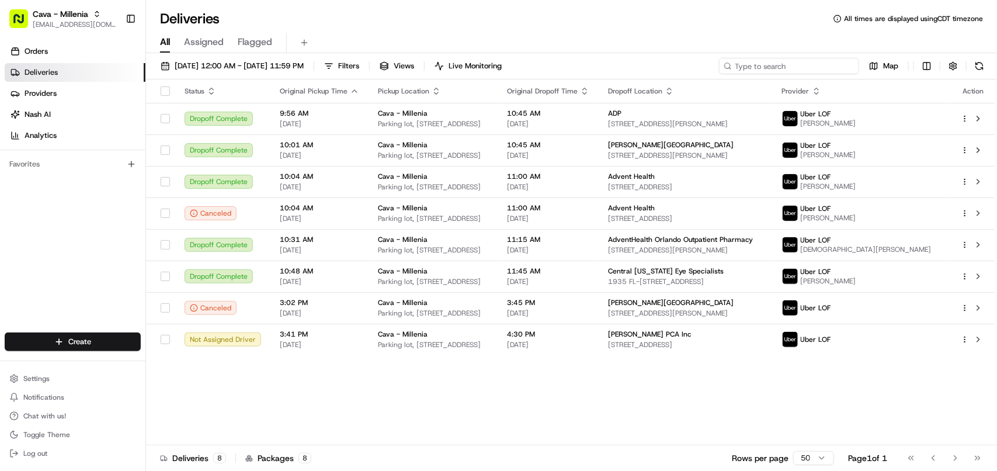
click at [805, 63] on input at bounding box center [789, 66] width 140 height 16
paste input "AdventHealth Orlando Outpatient Pharmacy Alex McLeod"
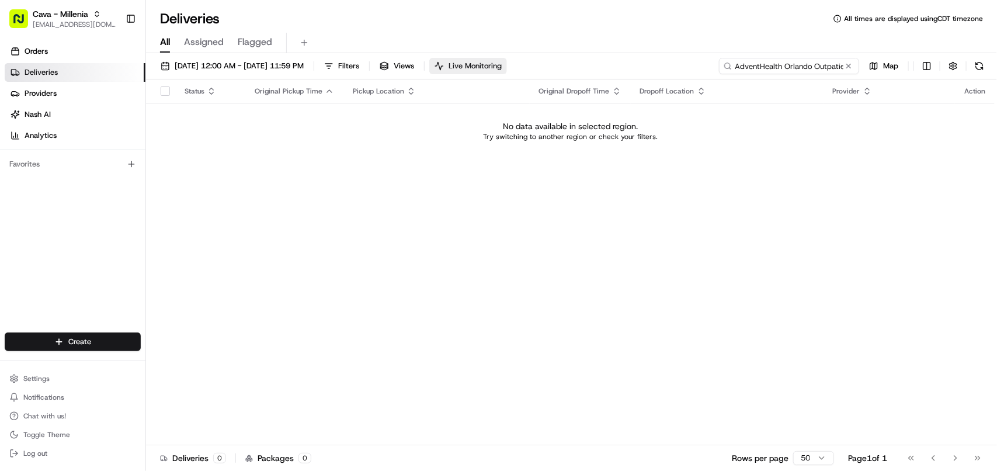
drag, startPoint x: 799, startPoint y: 68, endPoint x: 491, endPoint y: 68, distance: 307.9
click at [491, 68] on div "08/20/2025 12:00 AM - 08/20/2025 11:59 PM Filters Views Live Monitoring AdventH…" at bounding box center [571, 69] width 851 height 22
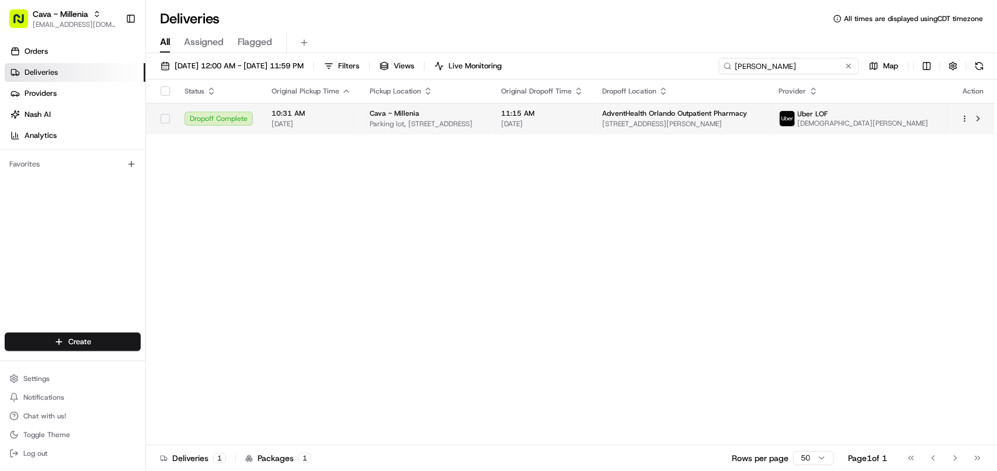
type input "Alex McLeod"
click at [483, 113] on div "Cava - Millenia" at bounding box center [426, 113] width 113 height 9
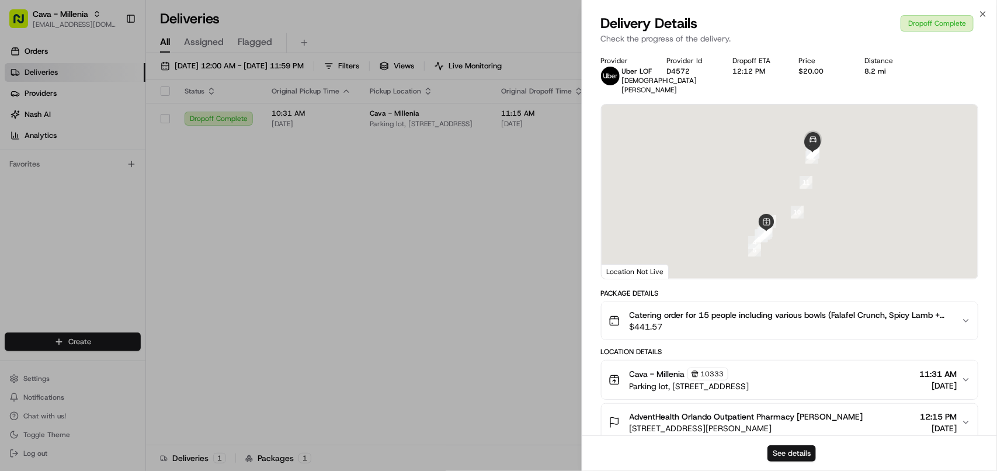
click at [787, 452] on button "See details" at bounding box center [792, 453] width 49 height 16
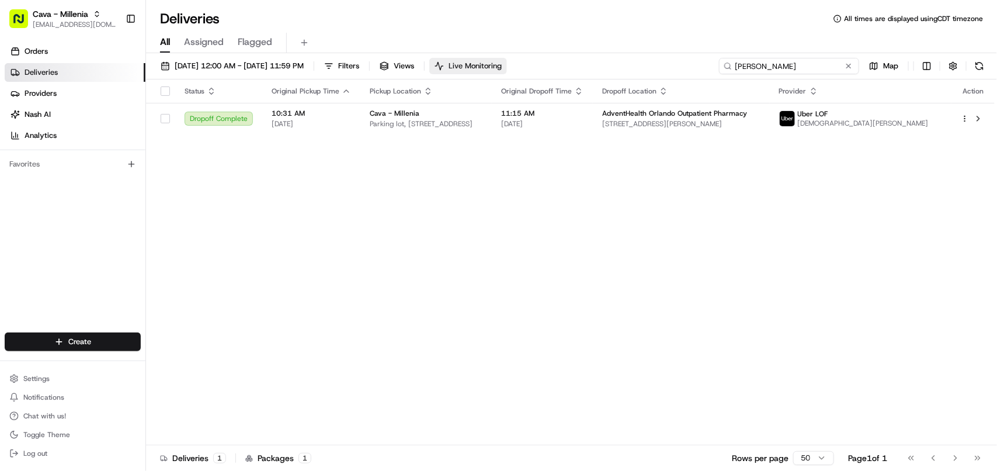
drag, startPoint x: 830, startPoint y: 68, endPoint x: 528, endPoint y: 67, distance: 302.1
click at [528, 67] on div "08/20/2025 12:00 AM - 08/20/2025 11:59 PM Filters Views Live Monitoring Alex Mc…" at bounding box center [571, 69] width 851 height 22
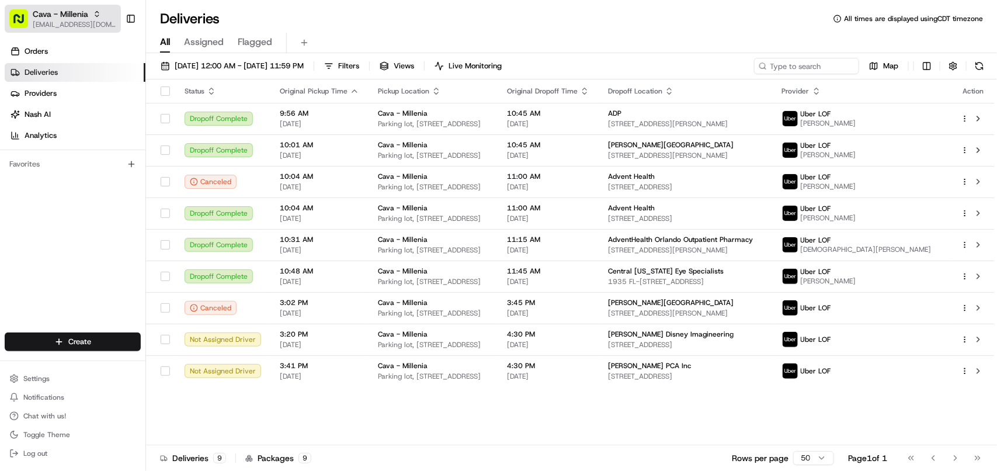
click at [60, 16] on span "Cava - Millenia" at bounding box center [61, 14] width 56 height 12
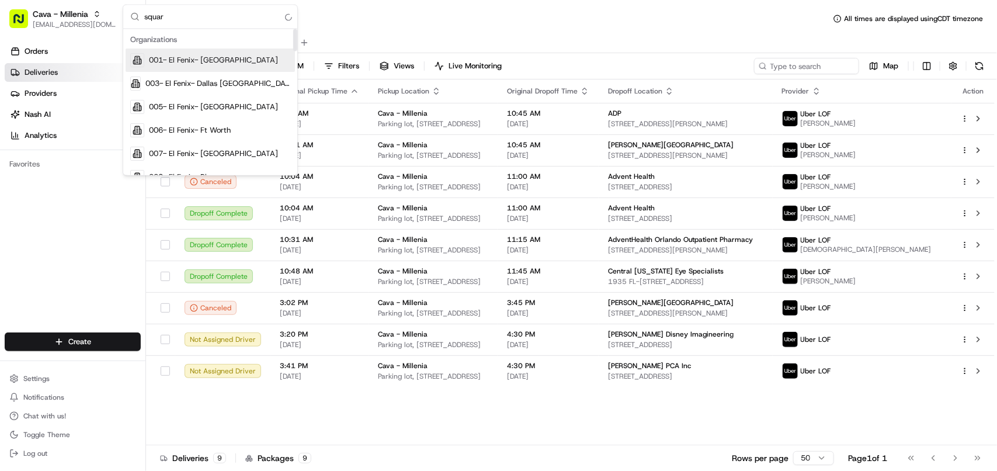
type input "square"
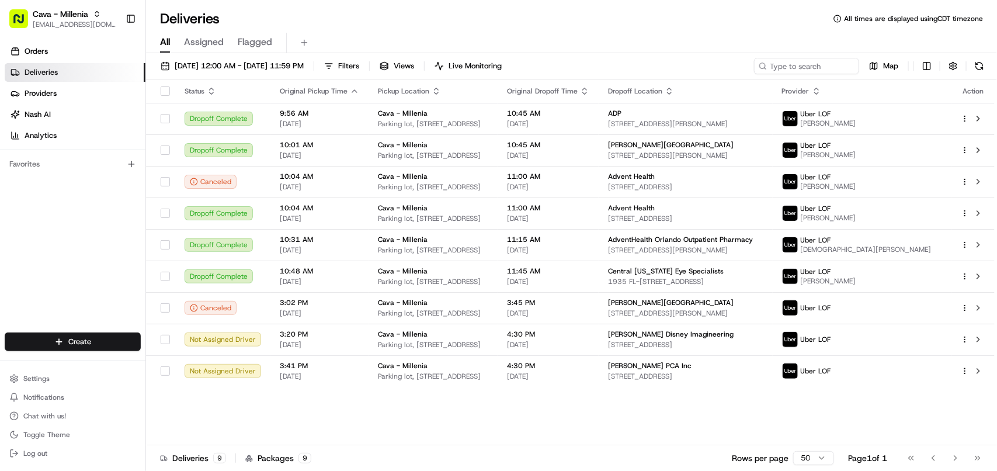
drag, startPoint x: 297, startPoint y: 65, endPoint x: 293, endPoint y: 101, distance: 35.8
click at [293, 101] on div "08/20/2025 12:00 AM - 08/20/2025 11:59 PM Filters Views Live Monitoring Map Sta…" at bounding box center [571, 263] width 851 height 420
click at [51, 27] on span "avaldez@nashhelp.com" at bounding box center [75, 24] width 84 height 9
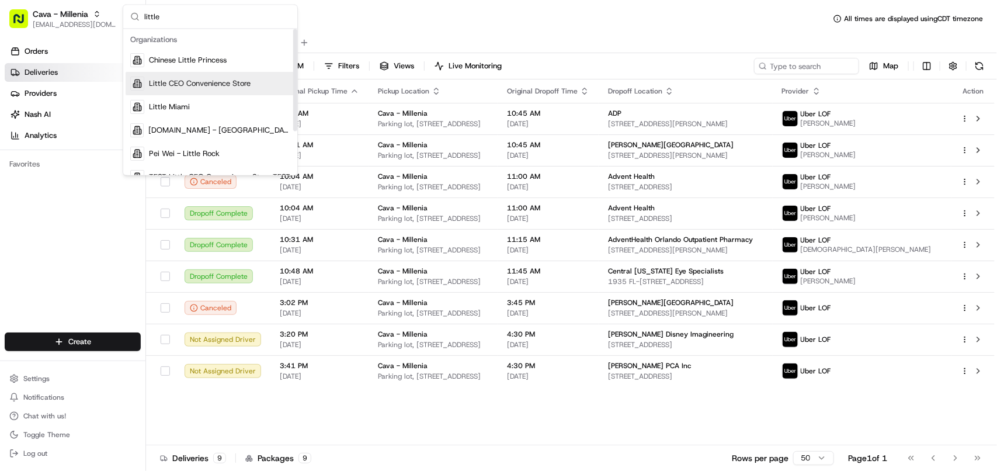
type input "little"
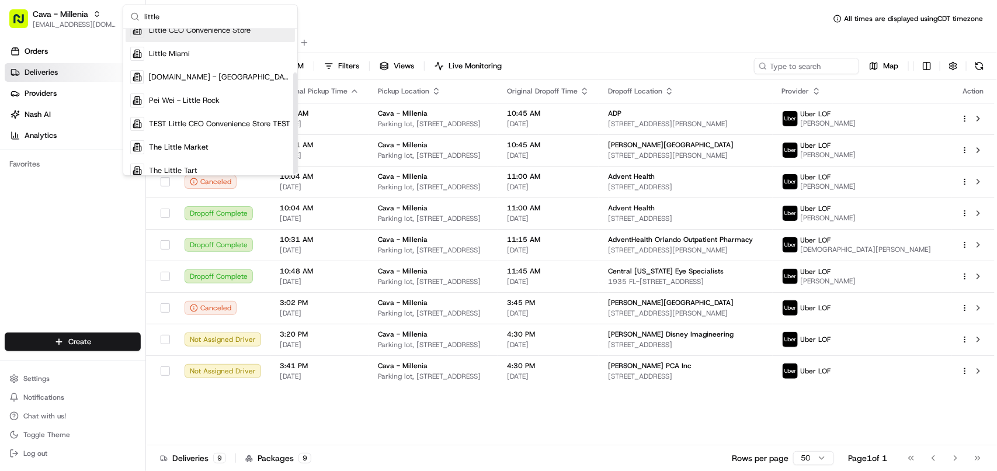
scroll to position [63, 0]
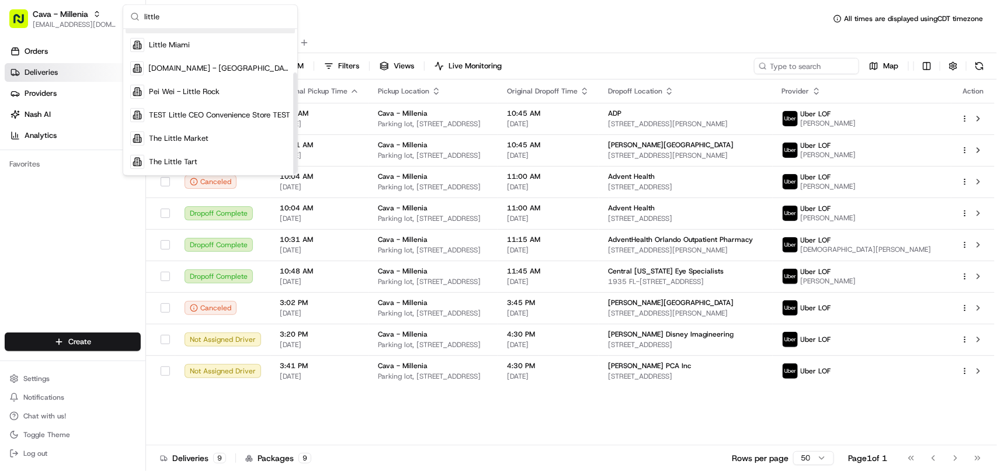
drag, startPoint x: 293, startPoint y: 88, endPoint x: 291, endPoint y: 147, distance: 59.6
click at [293, 147] on div "Suggestions" at bounding box center [295, 124] width 4 height 102
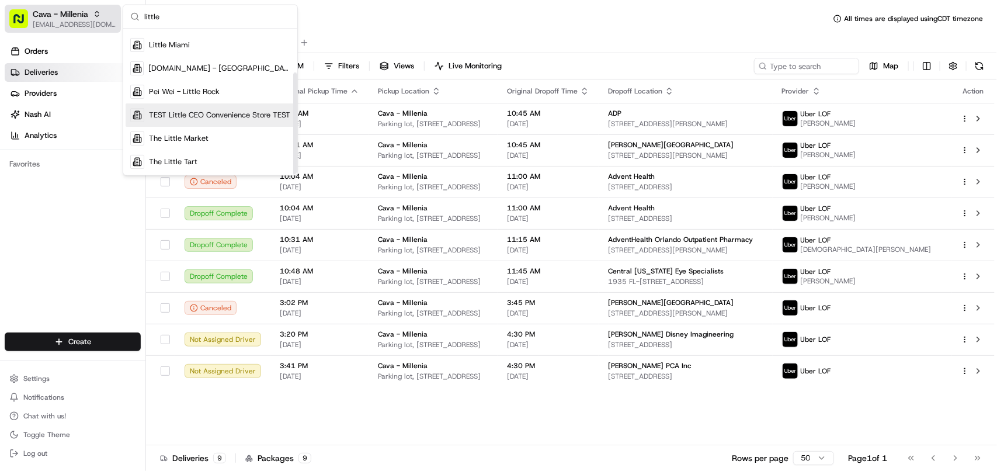
click at [68, 27] on span "avaldez@nashhelp.com" at bounding box center [75, 24] width 84 height 9
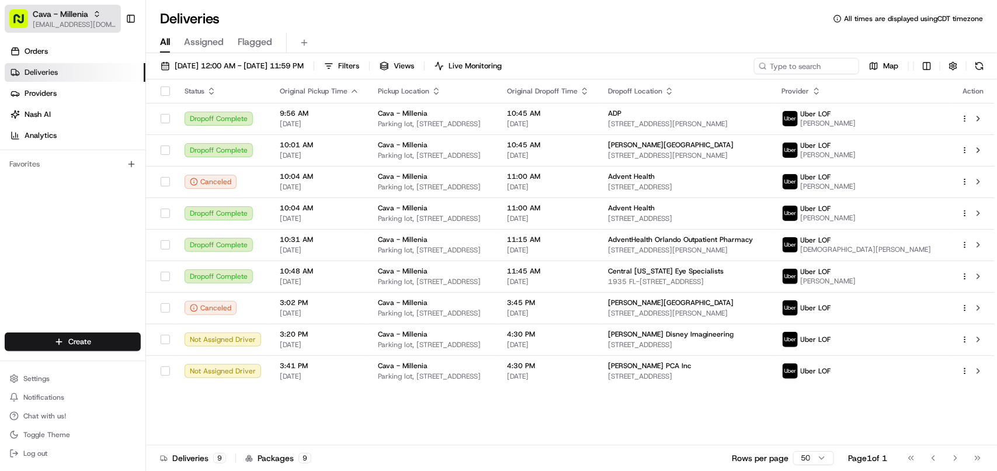
click at [68, 27] on span "avaldez@nashhelp.com" at bounding box center [75, 24] width 84 height 9
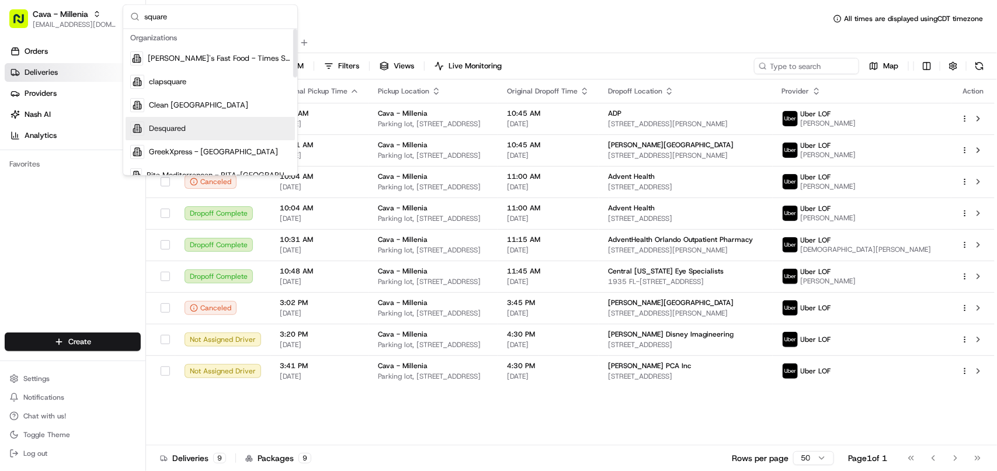
scroll to position [0, 0]
type input "square"
click at [291, 106] on div "square Organizations Ben's Fast Food - Times Square clapsquare Clean Juice Lexi…" at bounding box center [210, 90] width 175 height 171
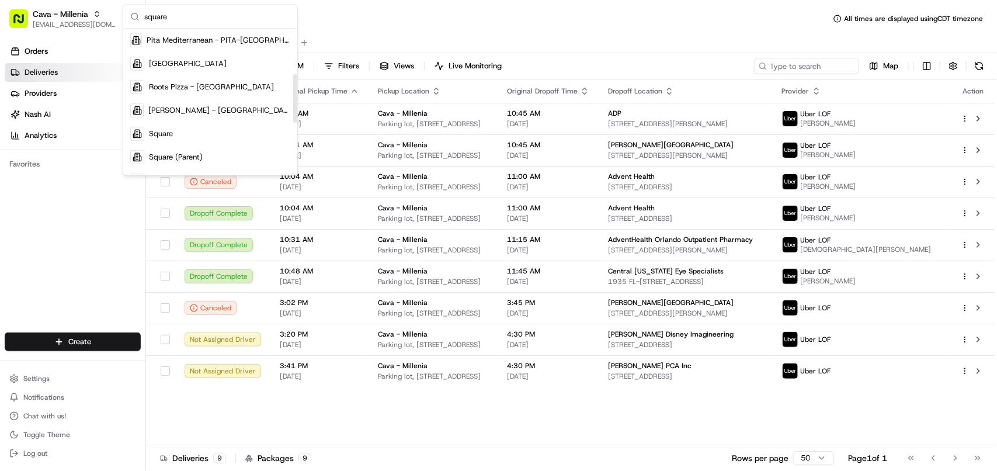
drag, startPoint x: 295, startPoint y: 68, endPoint x: 238, endPoint y: 133, distance: 86.1
click at [293, 114] on div "Suggestions" at bounding box center [295, 98] width 4 height 49
click at [235, 134] on div "Square" at bounding box center [210, 131] width 169 height 23
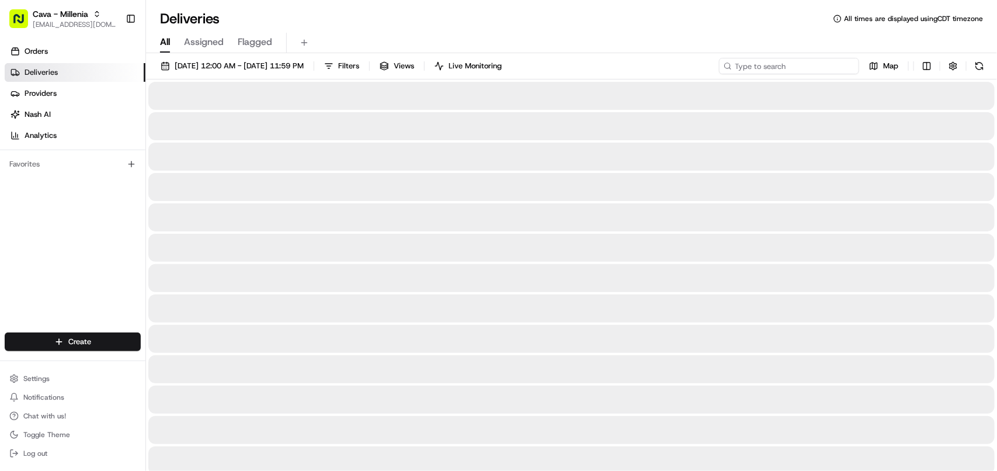
click at [813, 71] on input at bounding box center [789, 66] width 140 height 16
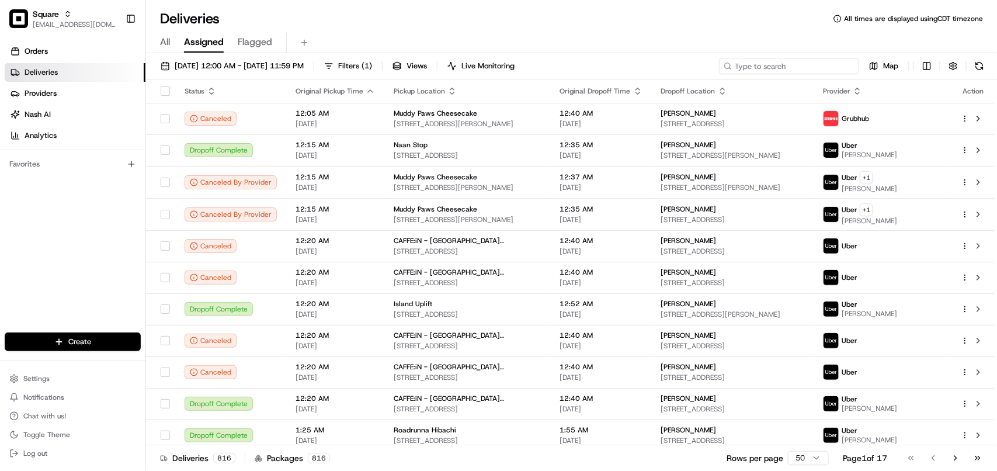
click at [815, 67] on input at bounding box center [789, 66] width 140 height 16
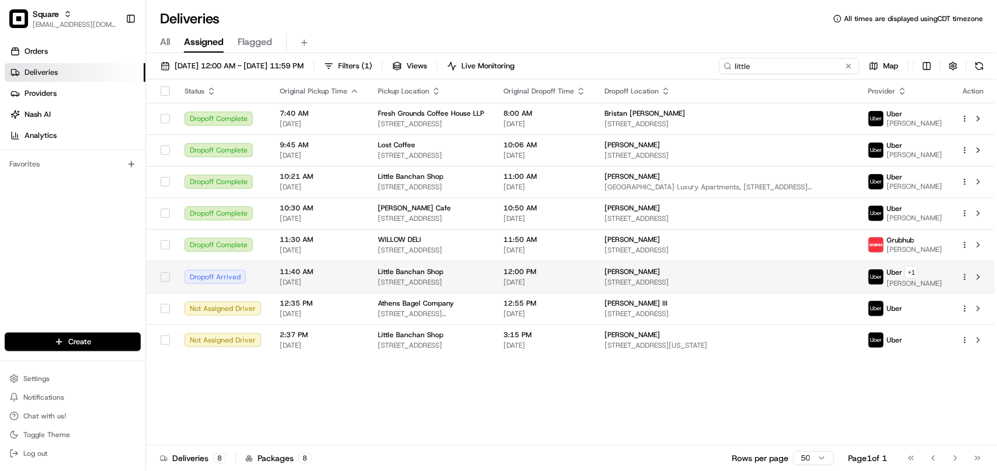
type input "little"
click at [690, 285] on span "25-11 49th Ave, Long Island City, NY 11101, USA" at bounding box center [727, 282] width 245 height 9
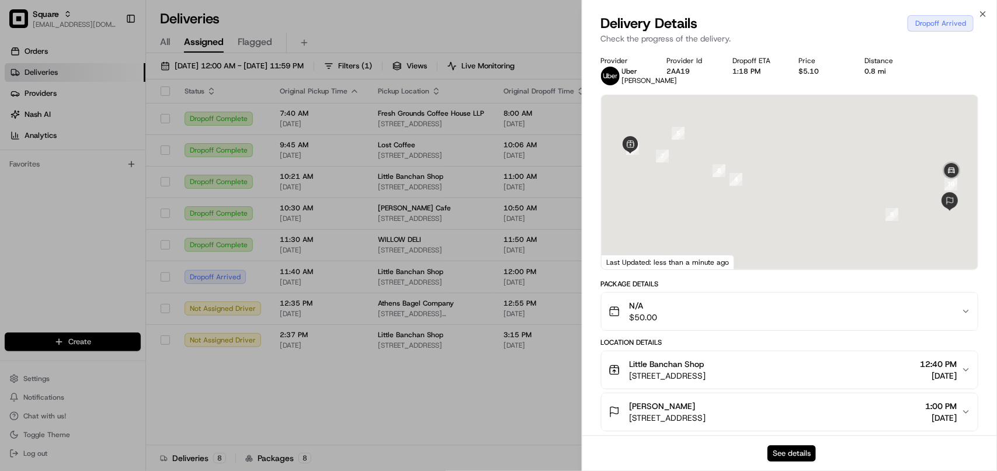
click at [792, 447] on button "See details" at bounding box center [792, 453] width 49 height 16
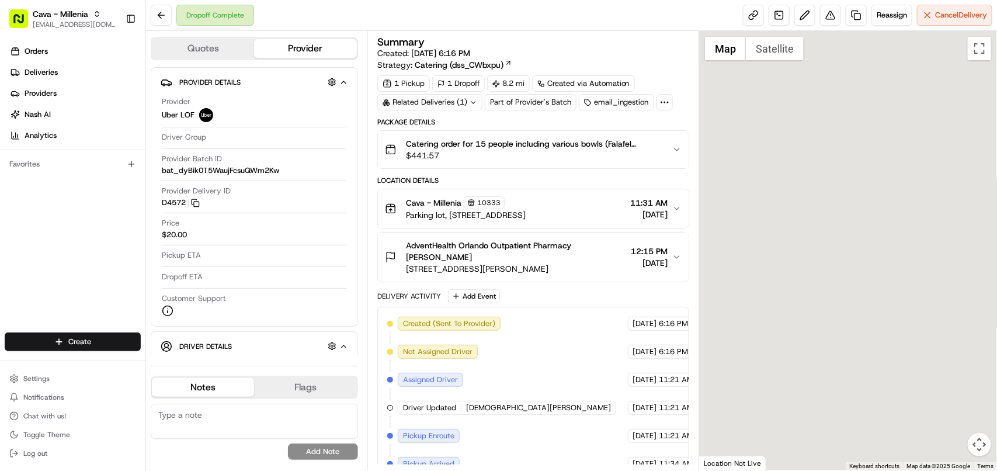
click at [442, 103] on div "Related Deliveries (1)" at bounding box center [429, 102] width 105 height 16
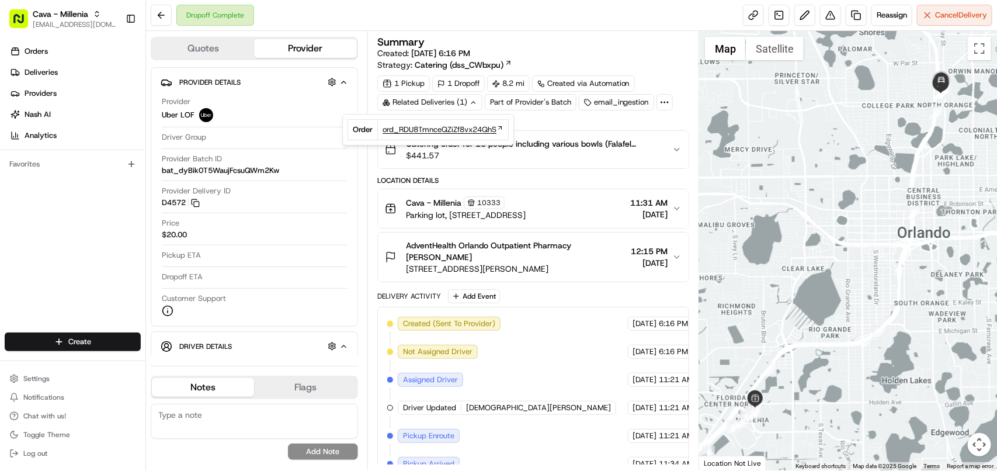
click at [442, 126] on span "ord_RDU8TmnceQZiZf8vx24QhS" at bounding box center [440, 129] width 114 height 11
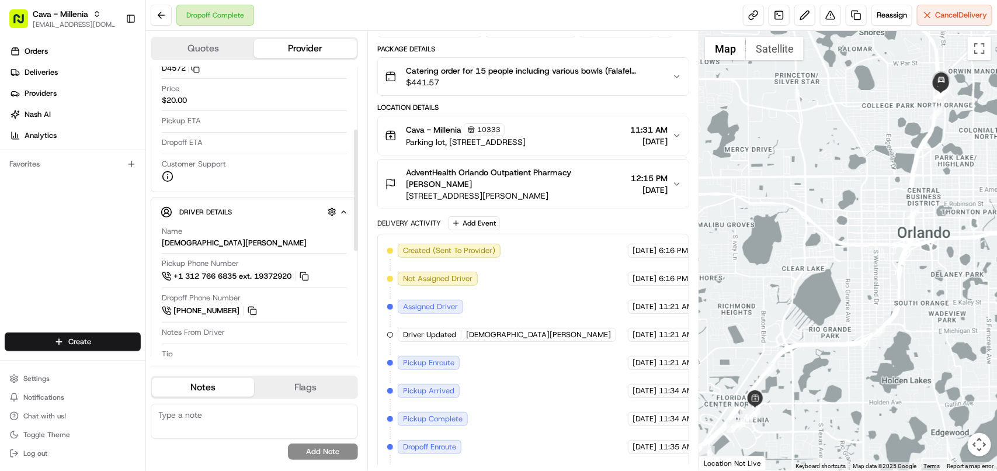
scroll to position [148, 0]
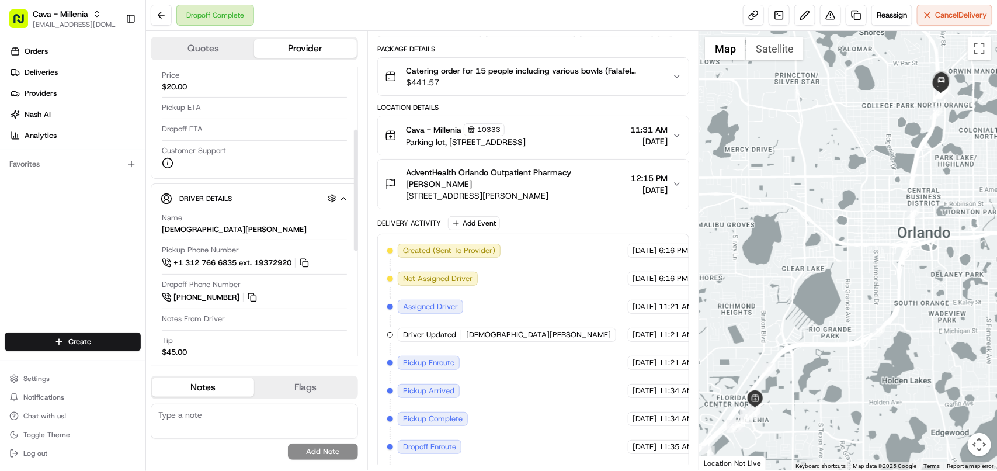
drag, startPoint x: 358, startPoint y: 162, endPoint x: 336, endPoint y: 190, distance: 35.9
click at [354, 190] on div at bounding box center [356, 211] width 5 height 289
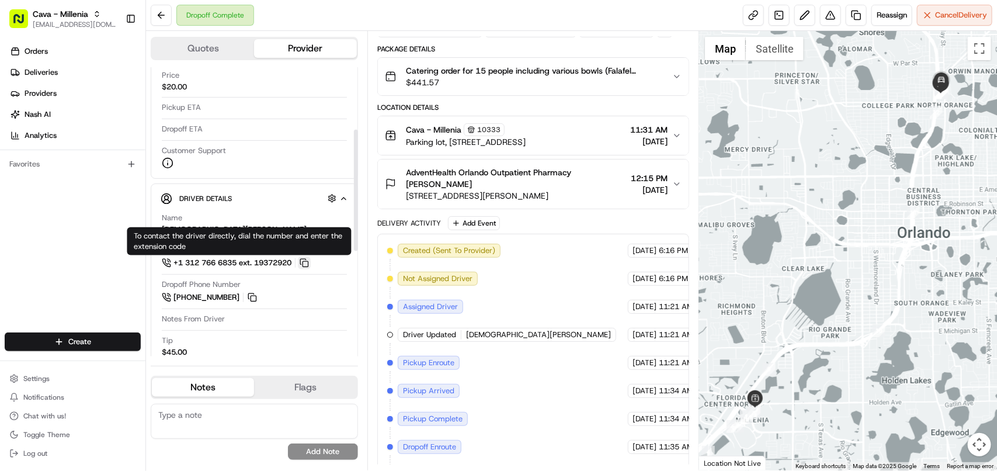
click at [307, 265] on button at bounding box center [304, 263] width 13 height 13
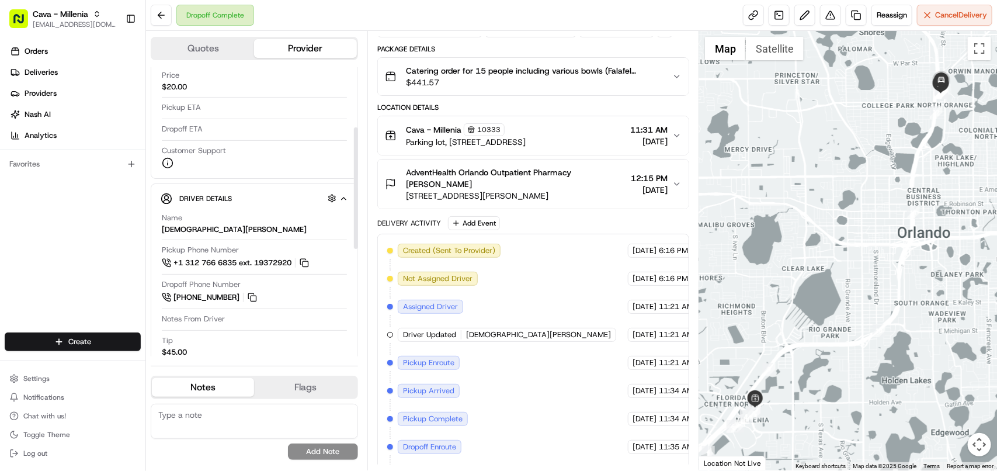
scroll to position [0, 0]
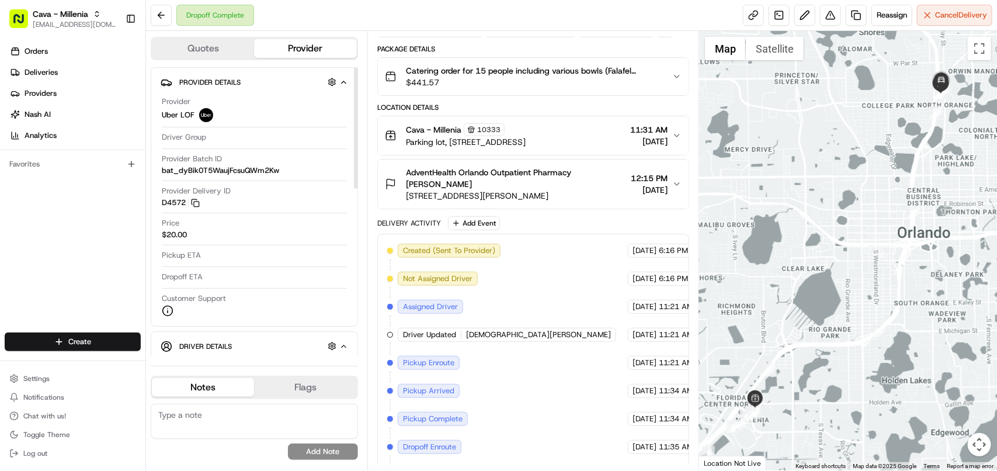
drag, startPoint x: 354, startPoint y: 220, endPoint x: 280, endPoint y: 241, distance: 76.0
click at [354, 80] on div at bounding box center [356, 128] width 4 height 122
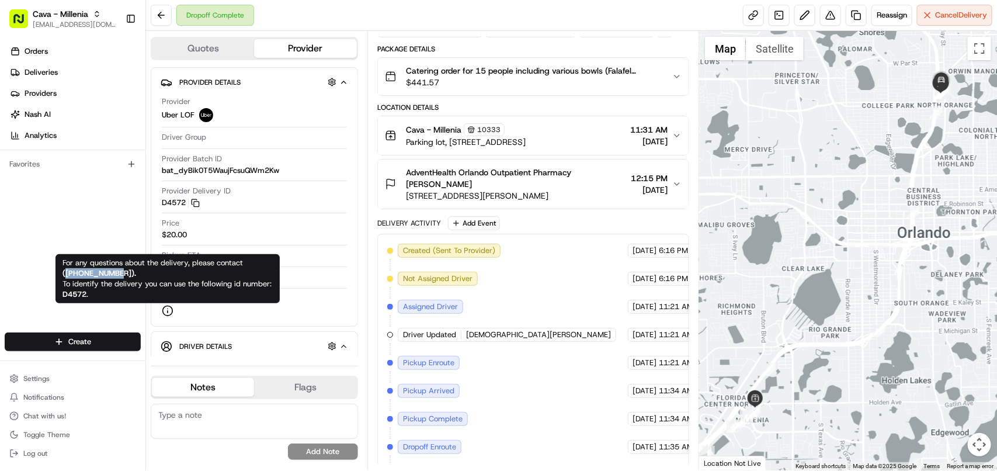
copy strong "[PHONE_NUMBER]"
drag, startPoint x: 123, startPoint y: 273, endPoint x: 66, endPoint y: 270, distance: 56.8
click at [66, 270] on strong "( [PHONE_NUMBER] )." at bounding box center [100, 273] width 74 height 10
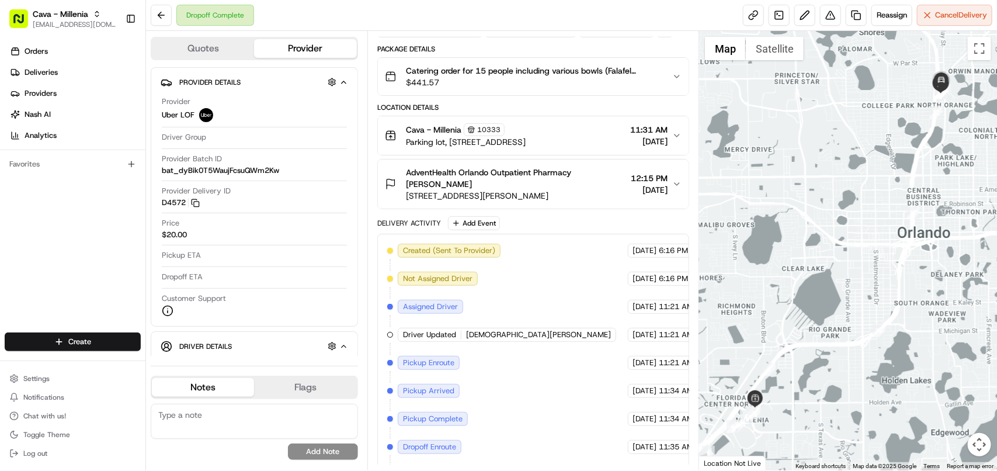
click at [526, 147] on span "Parking lot, [STREET_ADDRESS]" at bounding box center [466, 142] width 120 height 12
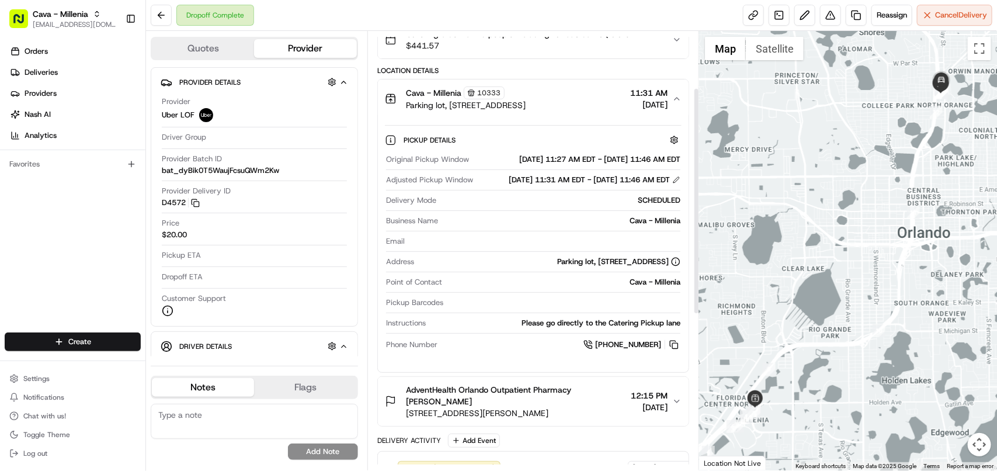
scroll to position [73, 0]
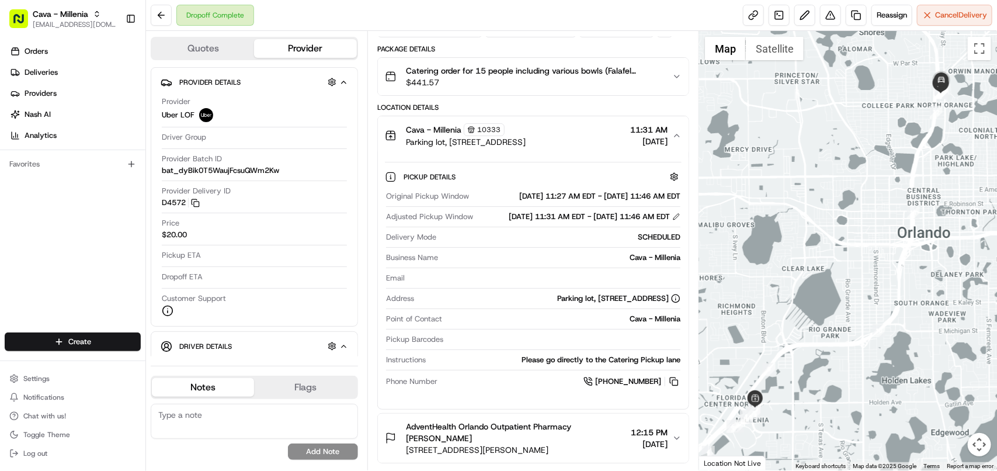
click at [678, 138] on icon "button" at bounding box center [677, 135] width 9 height 9
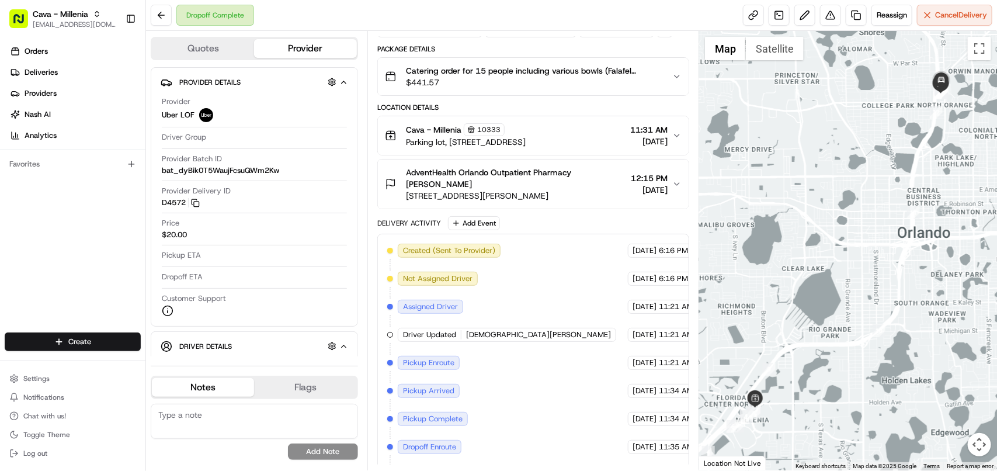
click at [667, 76] on div "Catering order for 15 people including various bowls (Falafel Crunch, Spicy Lam…" at bounding box center [528, 76] width 287 height 23
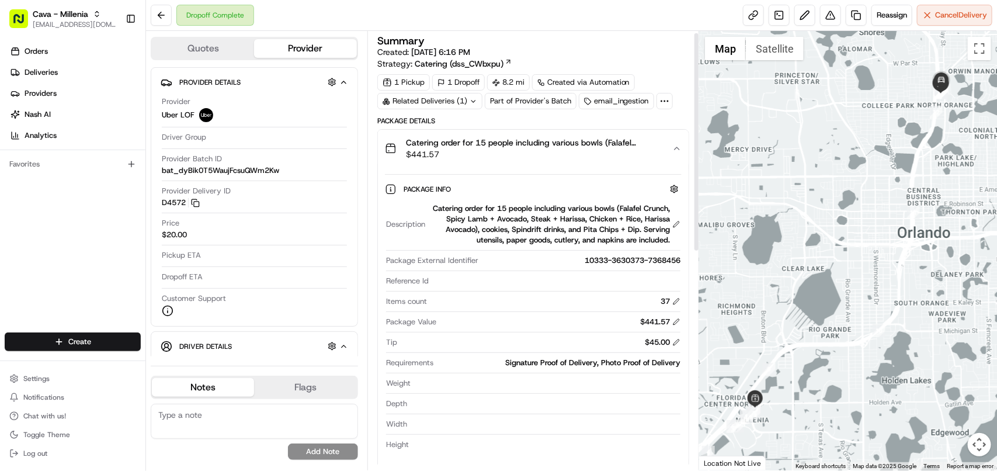
scroll to position [0, 0]
click at [675, 150] on icon "button" at bounding box center [677, 149] width 9 height 9
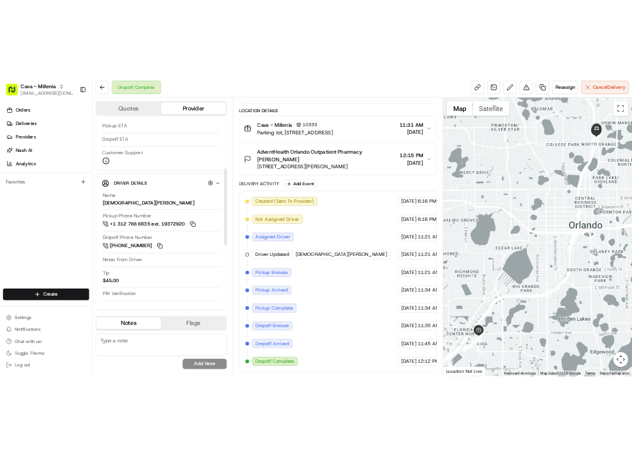
scroll to position [203, 0]
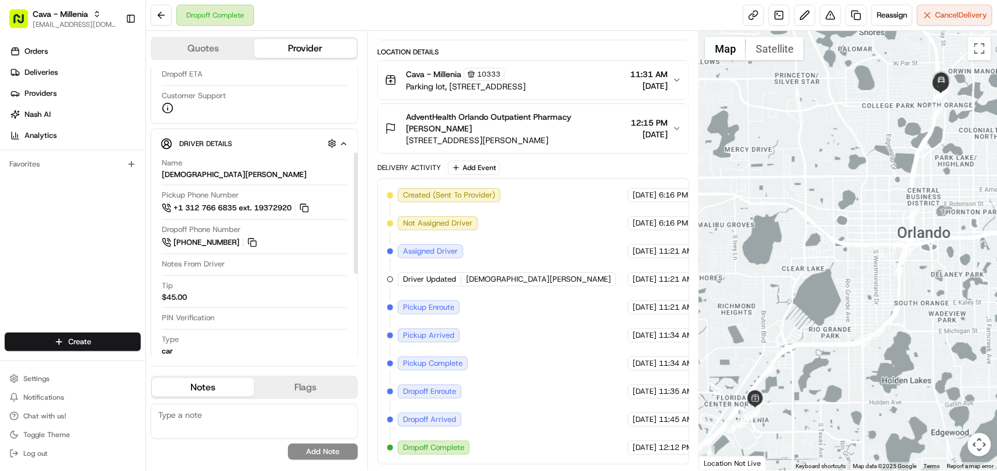
drag, startPoint x: 357, startPoint y: 178, endPoint x: 351, endPoint y: 264, distance: 85.6
click at [354, 264] on div at bounding box center [356, 214] width 4 height 122
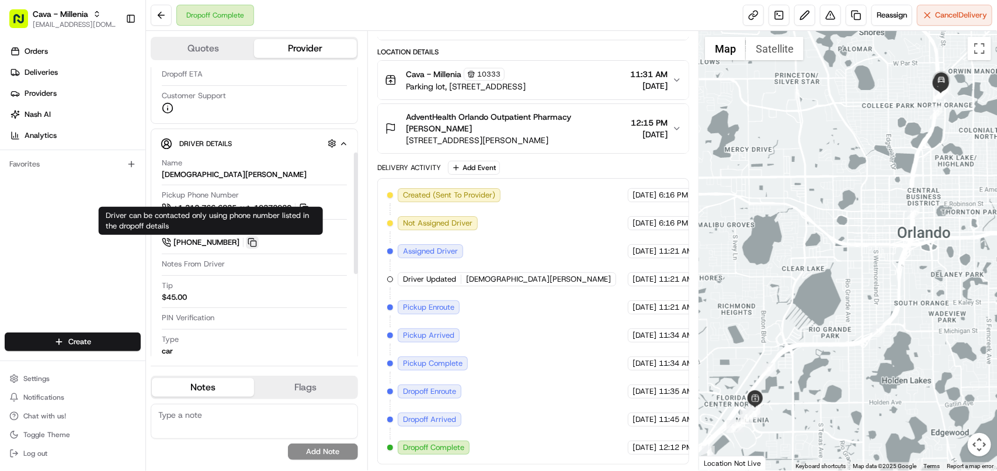
click at [248, 249] on button at bounding box center [252, 242] width 13 height 13
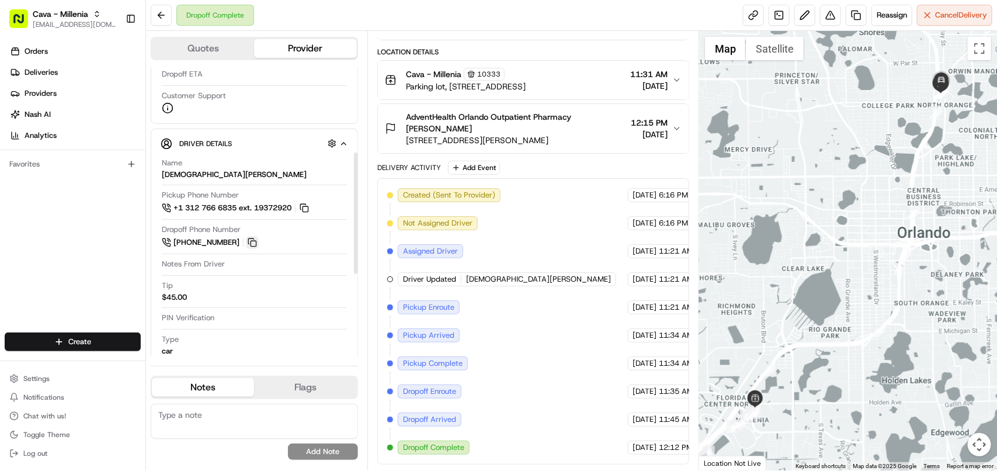
click at [248, 249] on button at bounding box center [252, 242] width 13 height 13
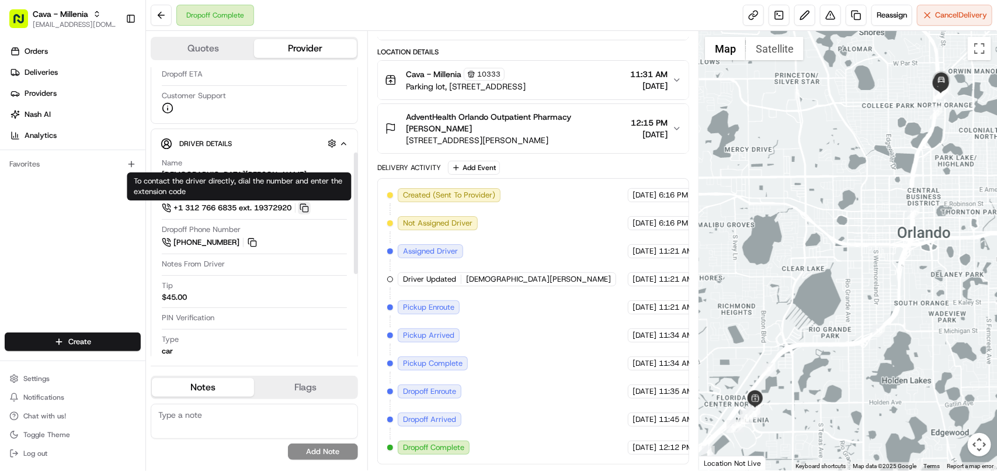
click at [307, 213] on button at bounding box center [304, 208] width 13 height 13
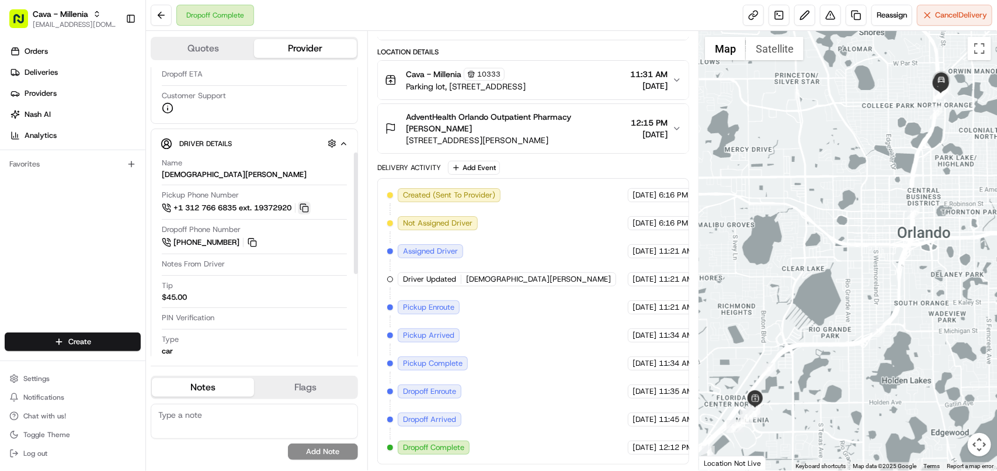
click at [307, 213] on button at bounding box center [304, 208] width 13 height 13
click at [261, 430] on textarea at bounding box center [254, 421] width 207 height 35
click at [261, 434] on textarea at bounding box center [254, 421] width 207 height 35
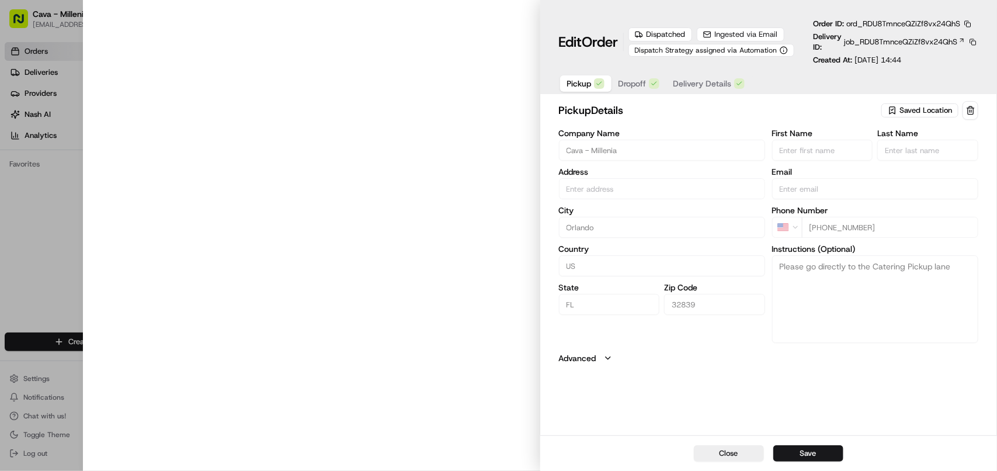
type input "[STREET_ADDRESS]"
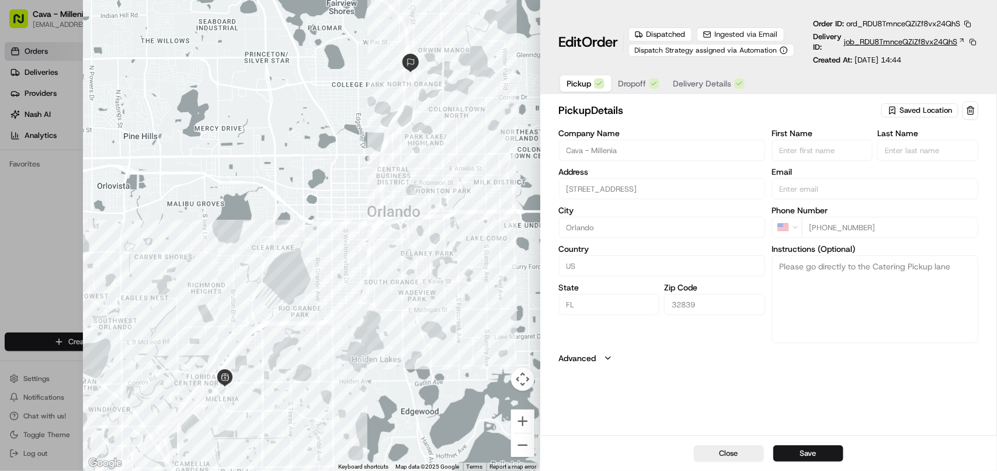
click at [860, 45] on span "job_RDU8TmnceQZiZf8vx24QhS" at bounding box center [900, 42] width 113 height 11
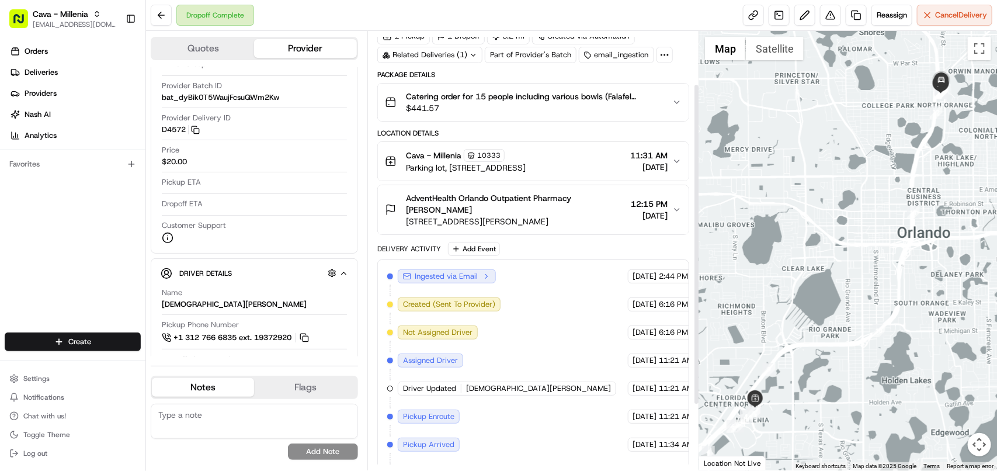
scroll to position [73, 0]
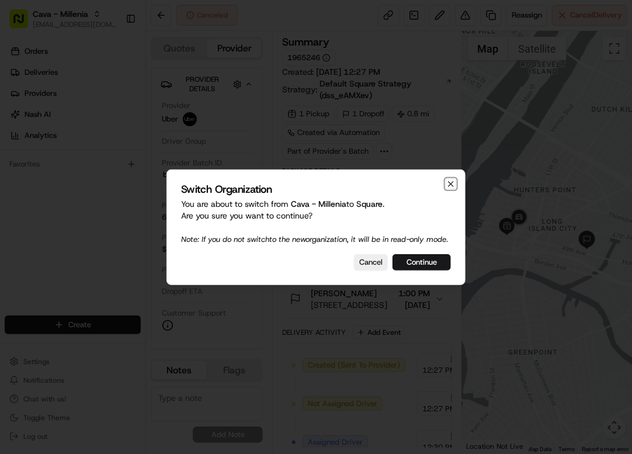
click at [448, 179] on icon "button" at bounding box center [450, 183] width 9 height 9
